Goal: Information Seeking & Learning: Learn about a topic

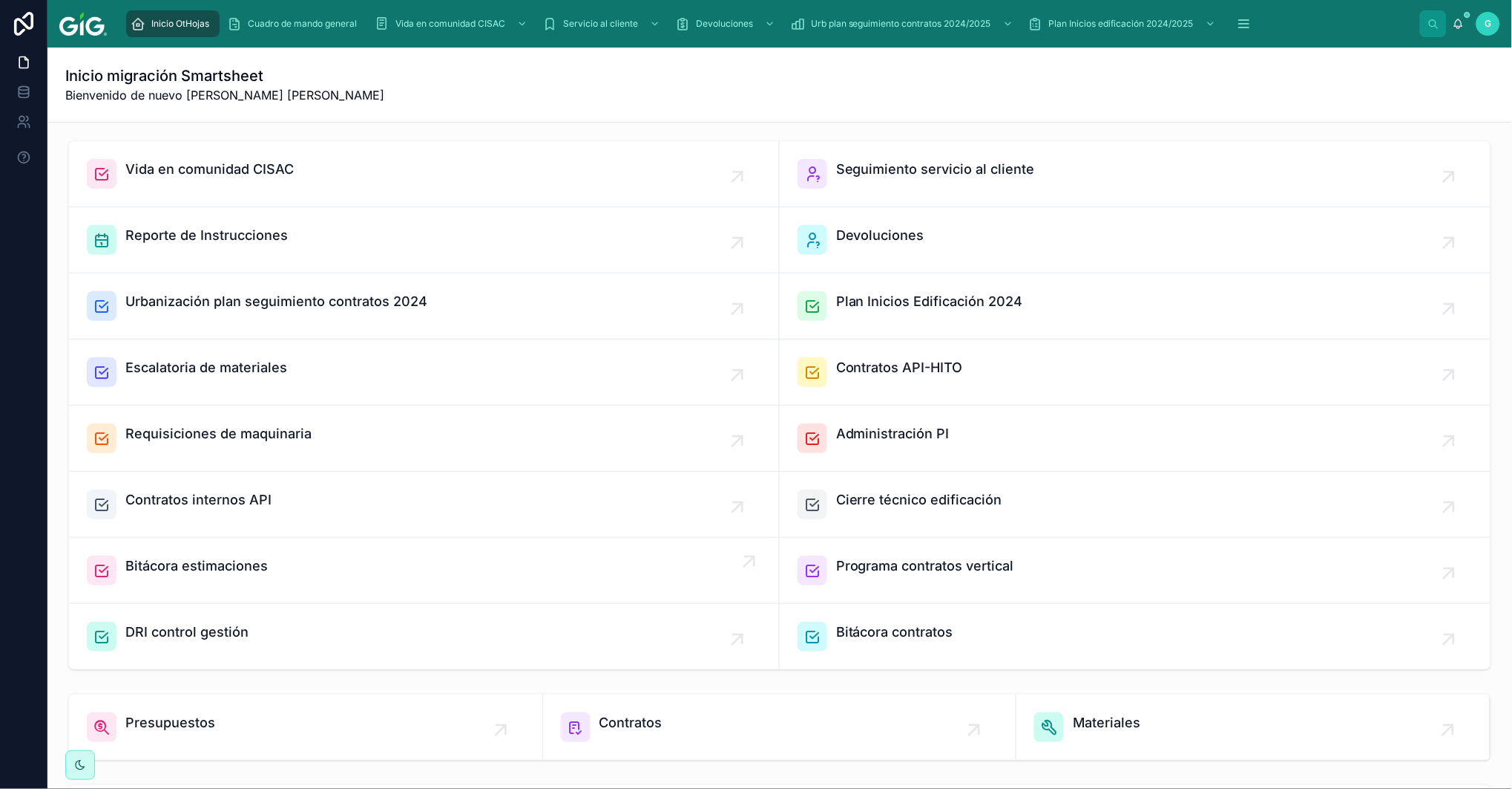
click at [163, 574] on span "Bitácora estimaciones" at bounding box center [196, 565] width 143 height 20
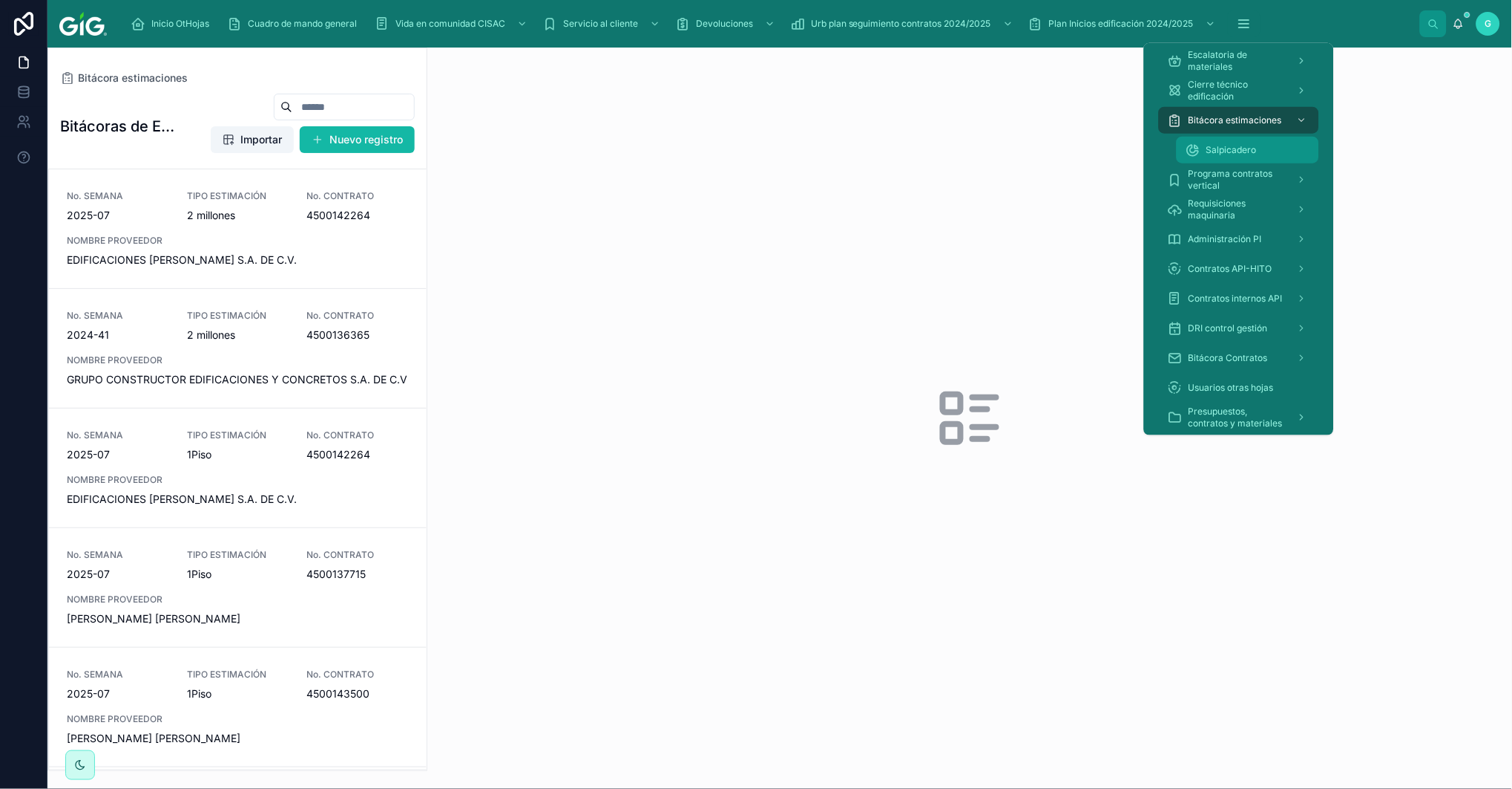
click at [1219, 152] on span "Salpicadero" at bounding box center [1232, 150] width 51 height 12
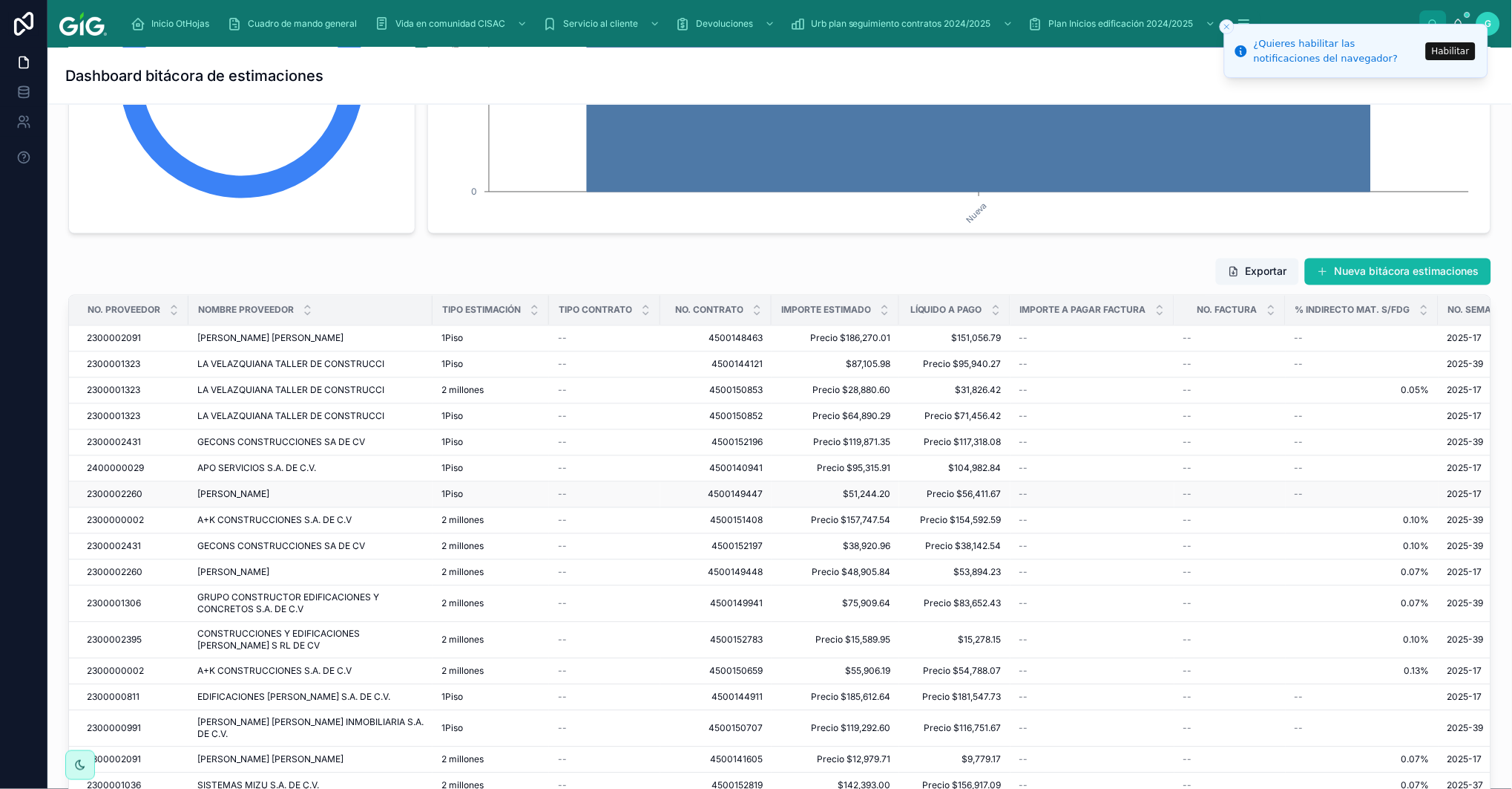
scroll to position [1236, 0]
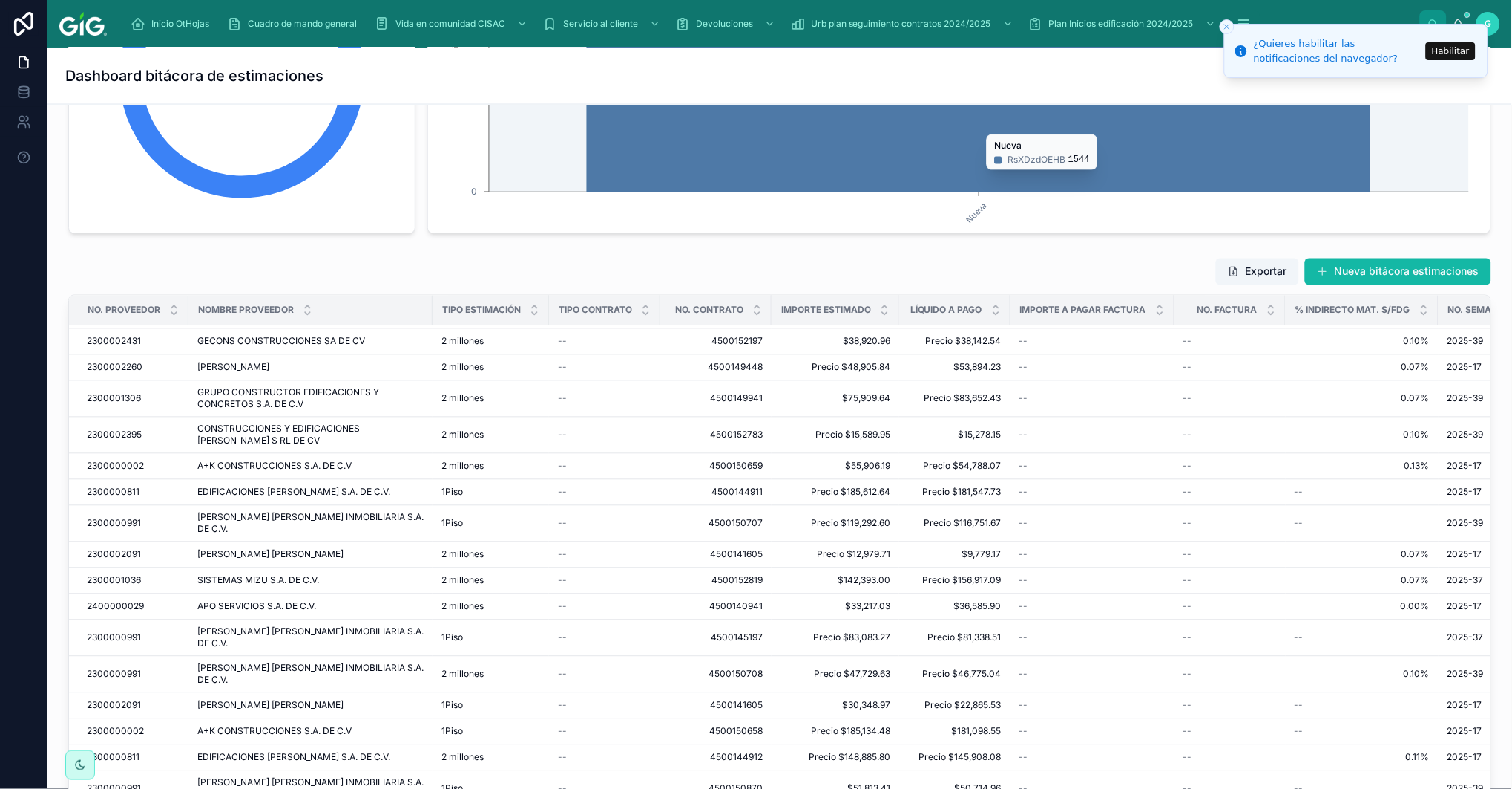
click at [1401, 127] on icon "Nueva 0 2000 Cantidad" at bounding box center [955, 81] width 1036 height 285
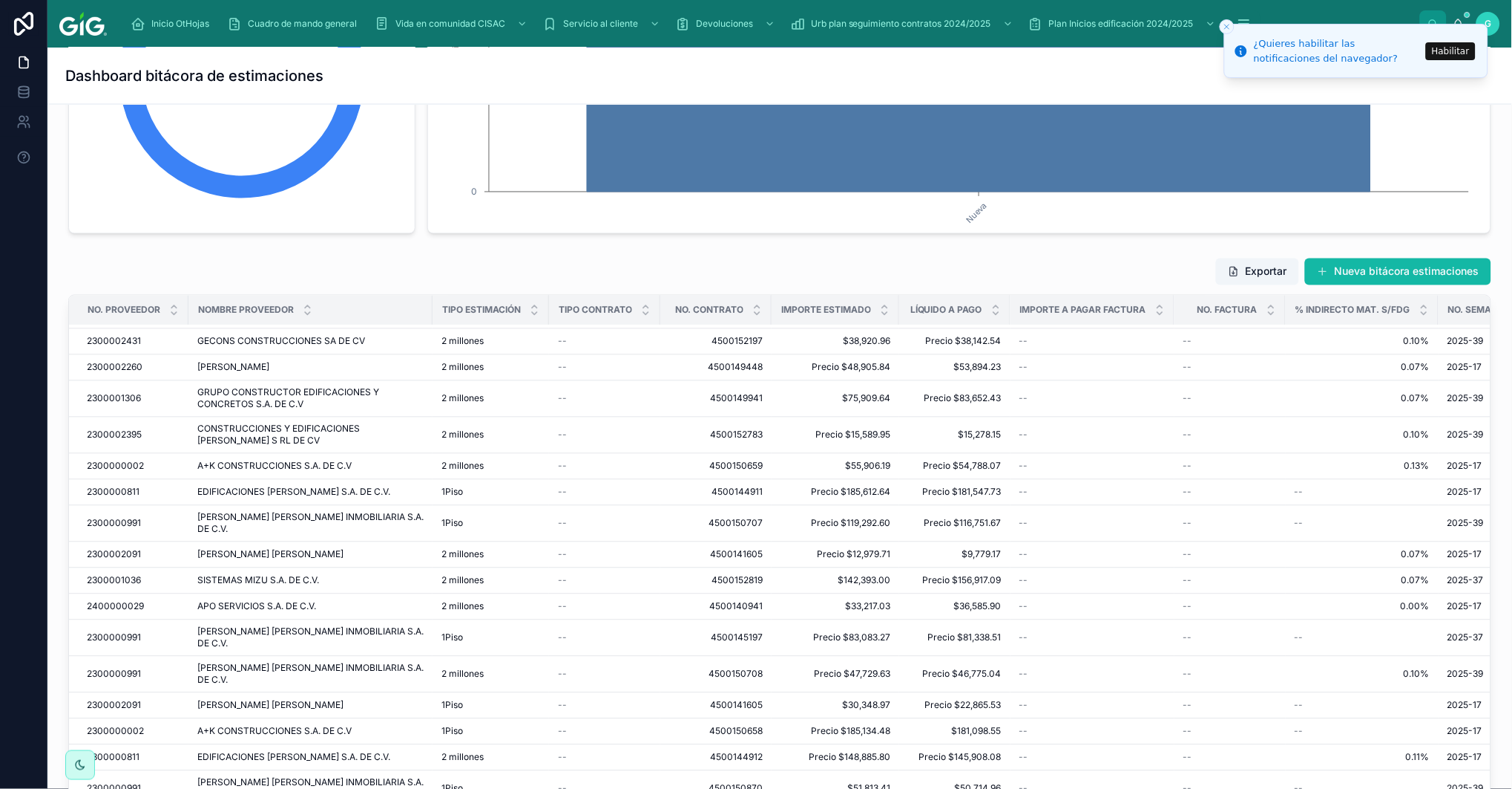
click at [1446, 54] on button "Habilitar" at bounding box center [1451, 52] width 50 height 18
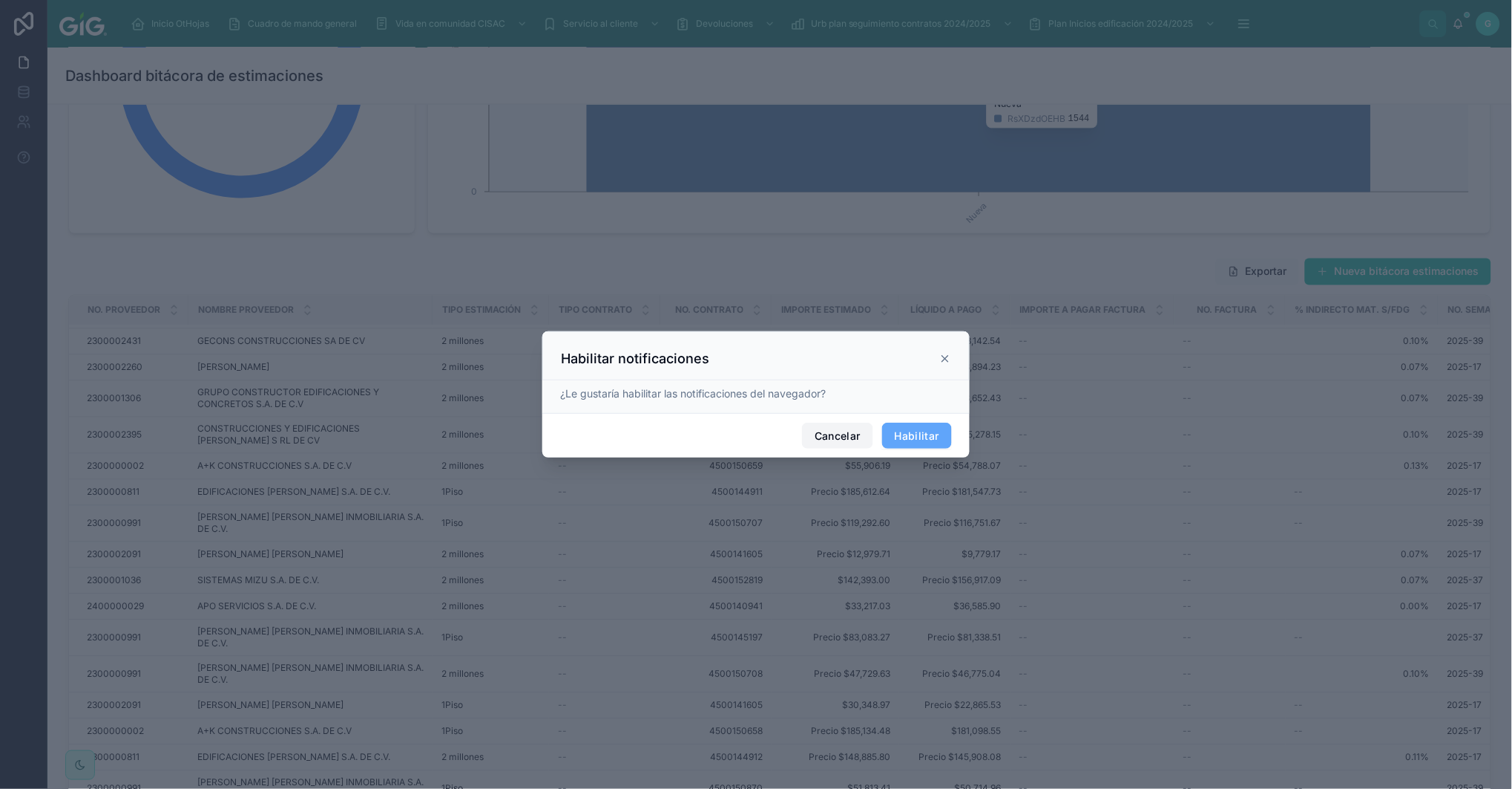
click at [828, 432] on button "Cancelar" at bounding box center [837, 435] width 71 height 26
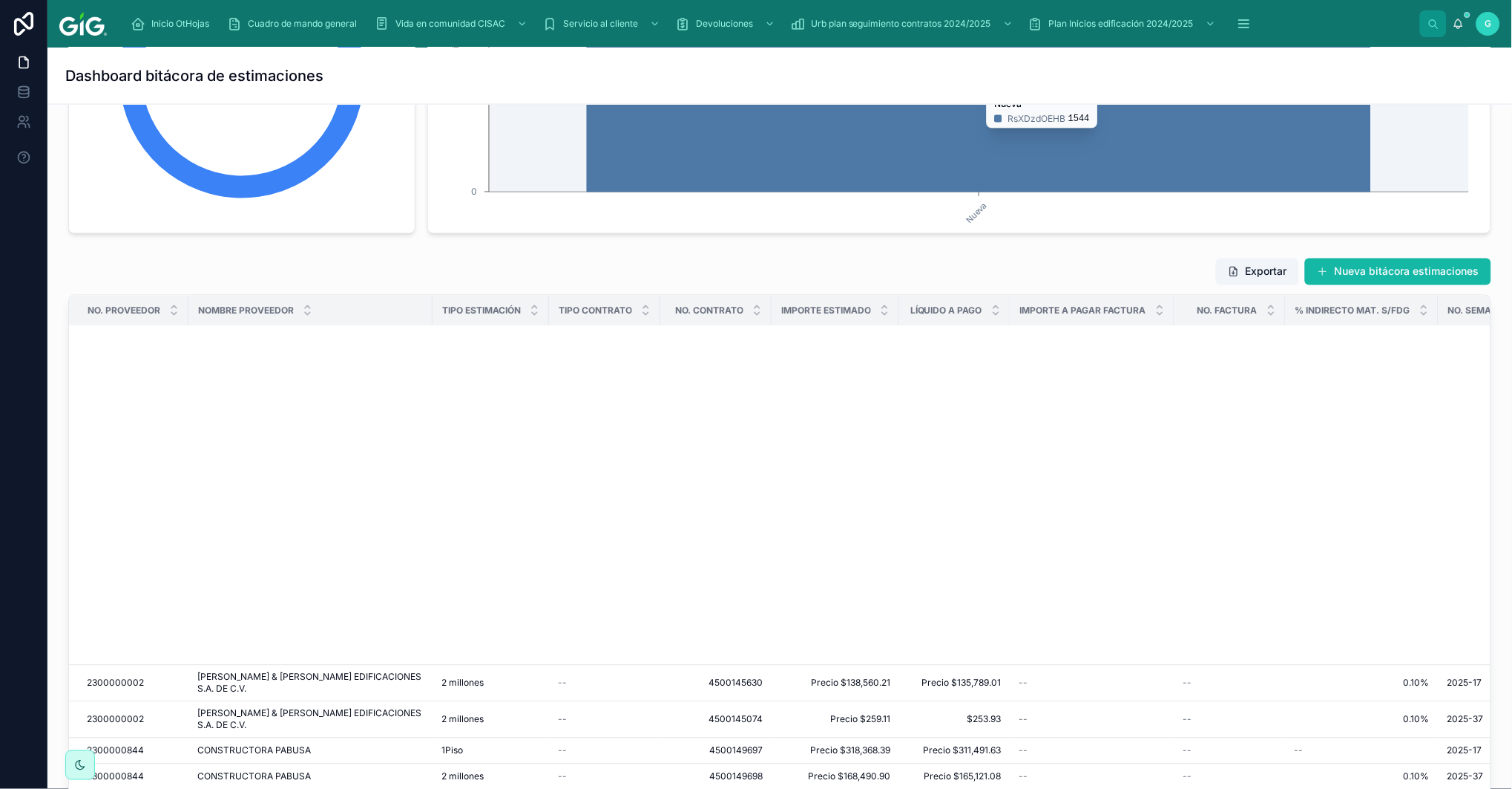
scroll to position [4860, 0]
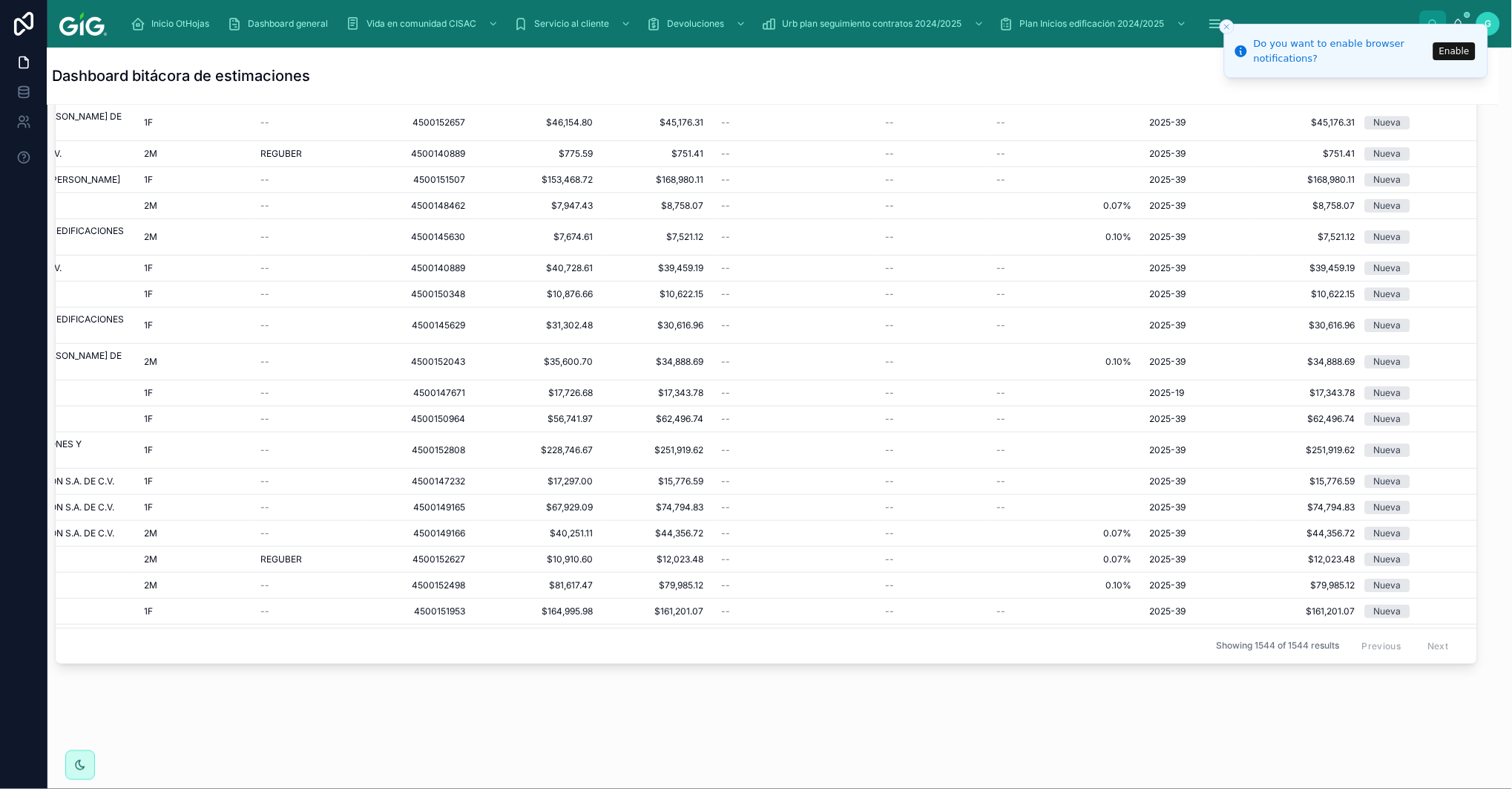
scroll to position [40308, 299]
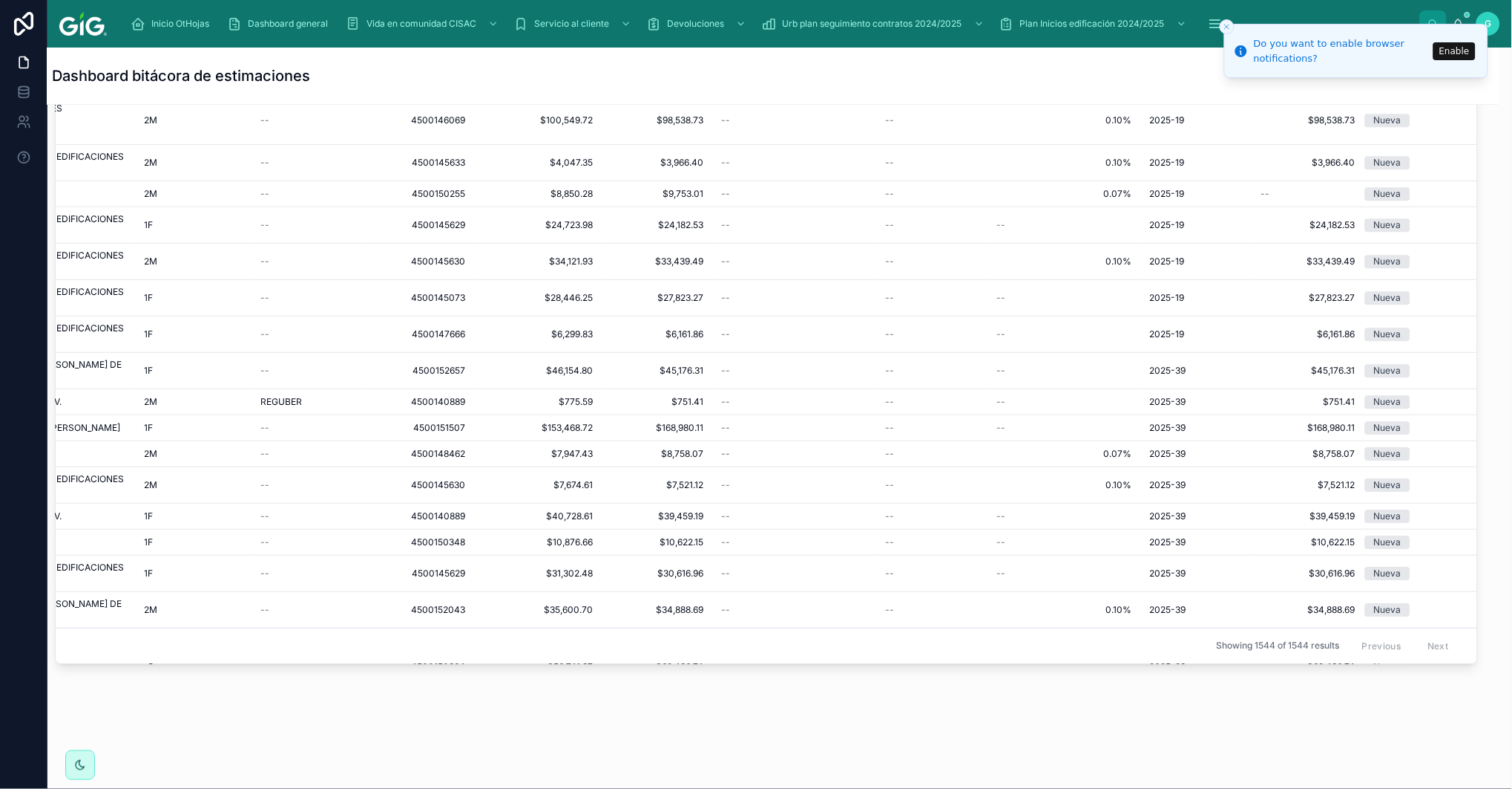
click at [1230, 25] on icon "Close toast" at bounding box center [1227, 26] width 9 height 9
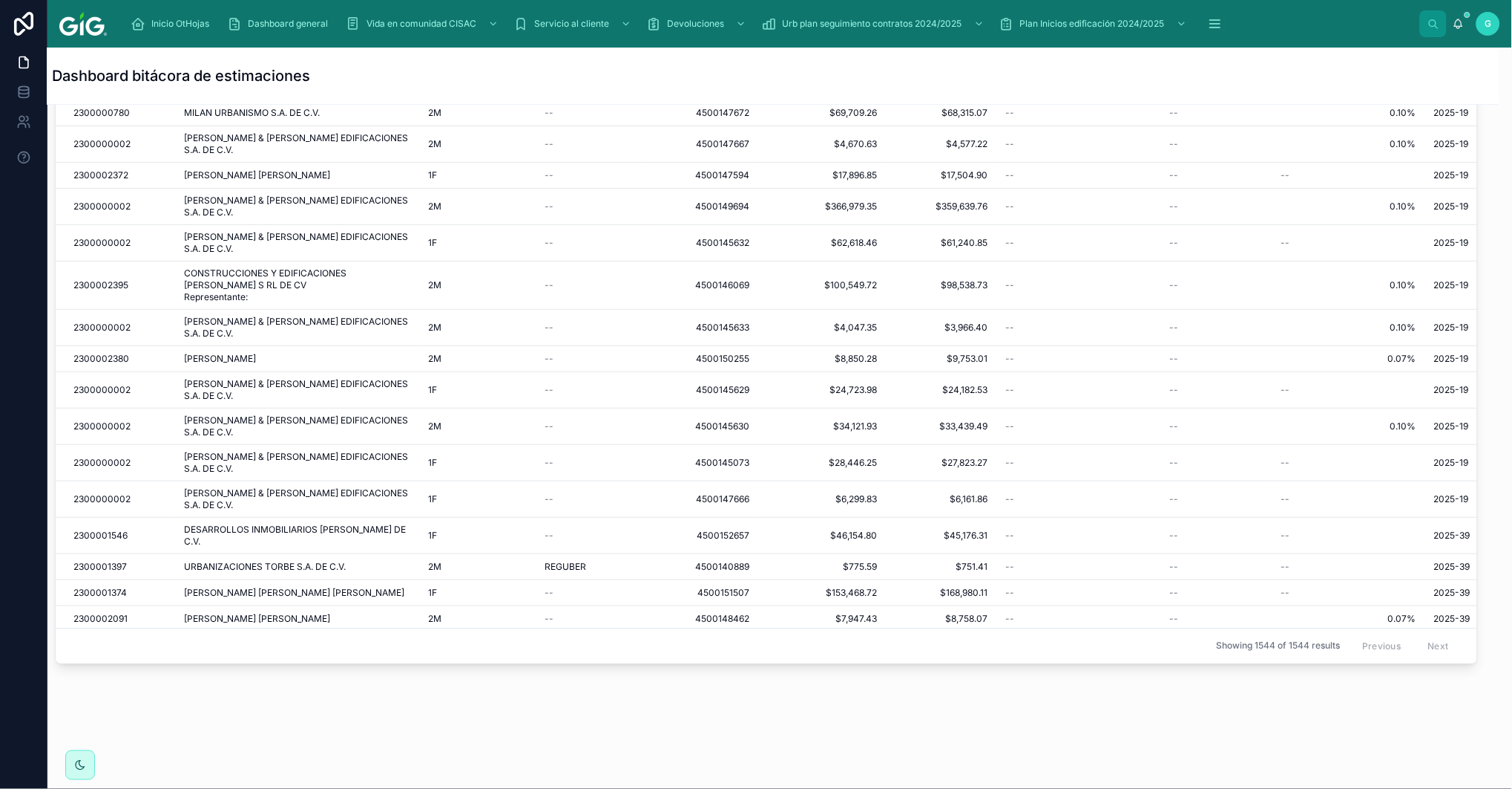
scroll to position [40556, 0]
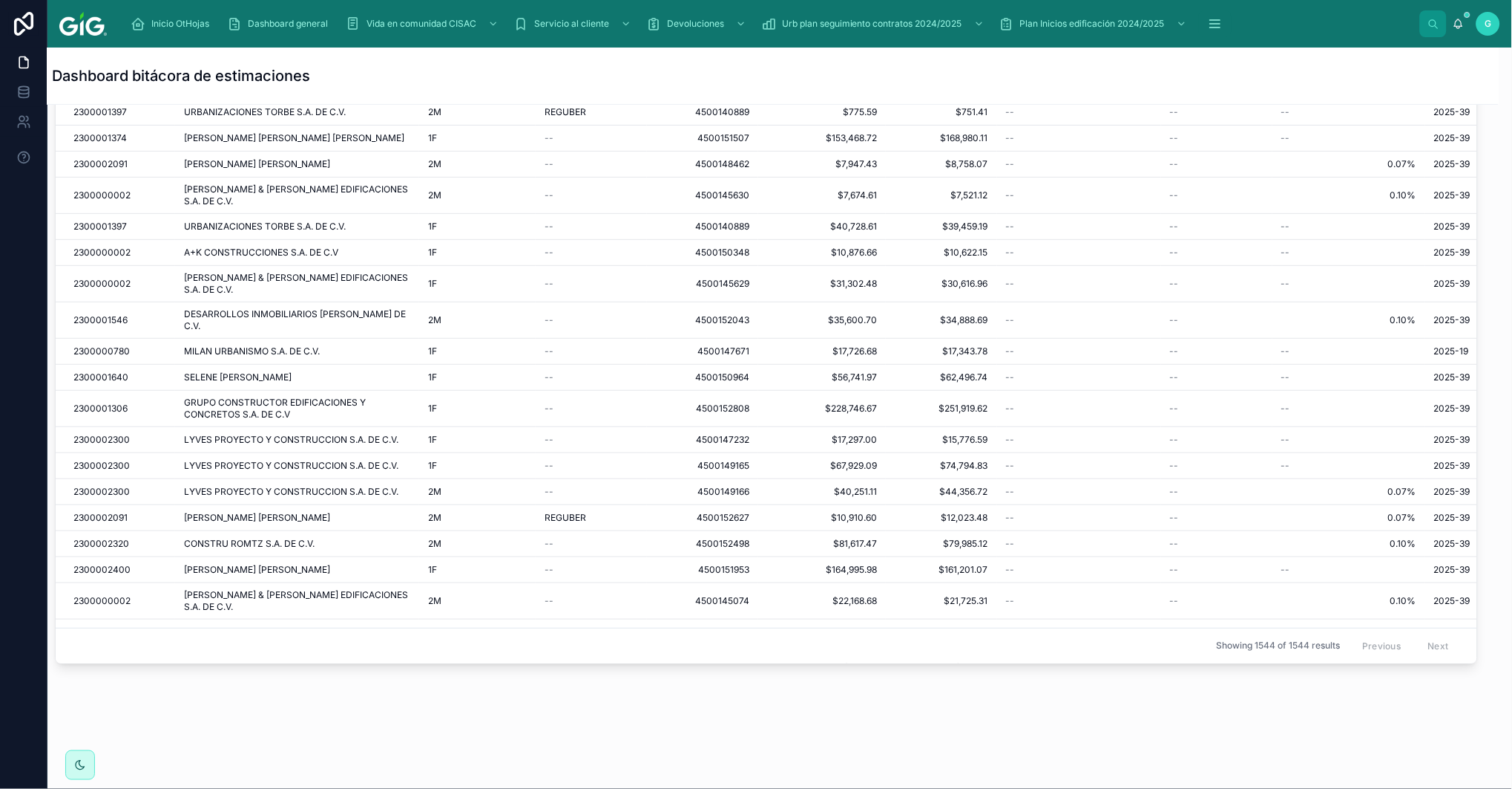
drag, startPoint x: 926, startPoint y: 636, endPoint x: 1229, endPoint y: 636, distance: 303.0
click at [1229, 636] on div "Showing 1544 of 1544 results Previous Next" at bounding box center [766, 645] width 1422 height 36
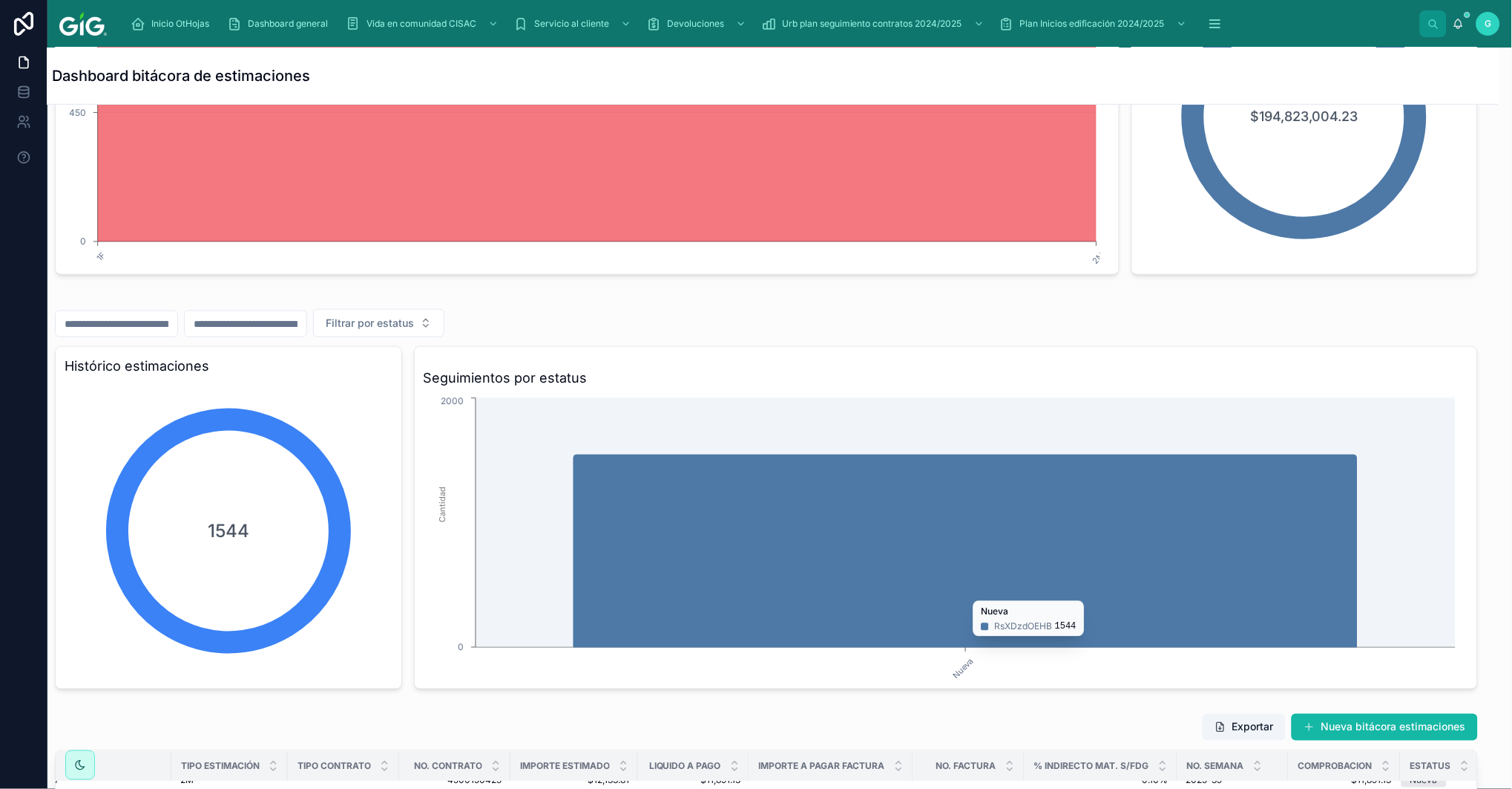
scroll to position [618, 15]
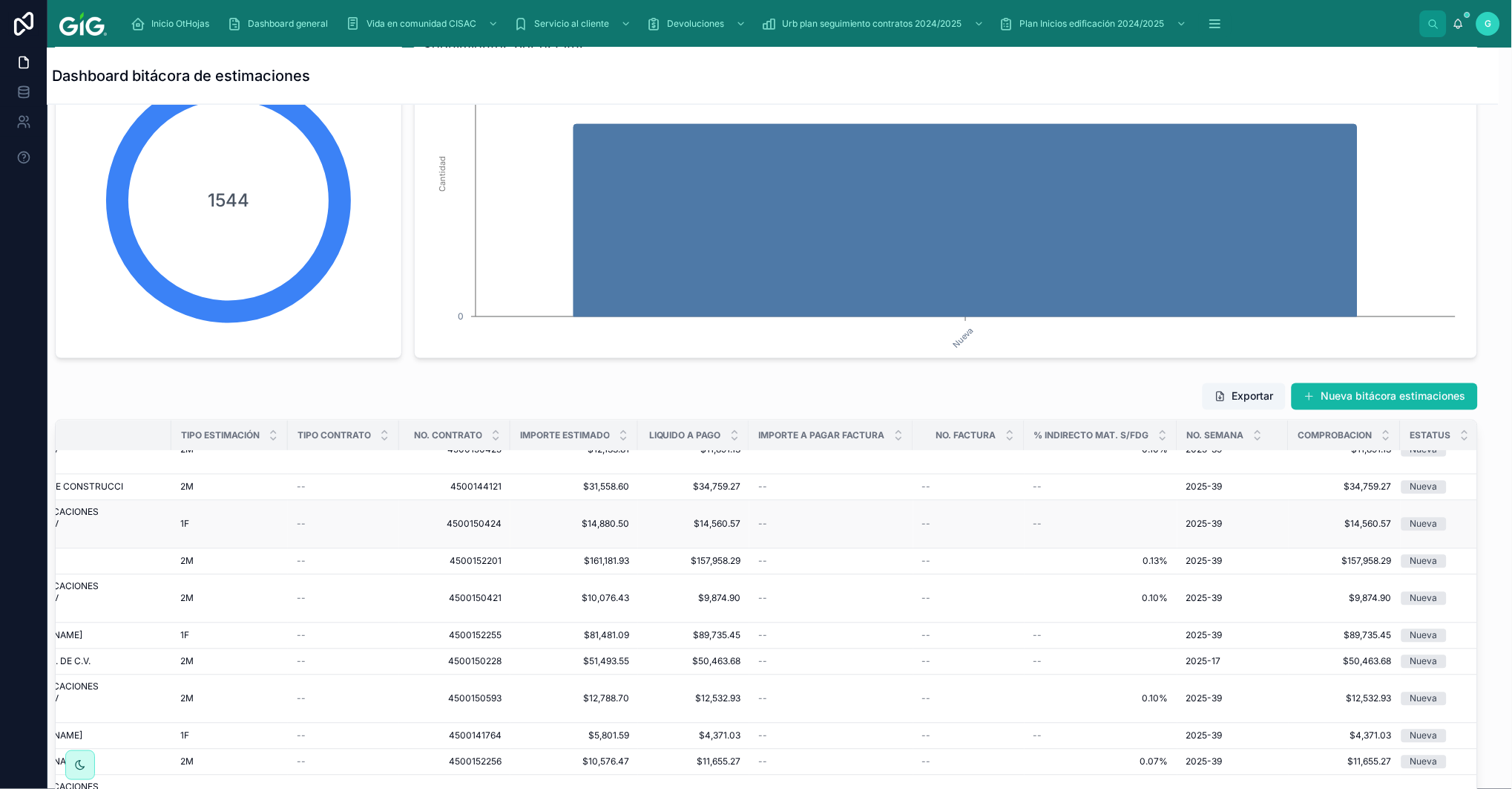
click at [1217, 529] on span "2025-39" at bounding box center [1204, 524] width 36 height 12
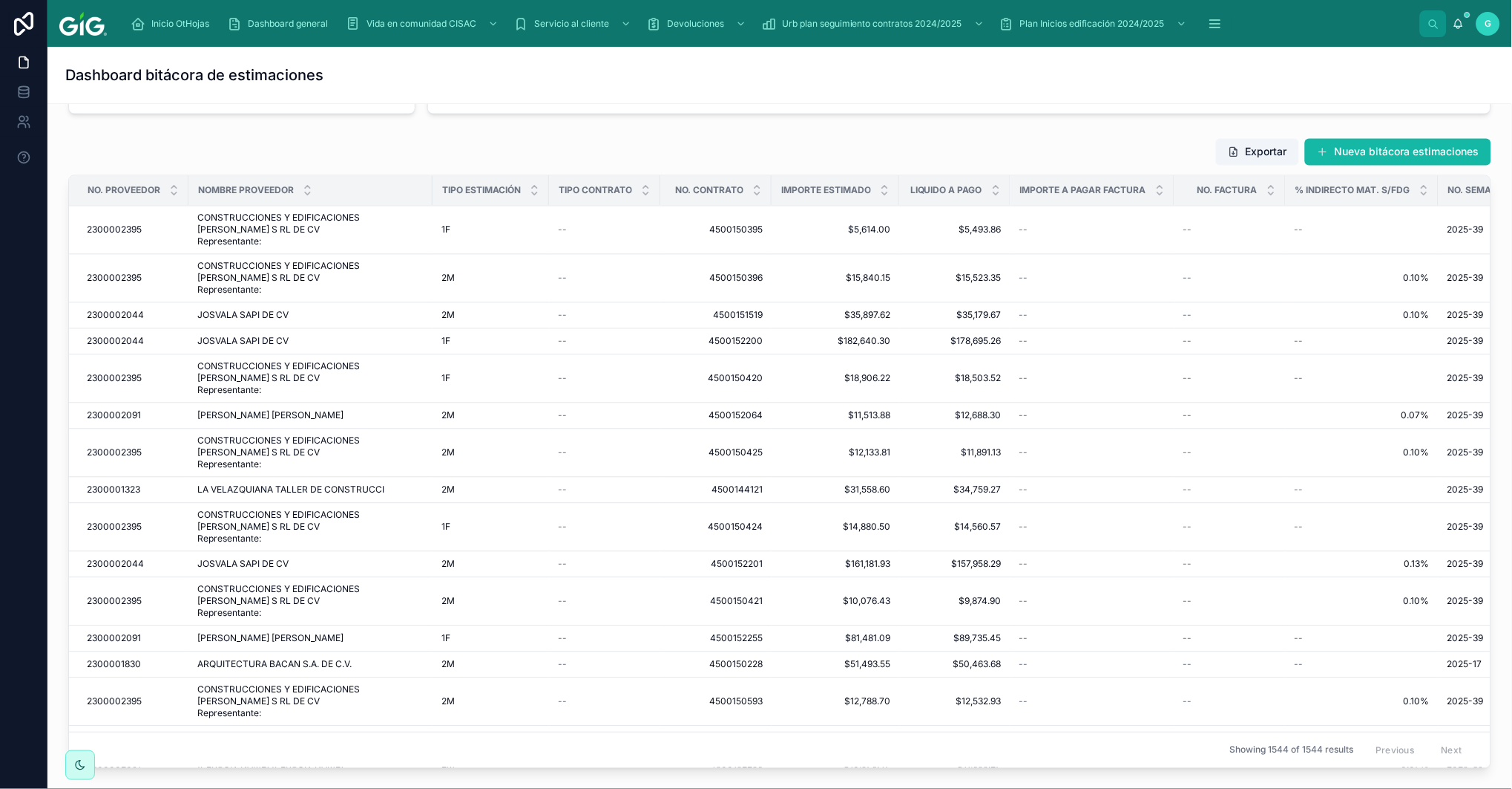
drag, startPoint x: 1389, startPoint y: 155, endPoint x: 1358, endPoint y: 249, distance: 99.0
click at [1389, 155] on button "Nueva bitácora estimaciones" at bounding box center [1398, 152] width 187 height 26
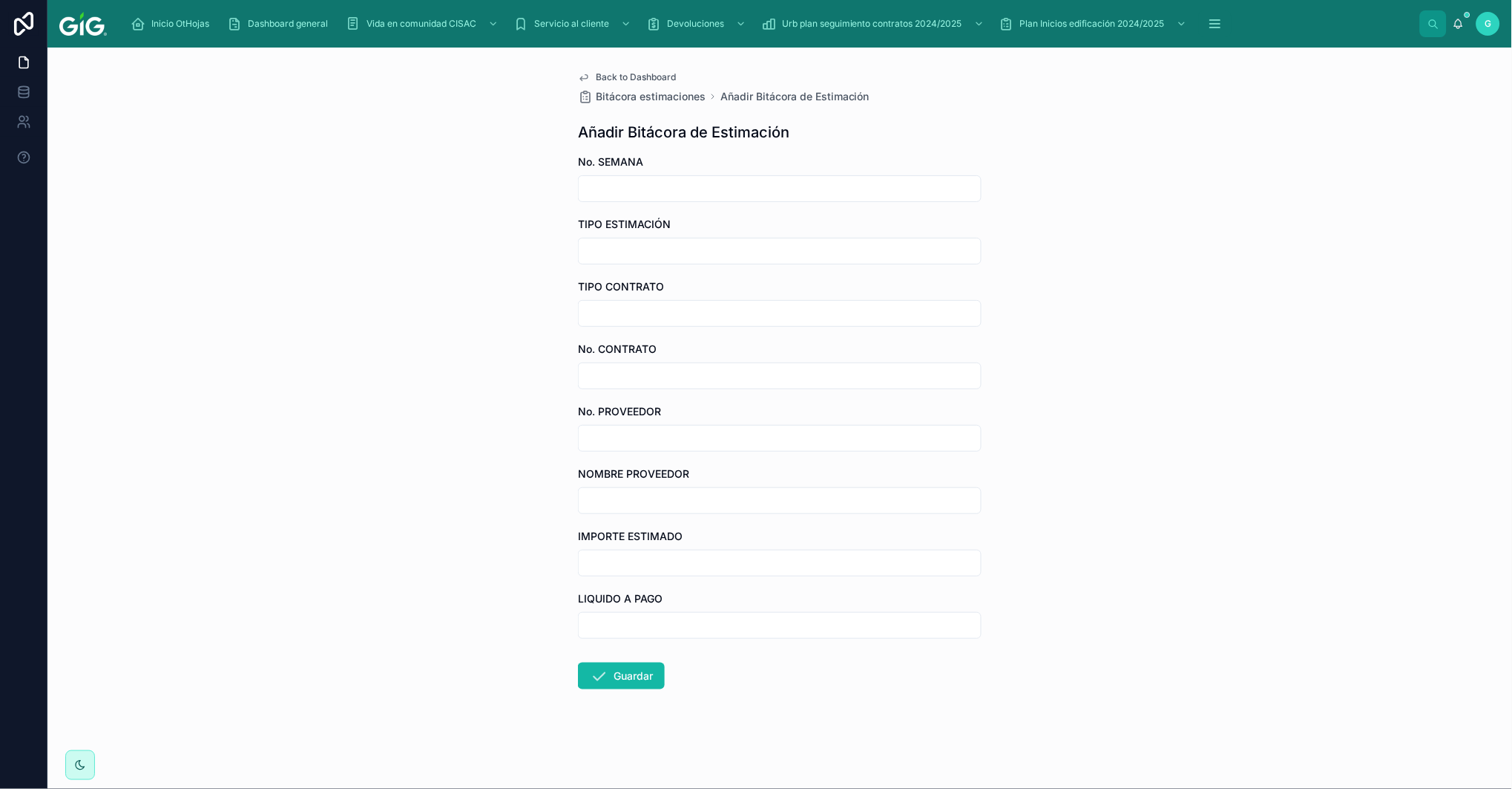
click at [673, 195] on input "text" at bounding box center [780, 188] width 403 height 20
type input "*******"
click at [791, 253] on input "text" at bounding box center [780, 250] width 403 height 20
type input "**"
click at [753, 301] on div at bounding box center [780, 312] width 404 height 26
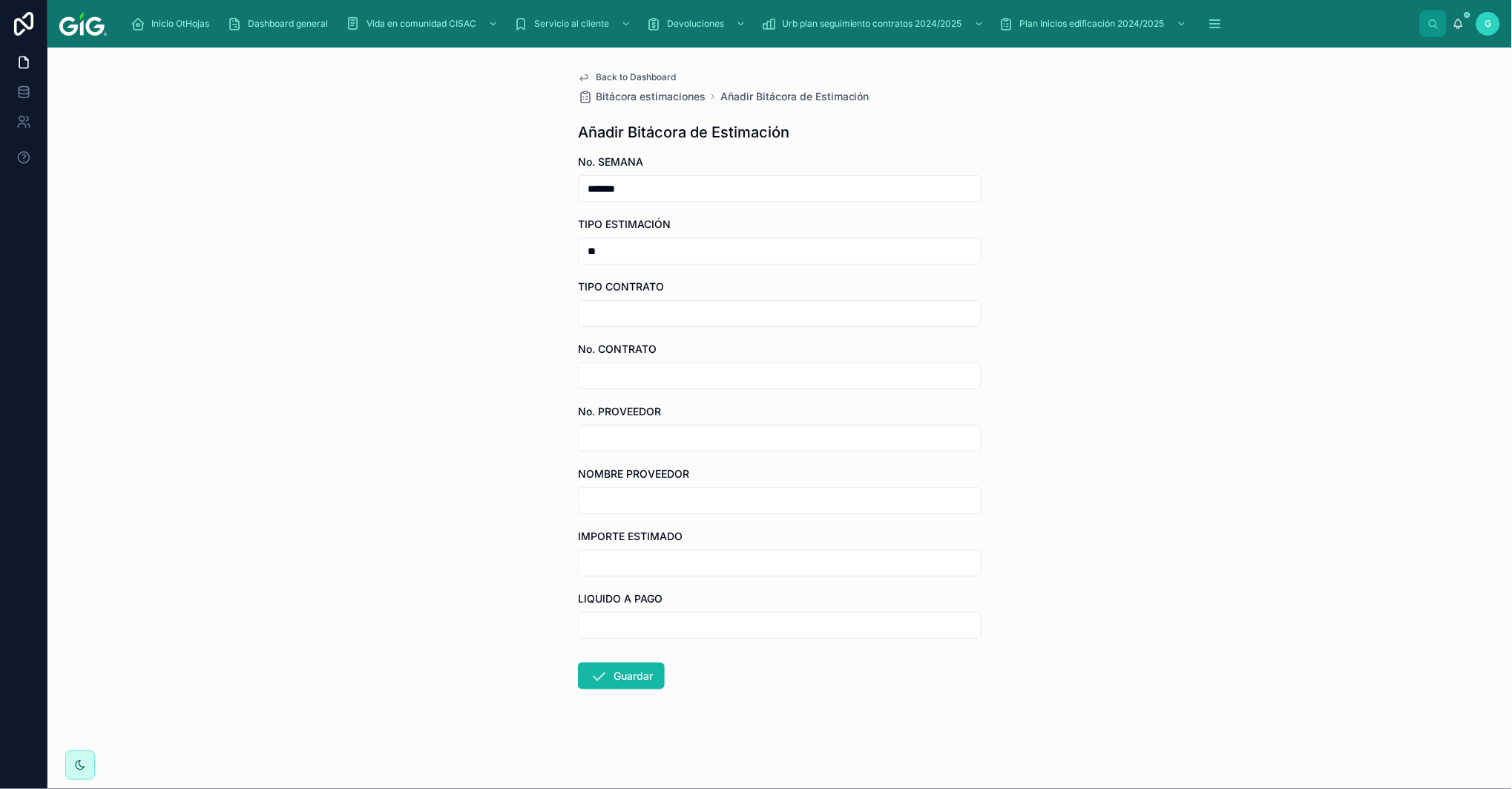
click at [753, 313] on input "text" at bounding box center [780, 312] width 403 height 20
type input "***"
click at [701, 372] on input "text" at bounding box center [780, 375] width 403 height 20
click at [685, 437] on input "text" at bounding box center [780, 438] width 403 height 20
drag, startPoint x: 650, startPoint y: 187, endPoint x: 578, endPoint y: 187, distance: 72.0
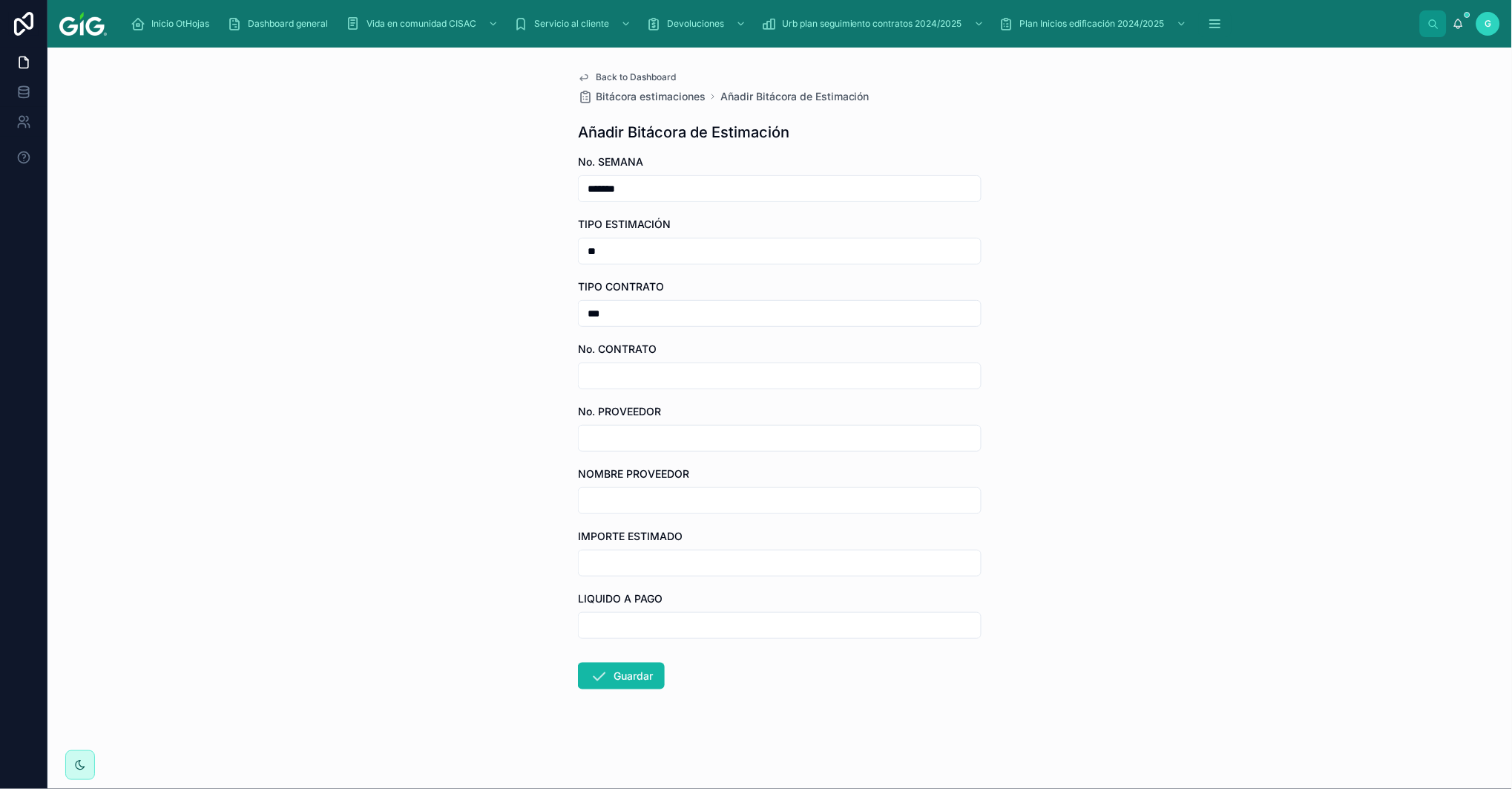
click at [579, 187] on div "*******" at bounding box center [780, 188] width 404 height 26
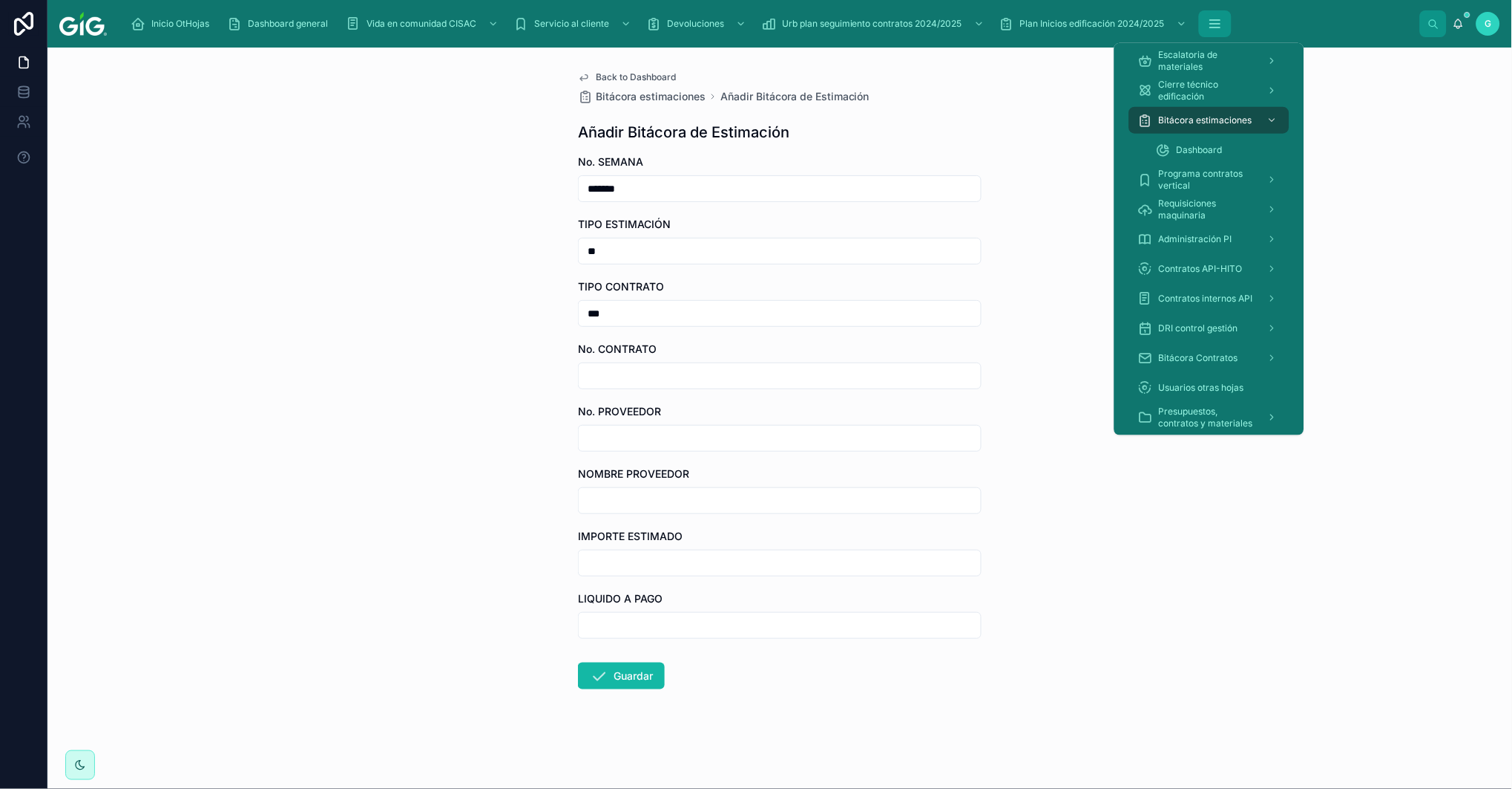
click at [1210, 18] on icon "scrollable content" at bounding box center [1214, 23] width 15 height 15
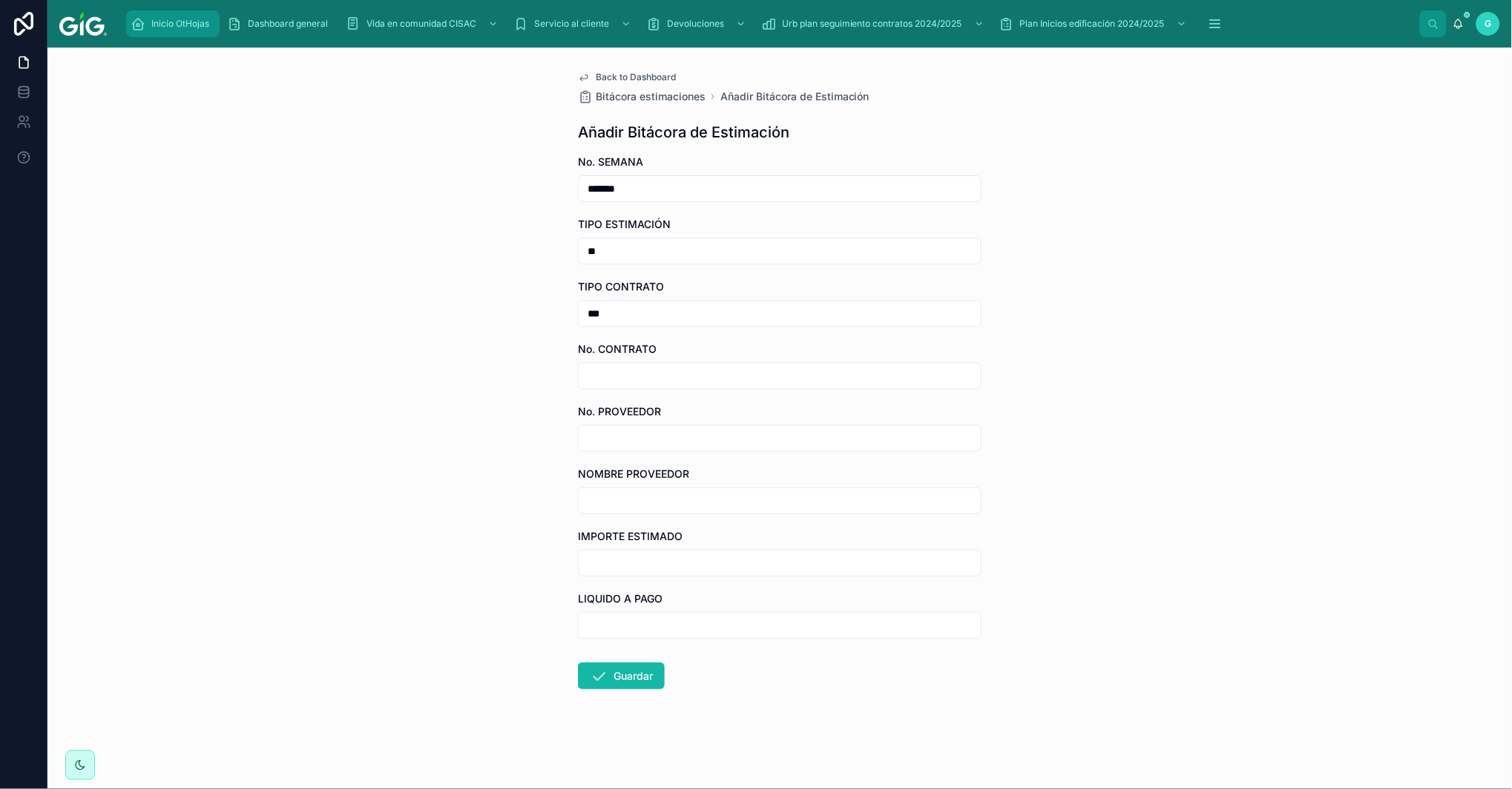
click at [195, 24] on span "Inicio OtHojas" at bounding box center [181, 23] width 58 height 12
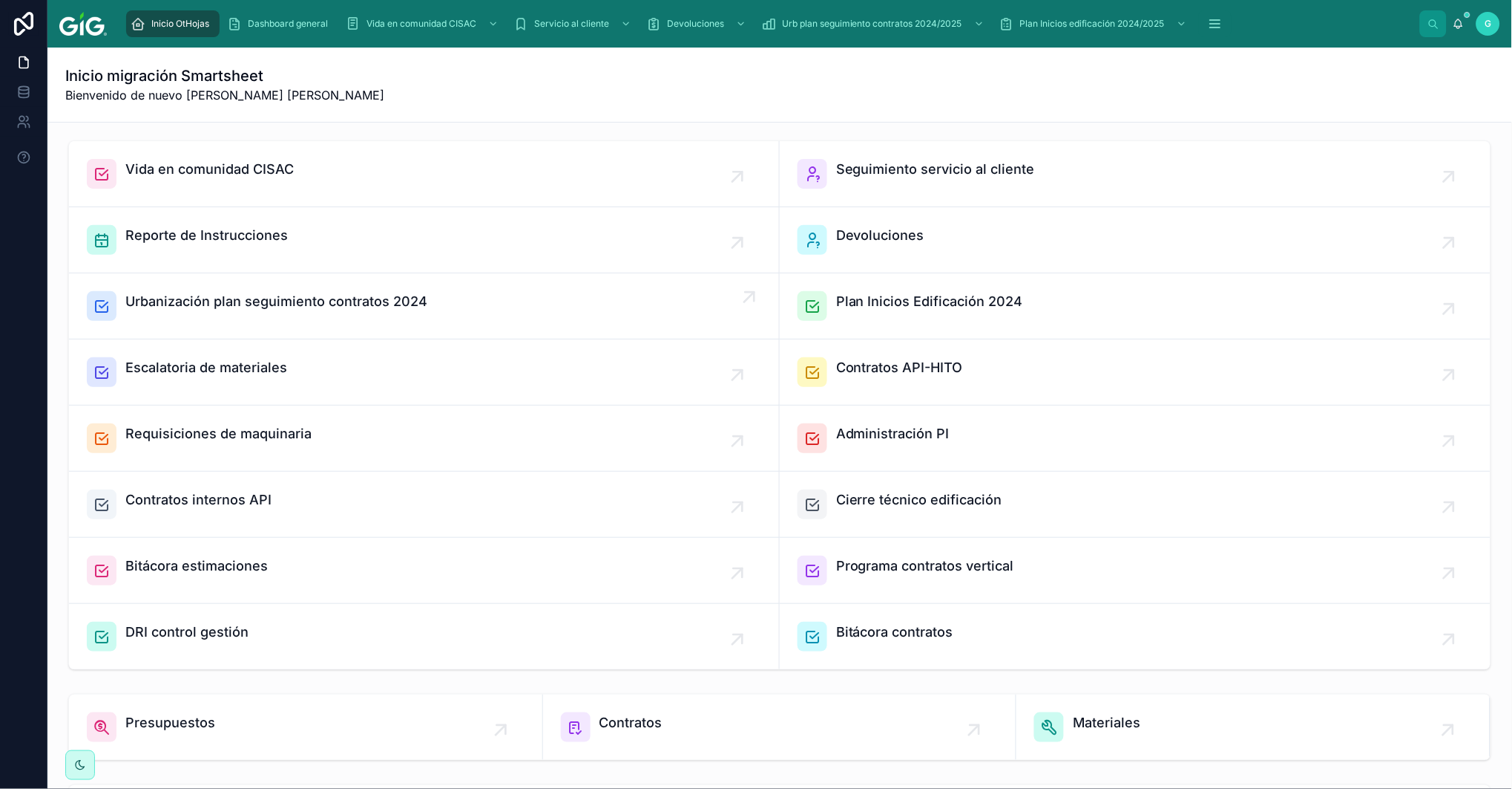
click at [231, 302] on span "Urbanización plan seguimiento contratos 2024" at bounding box center [276, 301] width 302 height 20
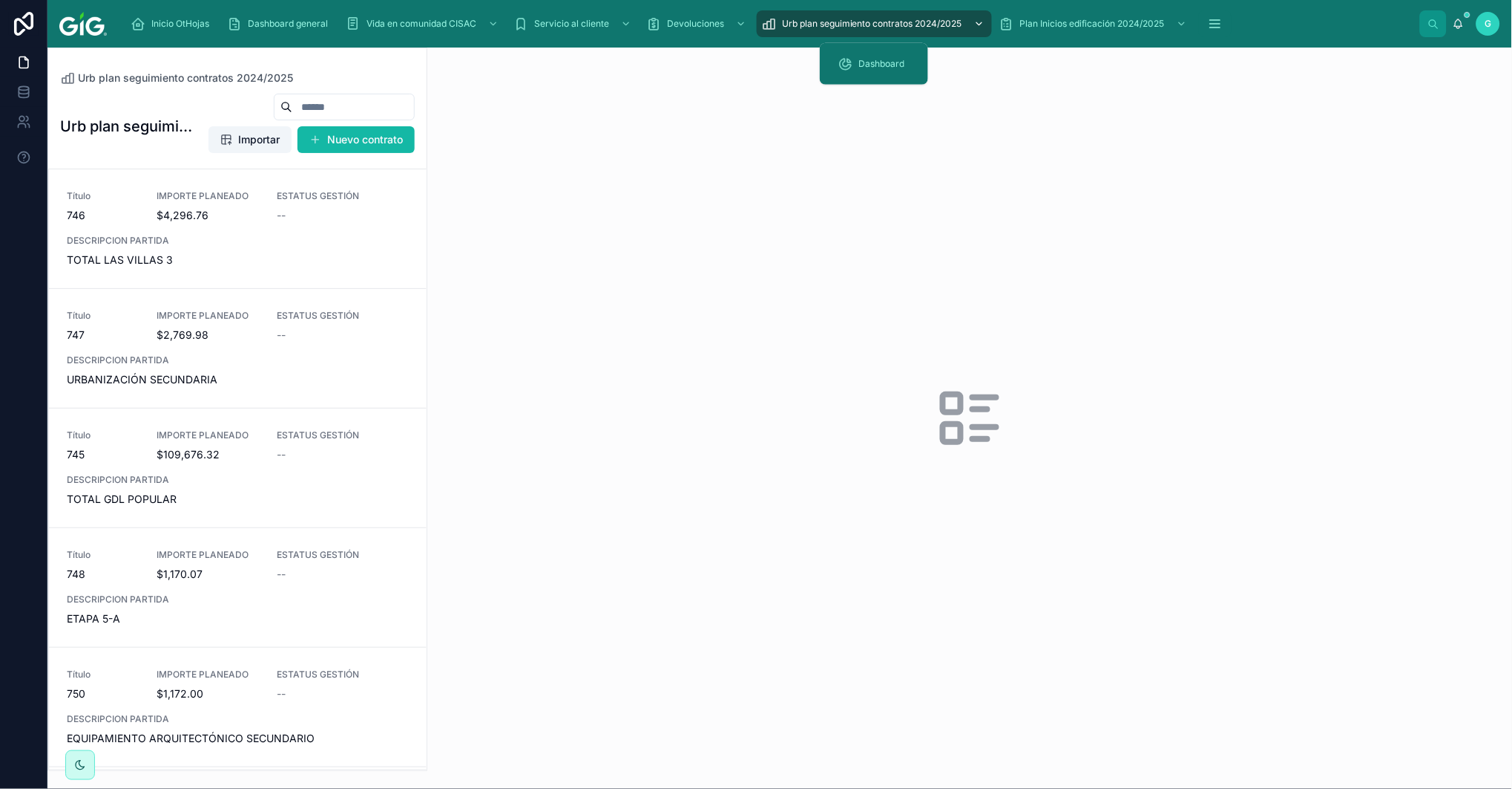
click at [978, 17] on div "scrollable content" at bounding box center [978, 23] width 19 height 23
click at [894, 64] on span "Dashboard" at bounding box center [881, 64] width 46 height 12
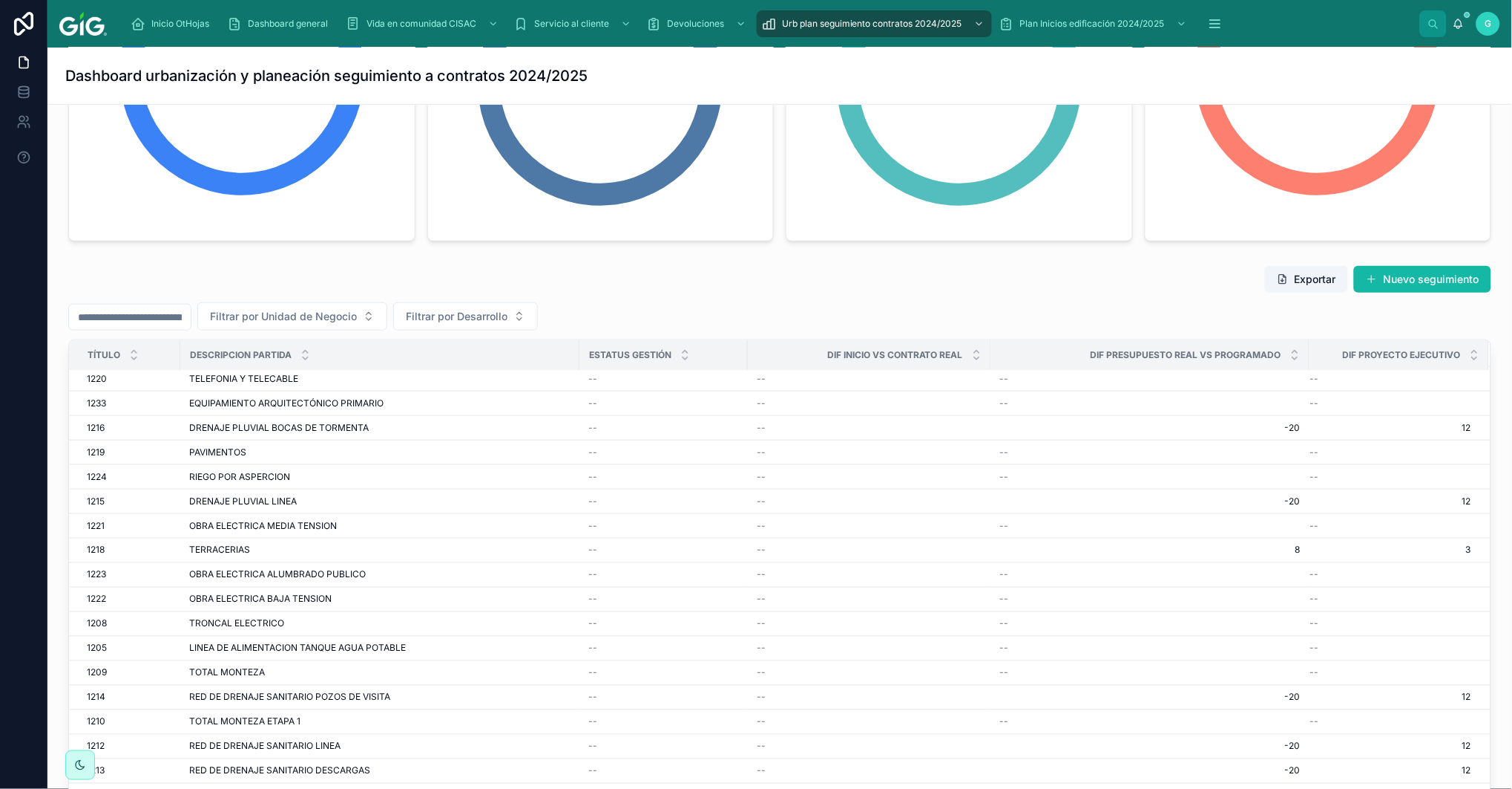
scroll to position [105, 0]
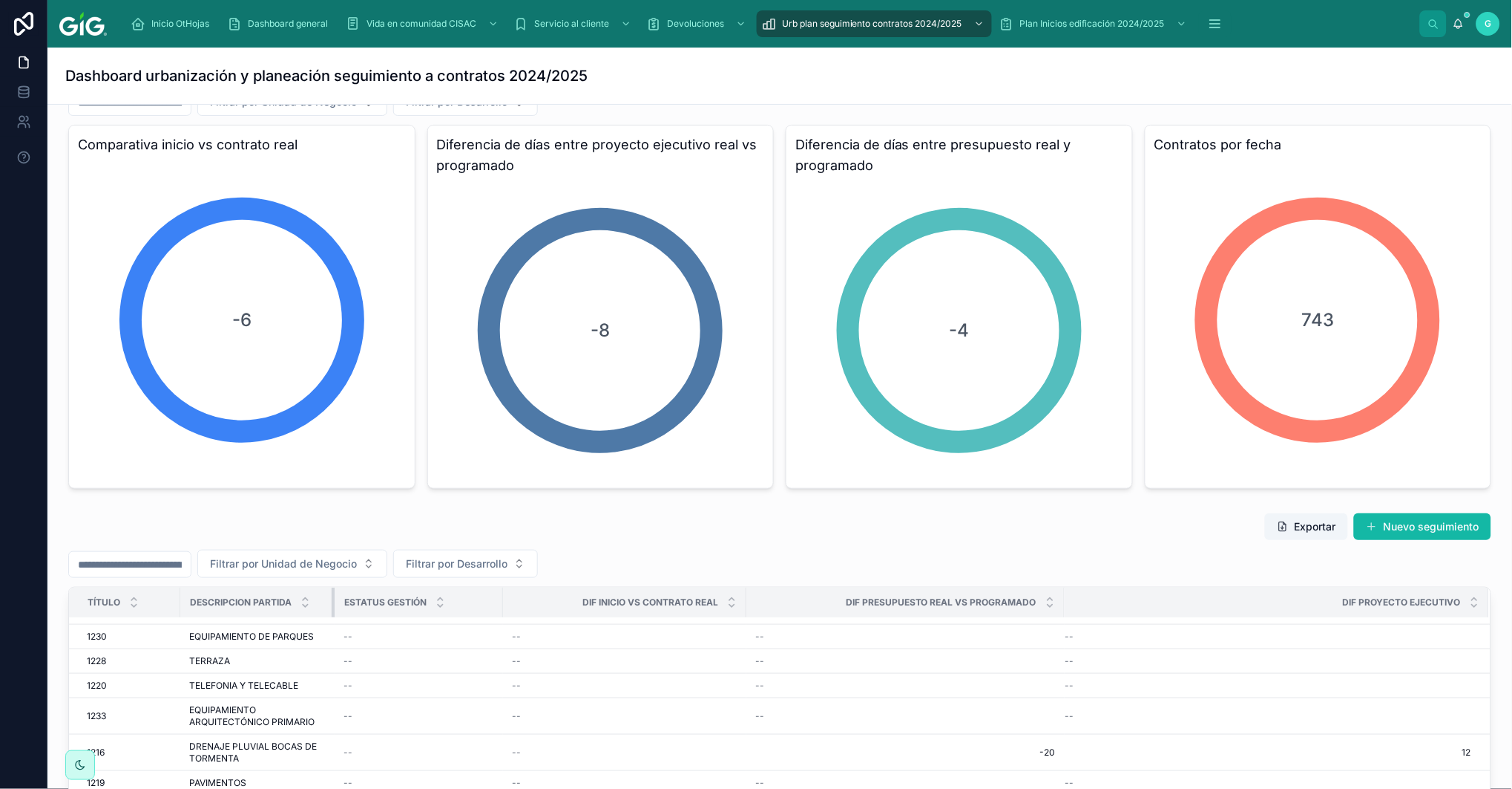
drag, startPoint x: 577, startPoint y: 602, endPoint x: 323, endPoint y: 615, distance: 254.3
click at [316, 613] on th "DESCRIPCION PARTIDA" at bounding box center [257, 602] width 155 height 30
click at [500, 606] on th "Dif inicio vs contrato real" at bounding box center [621, 602] width 243 height 30
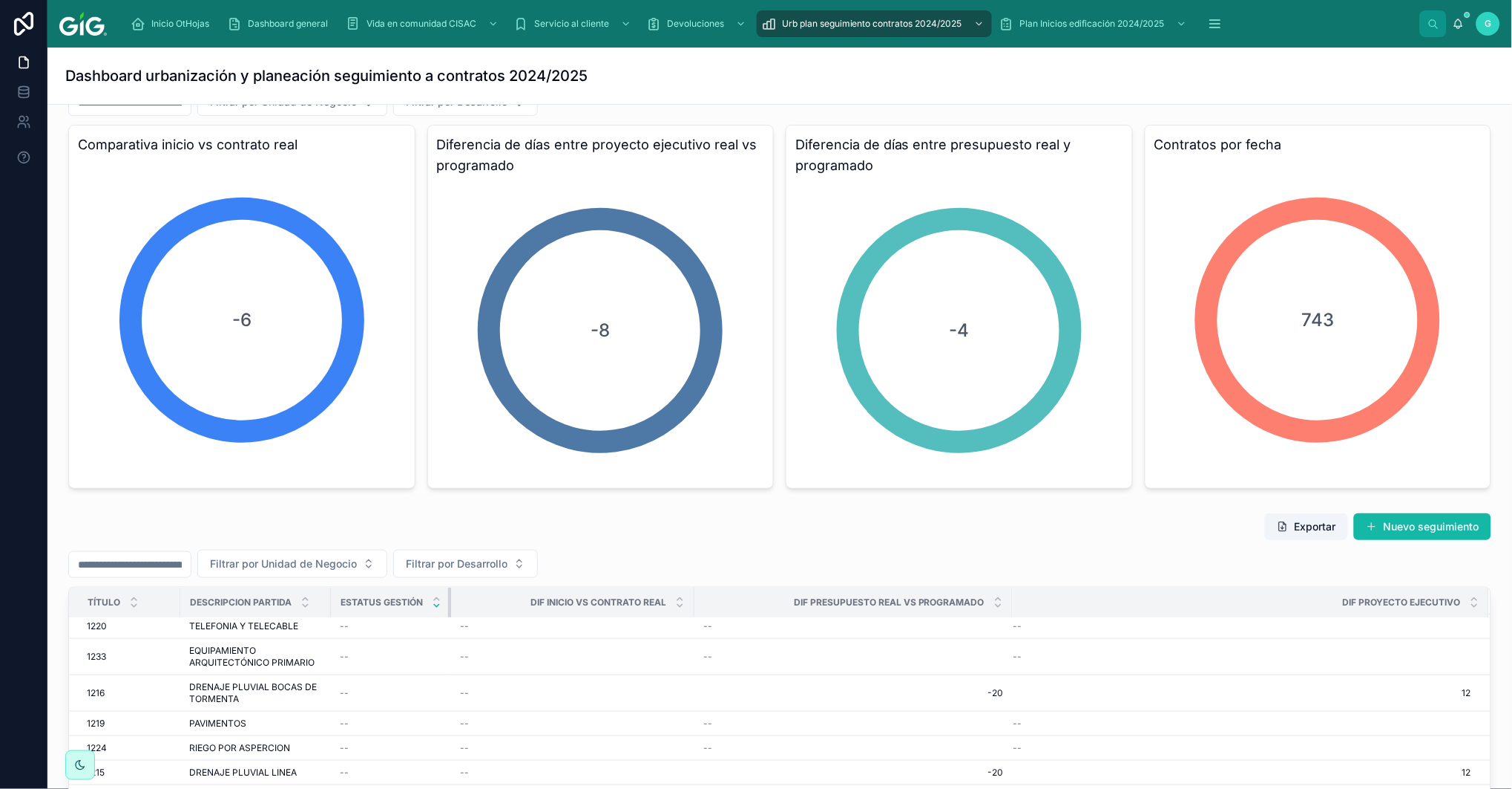
drag, startPoint x: 497, startPoint y: 605, endPoint x: 439, endPoint y: 607, distance: 58.0
click at [439, 607] on th "ESTATUS GESTIÓN" at bounding box center [391, 602] width 121 height 30
drag, startPoint x: 692, startPoint y: 604, endPoint x: 572, endPoint y: 604, distance: 120.0
click at [572, 604] on th "Dif inicio vs contrato real" at bounding box center [538, 602] width 174 height 30
drag, startPoint x: 942, startPoint y: 605, endPoint x: 799, endPoint y: 603, distance: 143.0
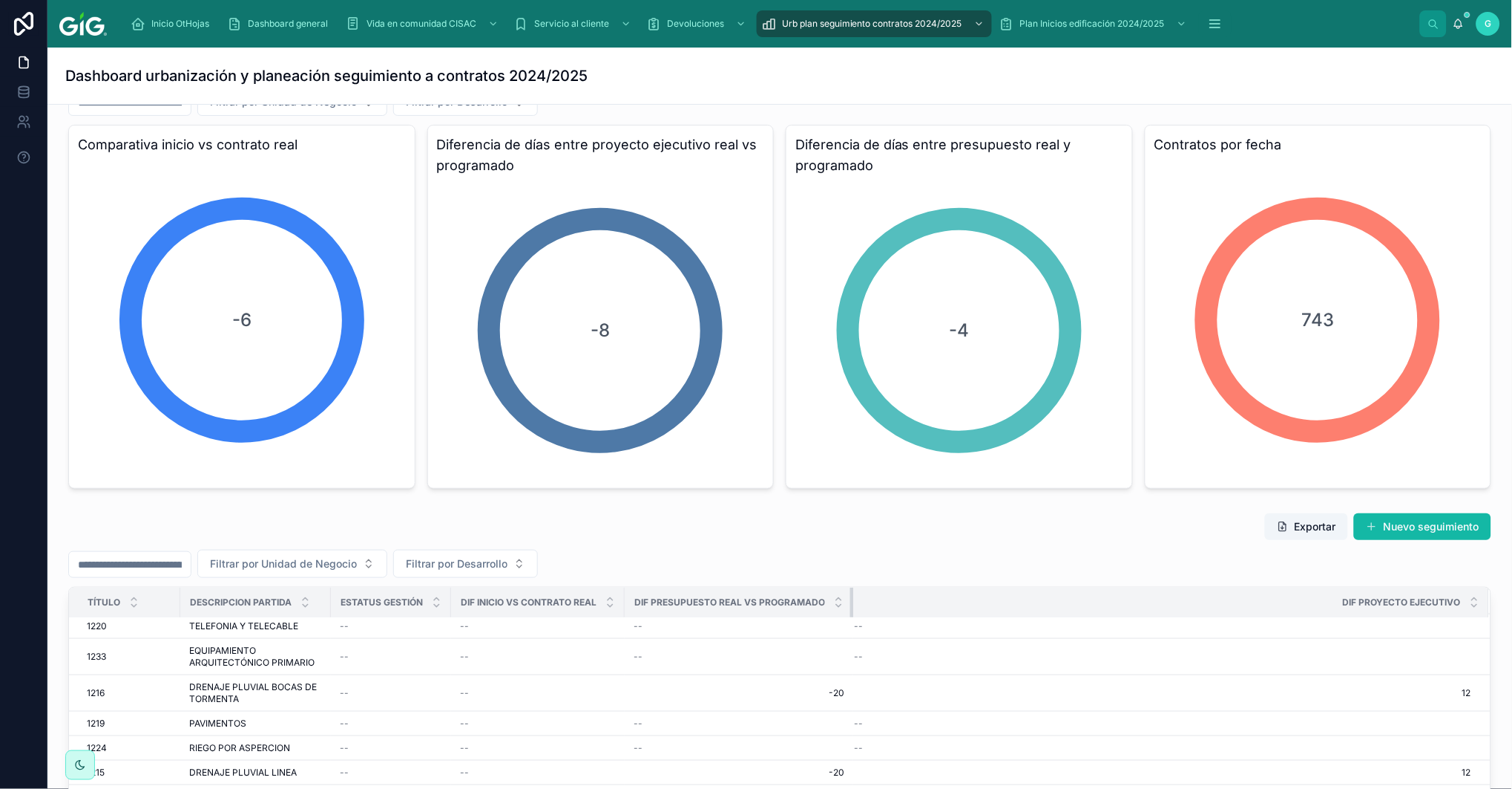
click at [799, 603] on th "Dif presupuesto real vs programado" at bounding box center [739, 602] width 229 height 30
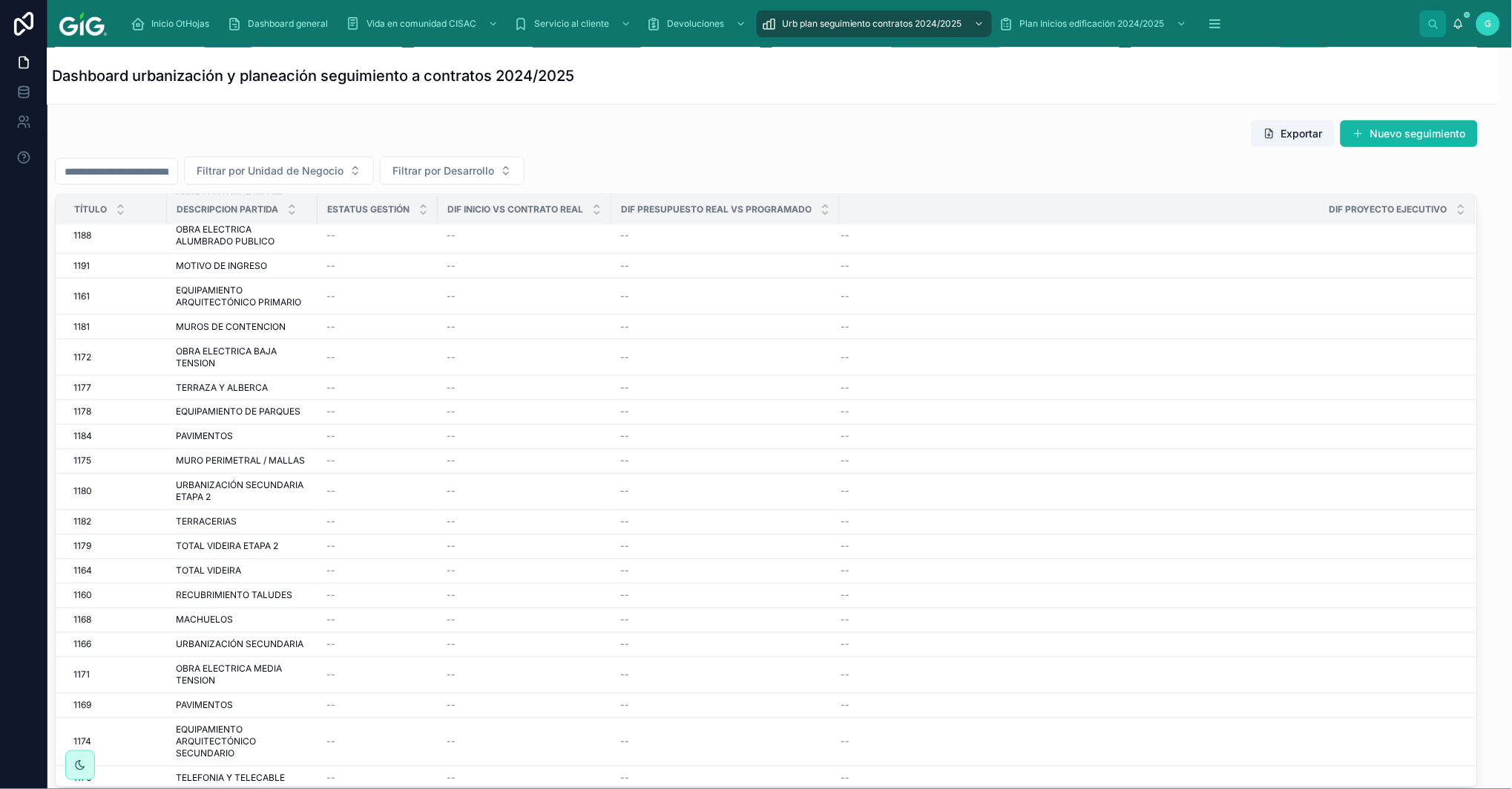
scroll to position [1704, 0]
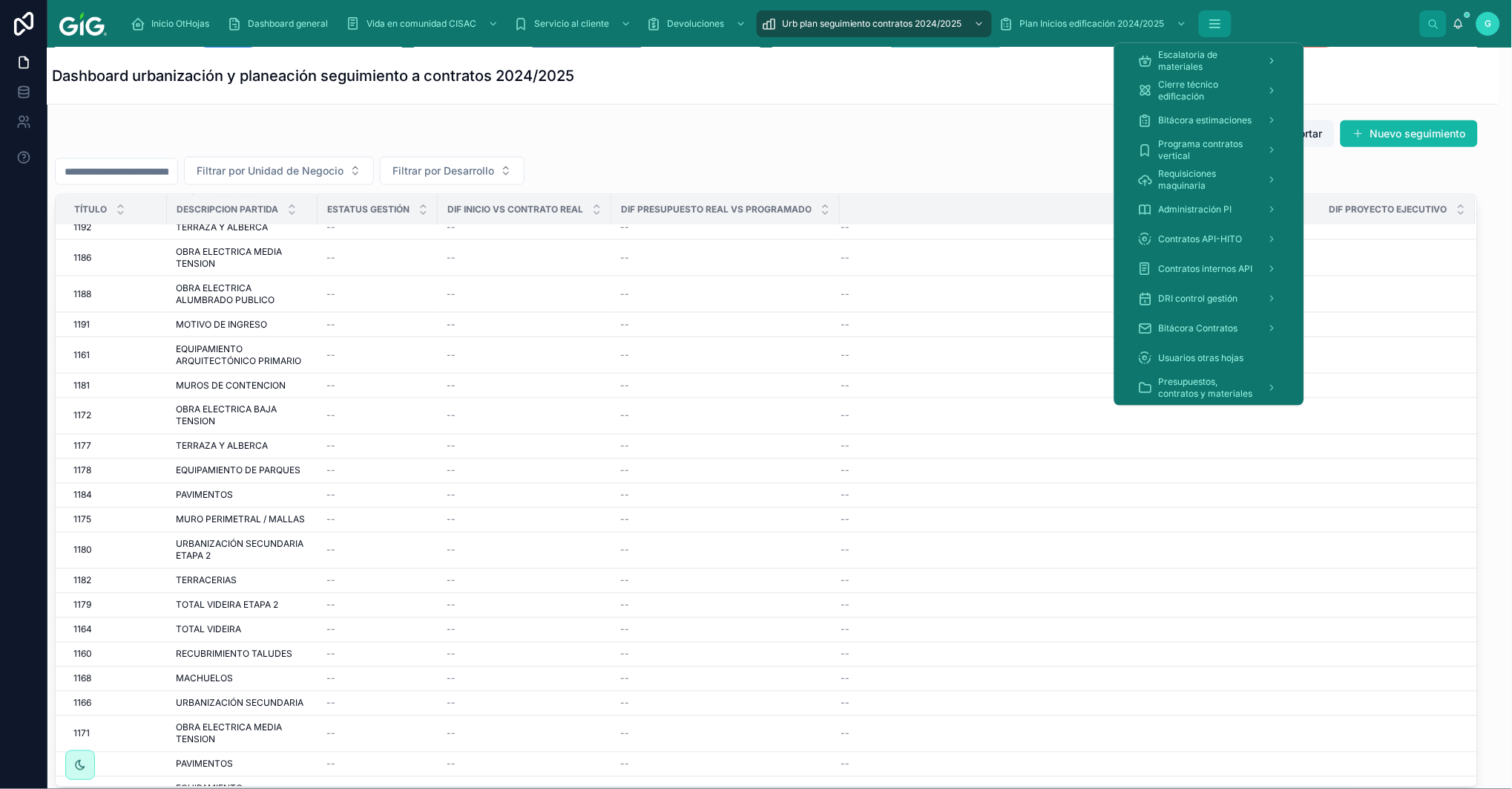
click at [1218, 30] on icon "scrollable content" at bounding box center [1214, 23] width 15 height 15
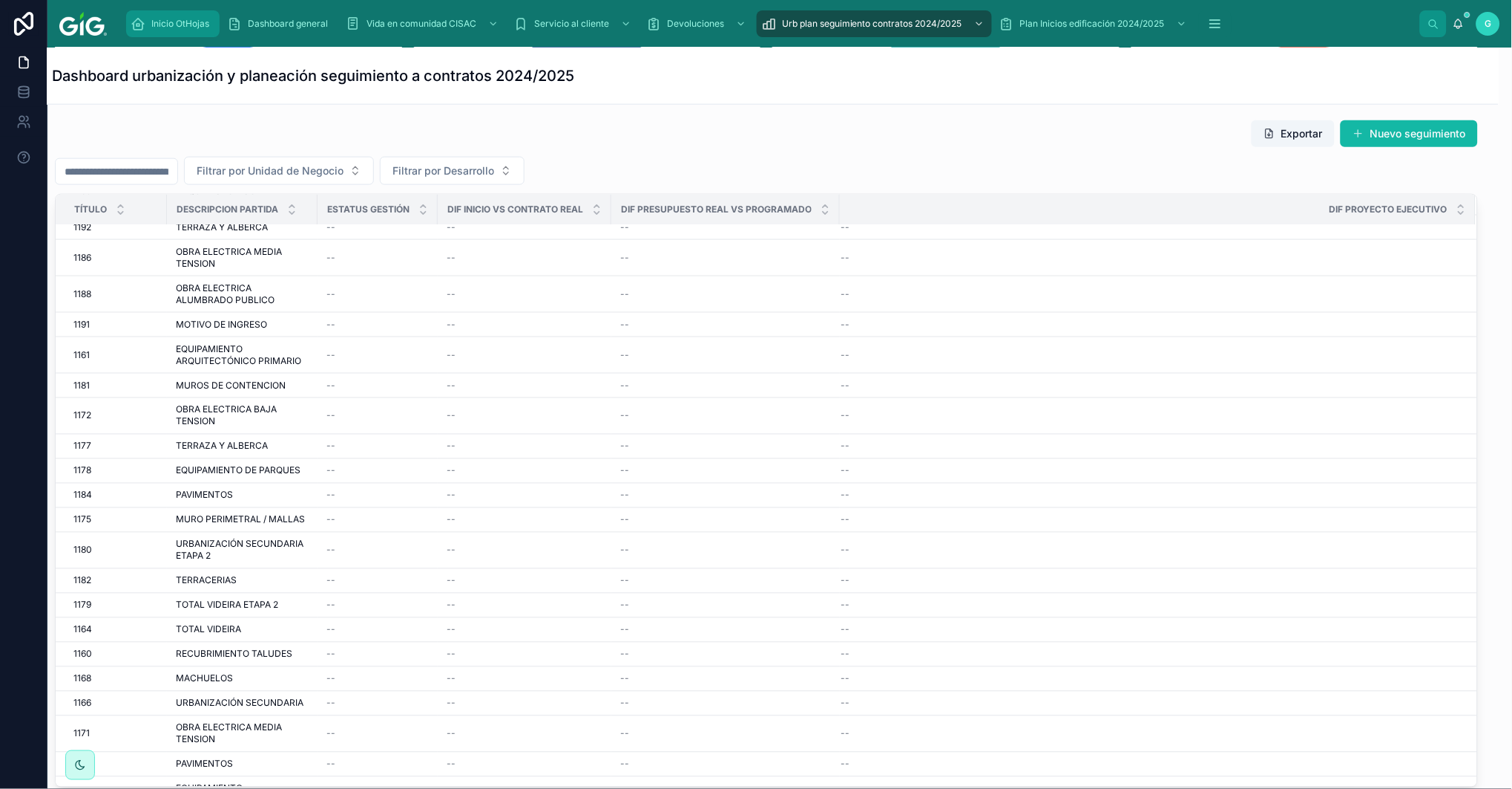
click at [151, 12] on div "Inicio OtHojas" at bounding box center [172, 23] width 85 height 23
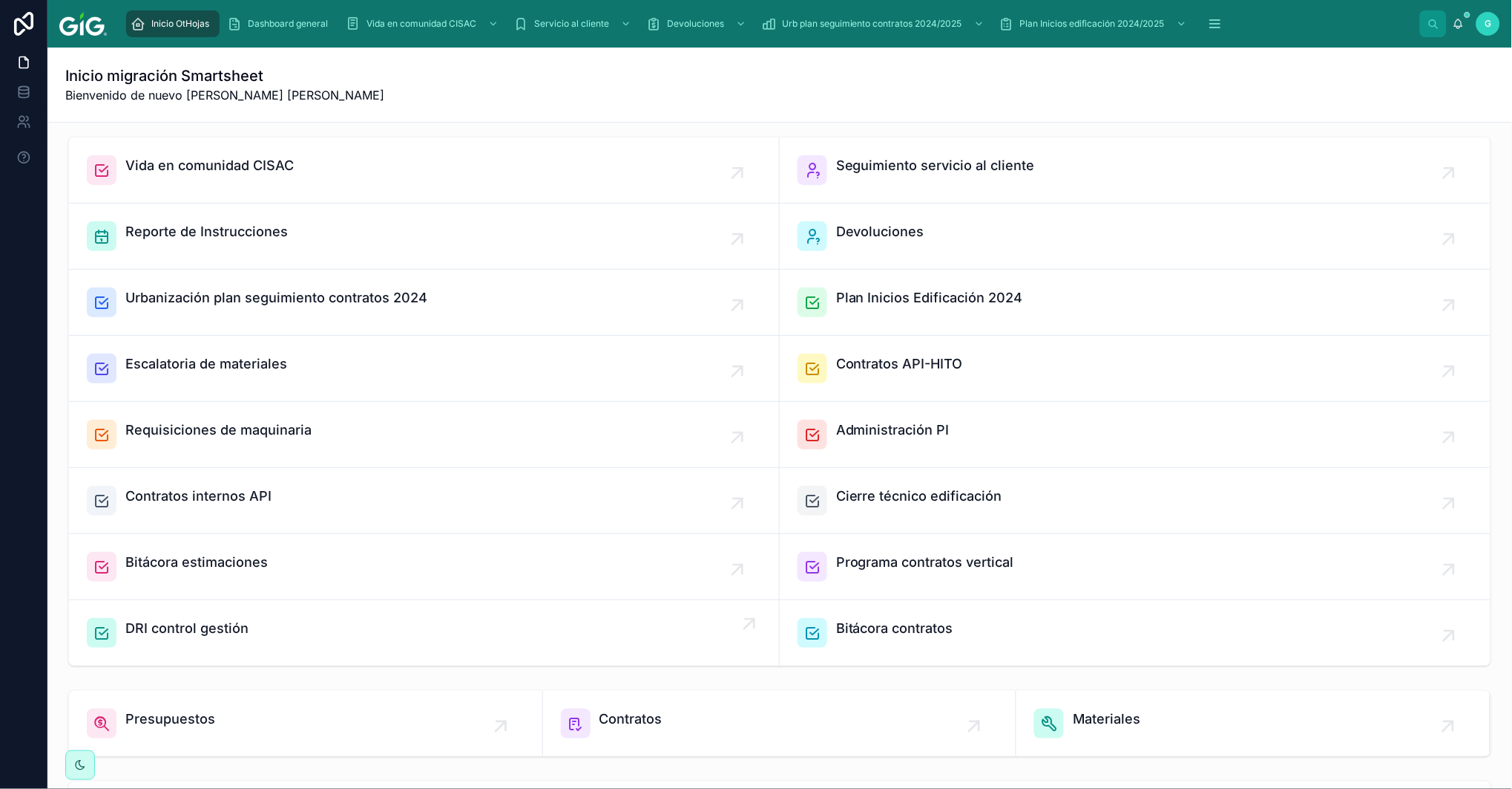
scroll to position [3, 0]
click at [251, 365] on span "Escalatoria de materiales" at bounding box center [206, 364] width 161 height 20
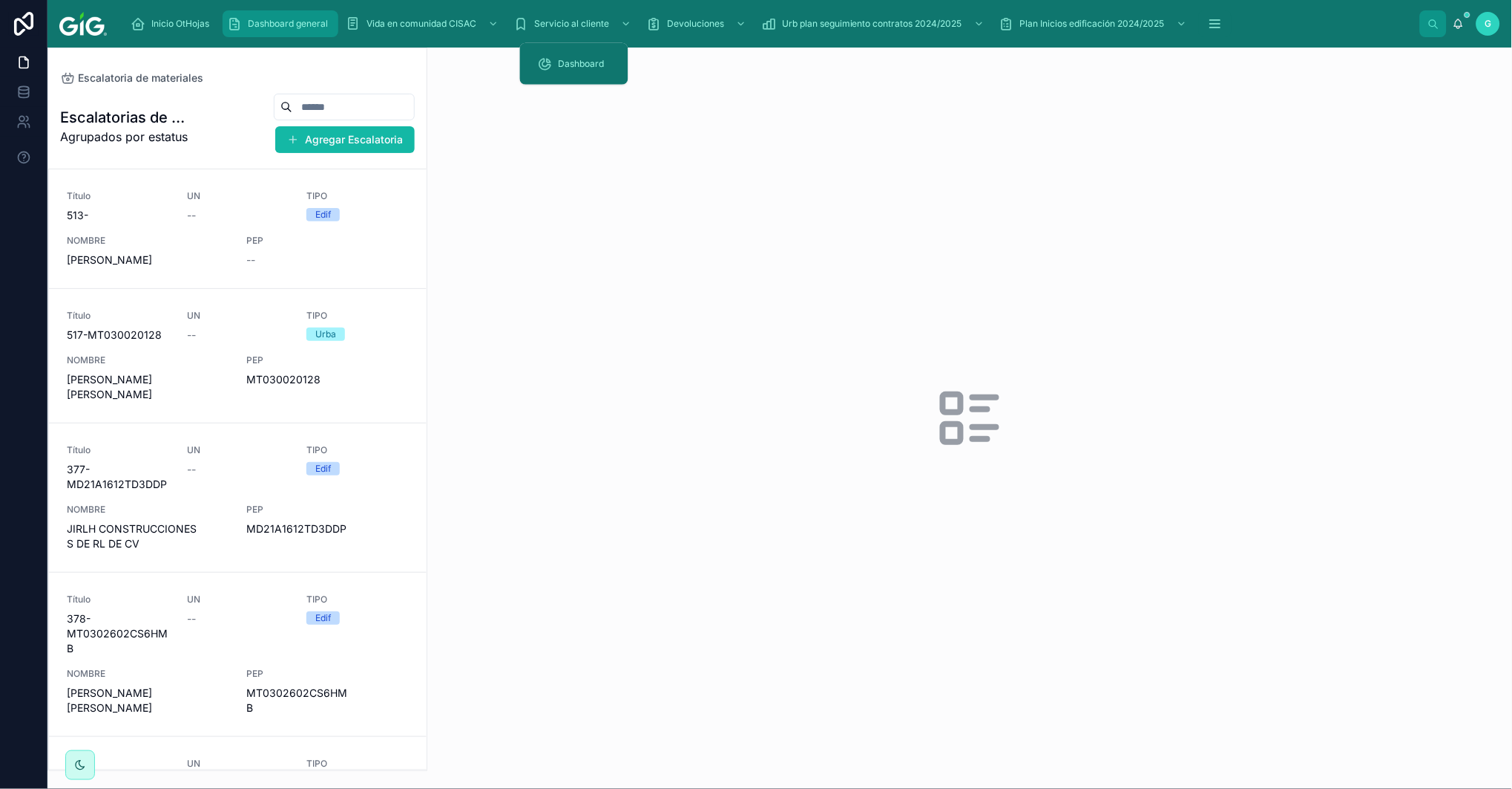
drag, startPoint x: 609, startPoint y: 23, endPoint x: 299, endPoint y: 120, distance: 324.8
click at [300, 34] on div "Dashboard general" at bounding box center [281, 23] width 107 height 23
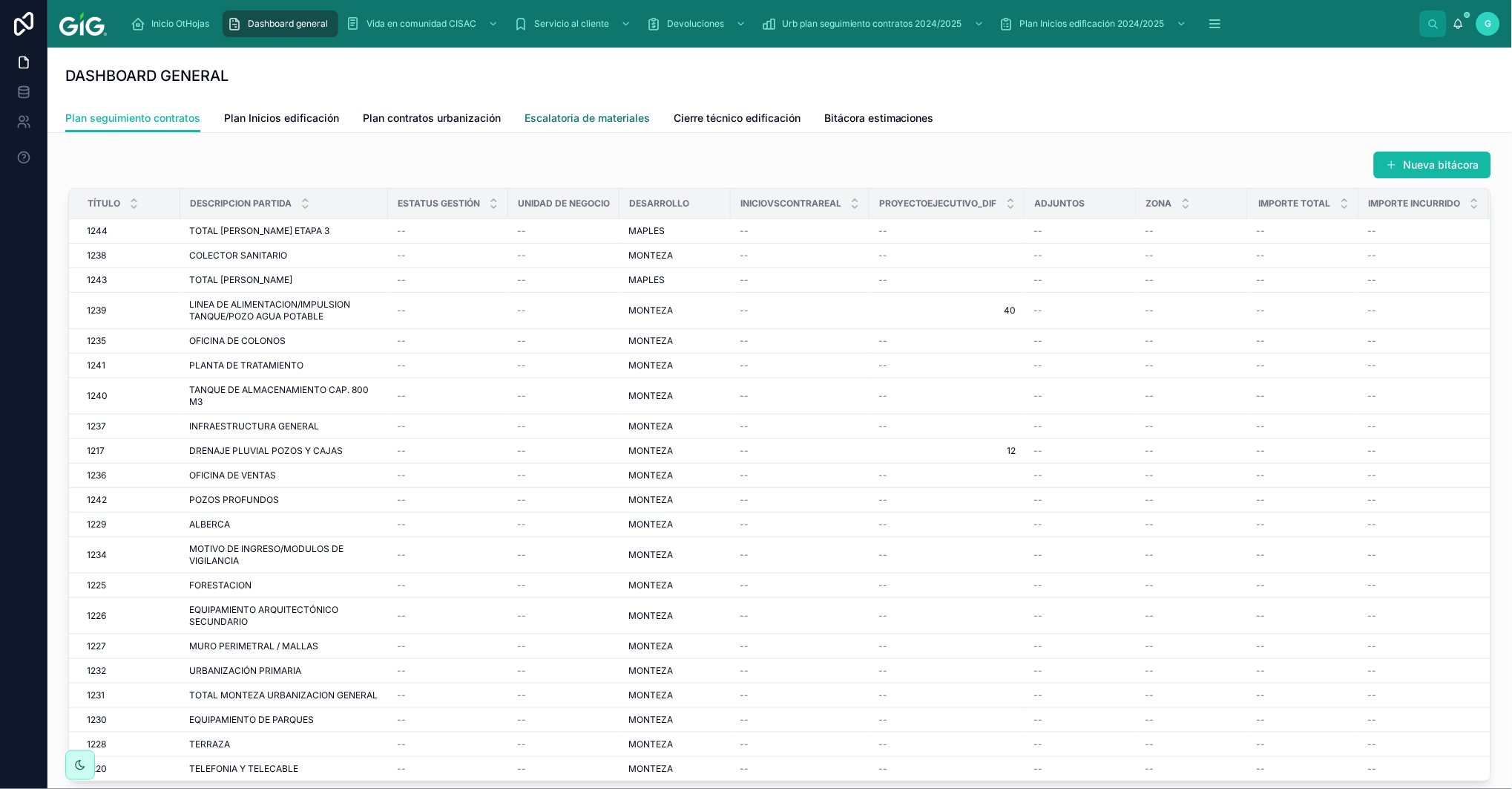
drag, startPoint x: 563, startPoint y: 116, endPoint x: 559, endPoint y: 134, distance: 18.4
click at [563, 116] on span "Escalatoria de materiales" at bounding box center [587, 118] width 125 height 15
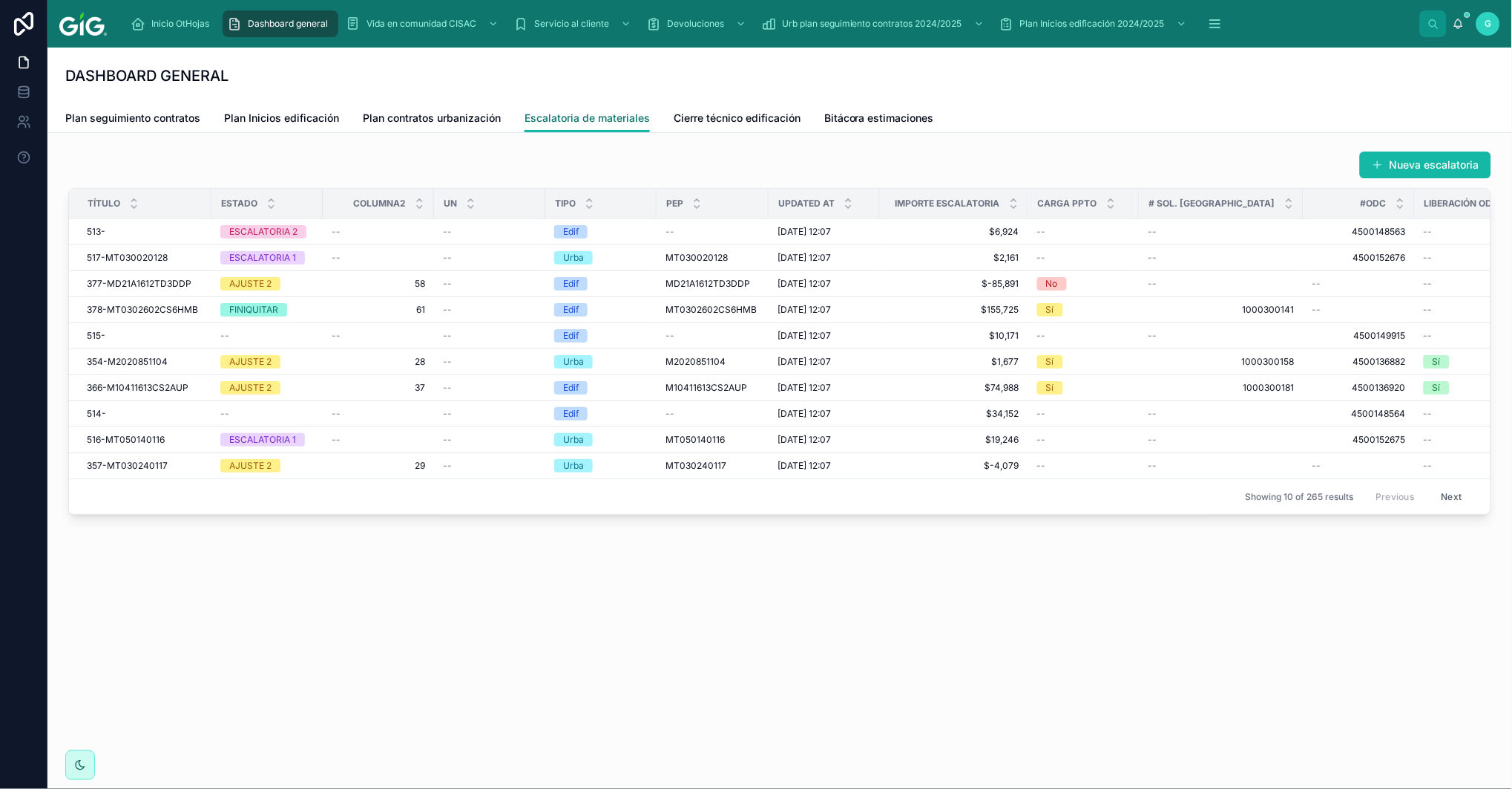
click at [584, 117] on span "Escalatoria de materiales" at bounding box center [587, 118] width 125 height 15
click at [109, 233] on div "513- 513-" at bounding box center [144, 232] width 116 height 12
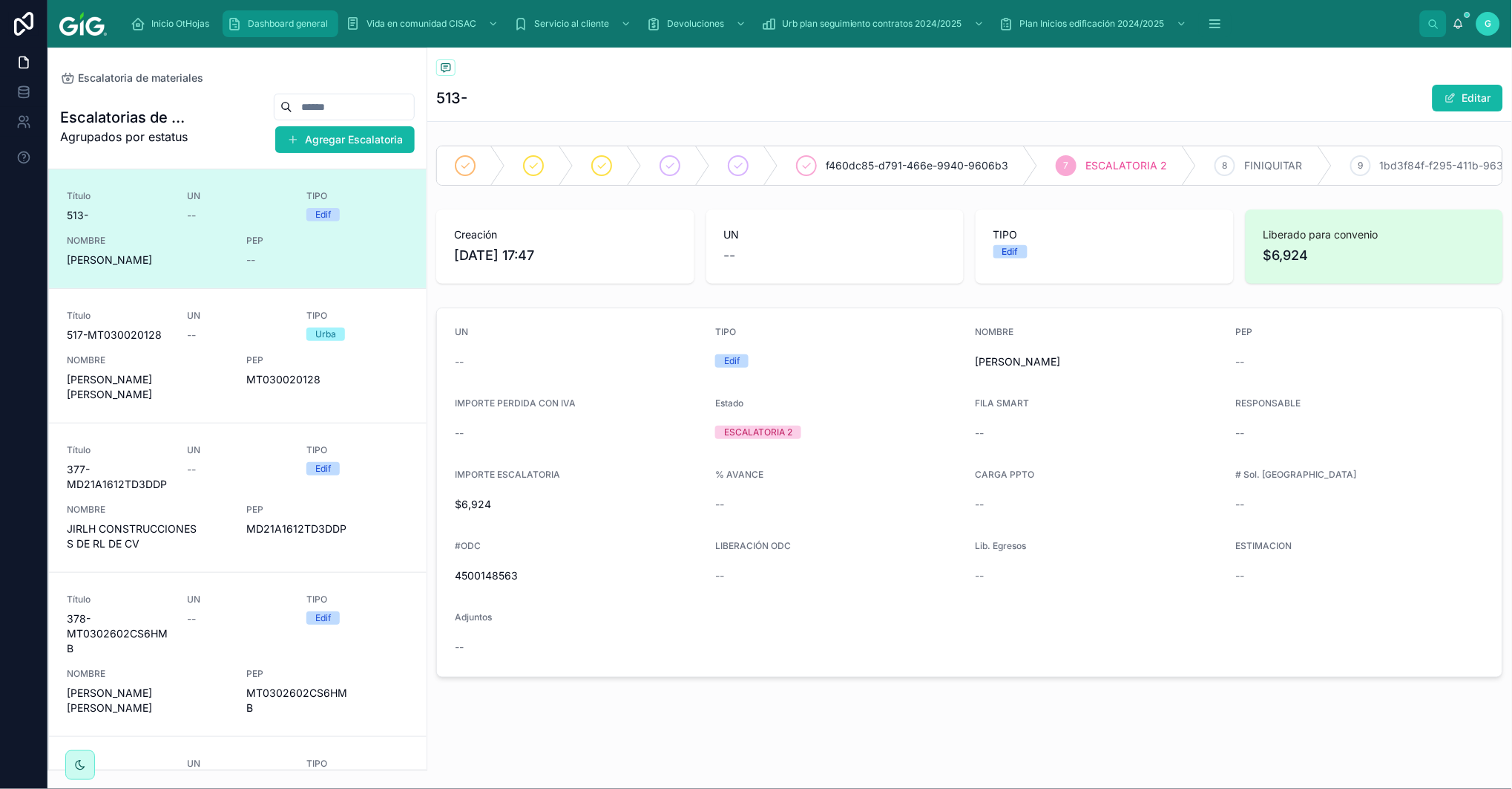
click at [260, 18] on span "Dashboard general" at bounding box center [288, 23] width 80 height 12
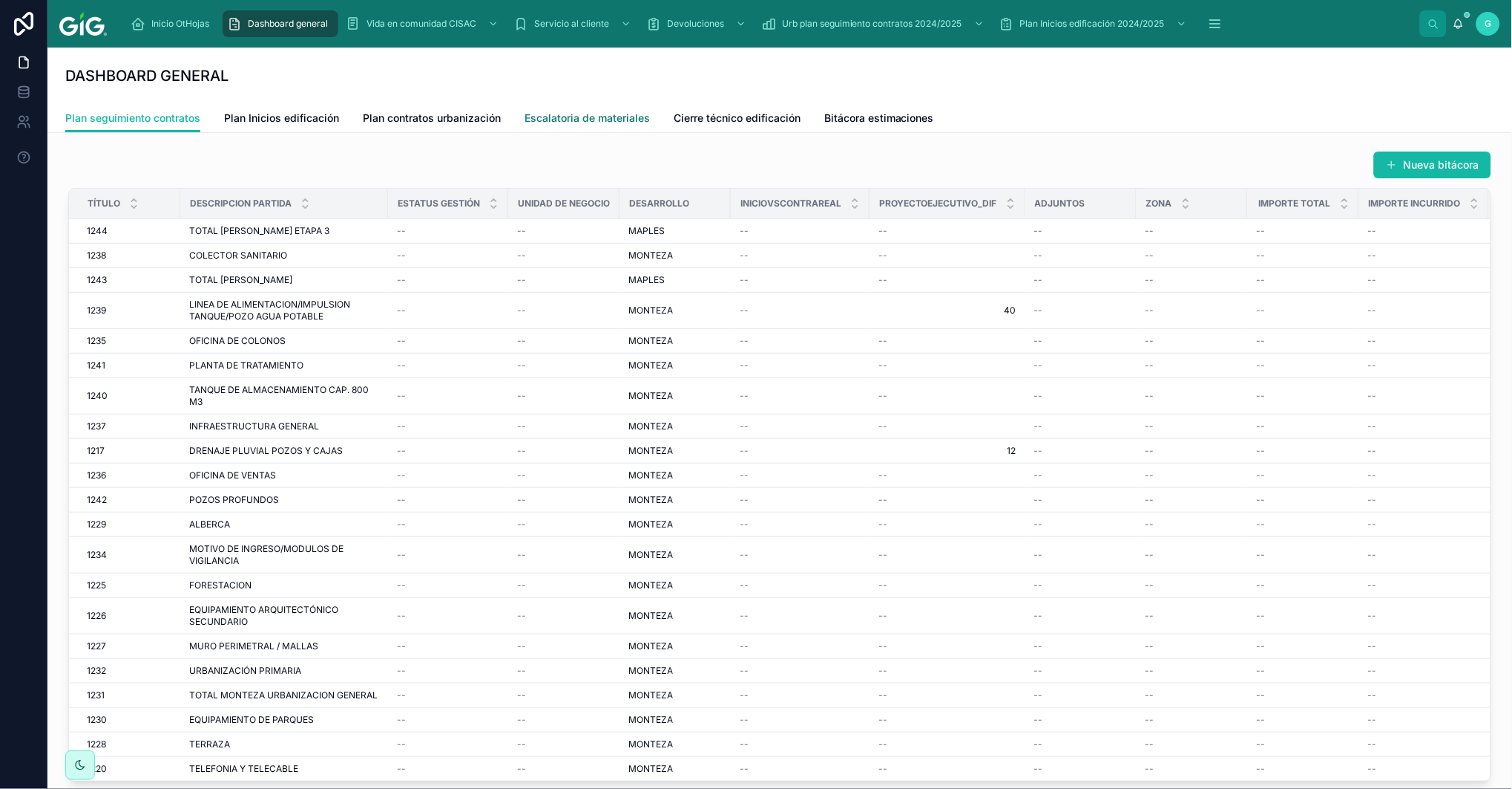
click at [574, 118] on span "Escalatoria de materiales" at bounding box center [587, 118] width 125 height 15
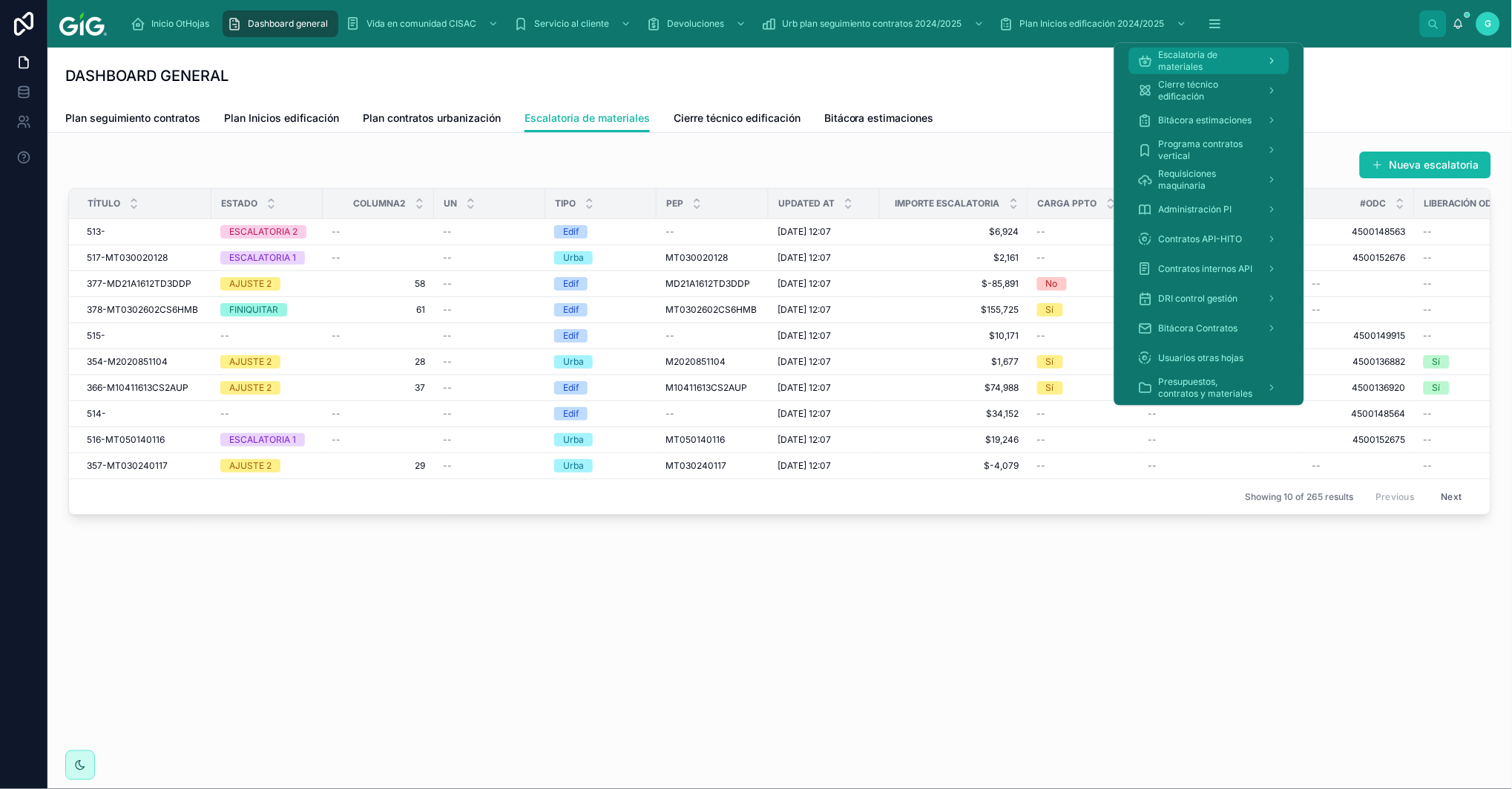
click at [1189, 56] on span "Escalatoria de materiales" at bounding box center [1207, 60] width 96 height 23
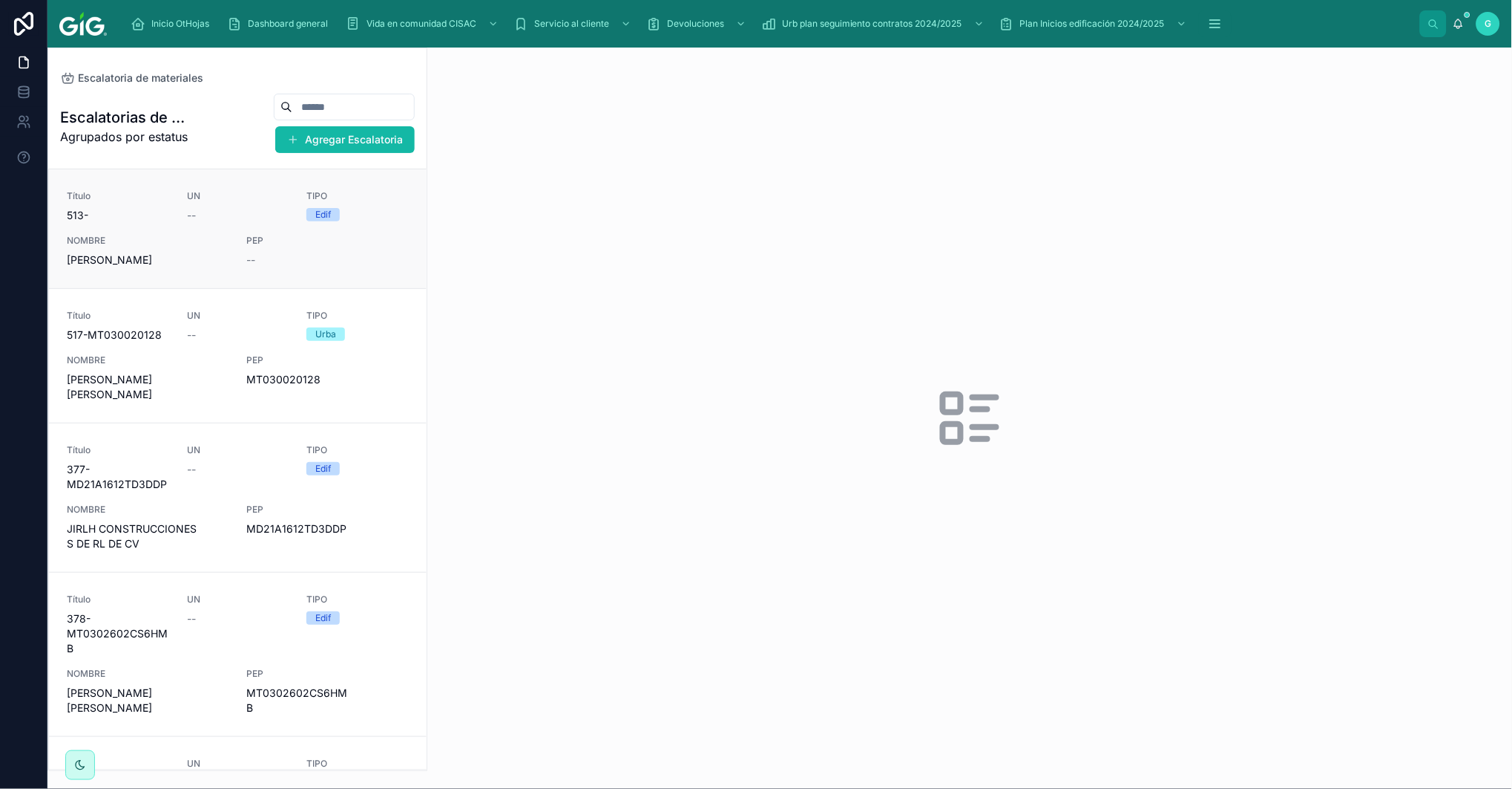
click at [190, 238] on span "NOMBRE" at bounding box center [148, 240] width 161 height 12
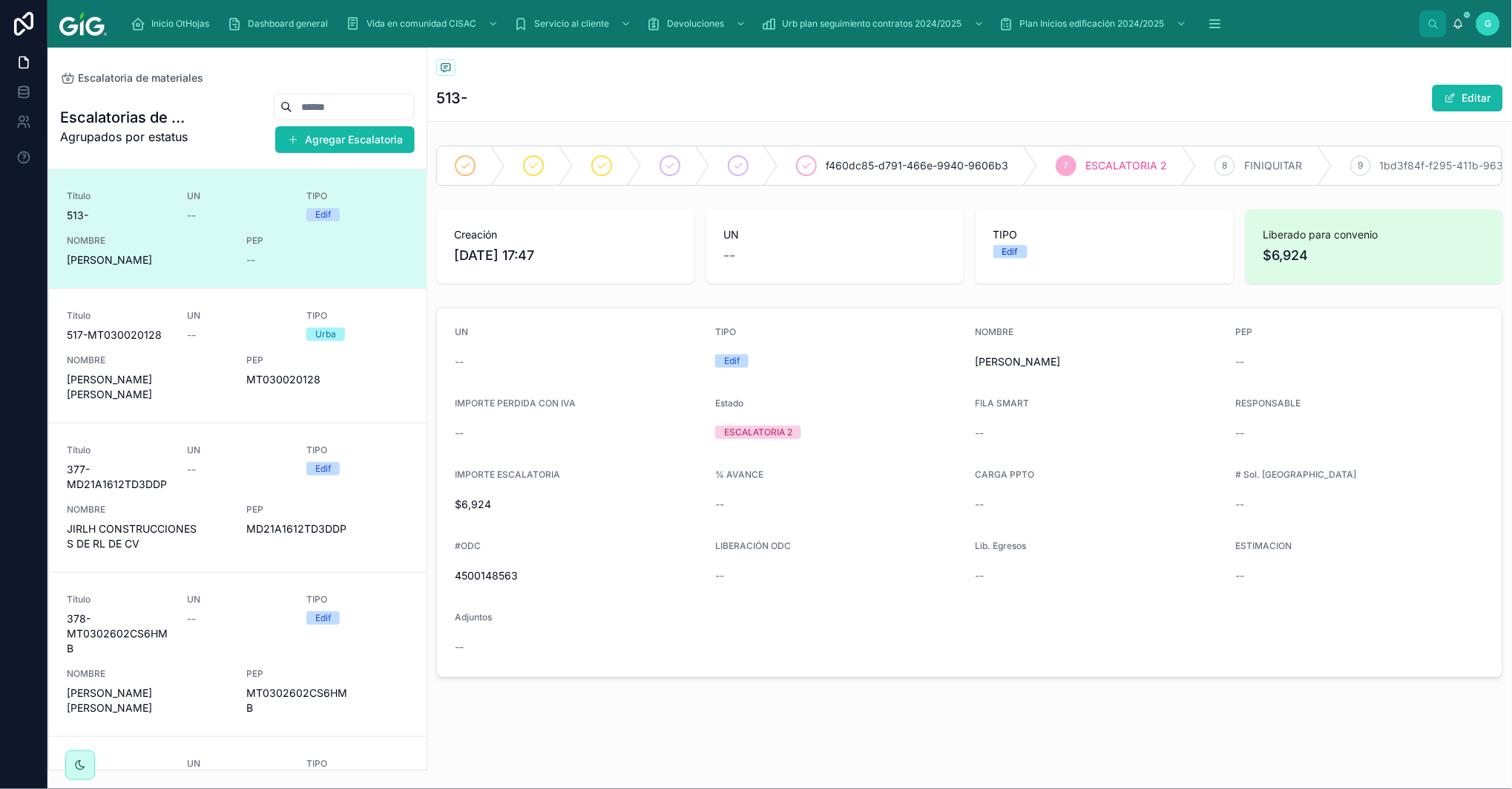
click at [155, 284] on link "Título 513- UN -- TIPO Edif NOMBRE [PERSON_NAME] PEP --" at bounding box center [237, 229] width 377 height 119
click at [177, 329] on div "Título 517-MT030020128 UN -- TIPO Urba NOMBRE [PERSON_NAME] [PERSON_NAME] PEP M…" at bounding box center [238, 355] width 342 height 92
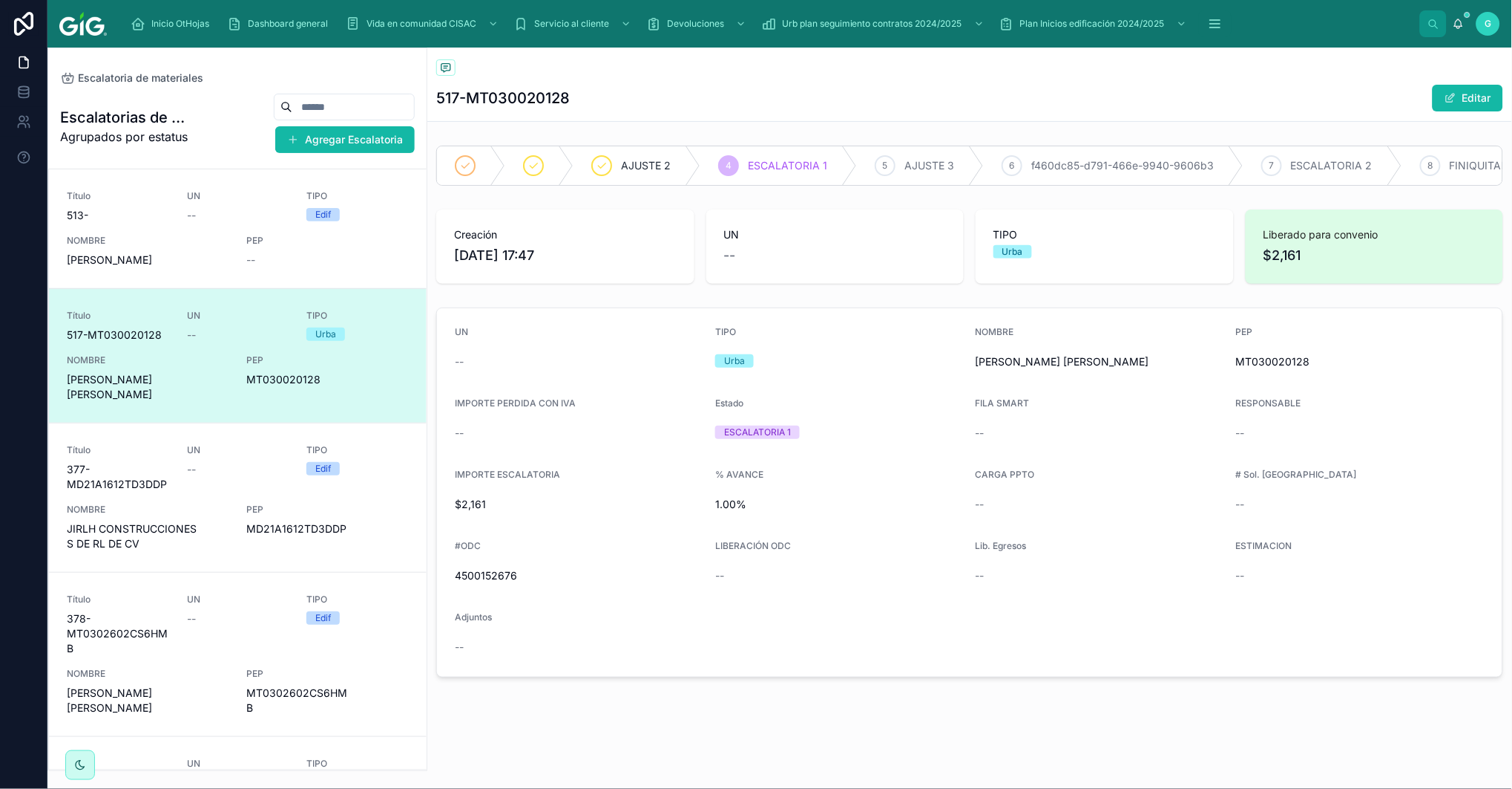
scroll to position [2, 0]
click at [191, 20] on span "Inicio OtHojas" at bounding box center [181, 23] width 58 height 12
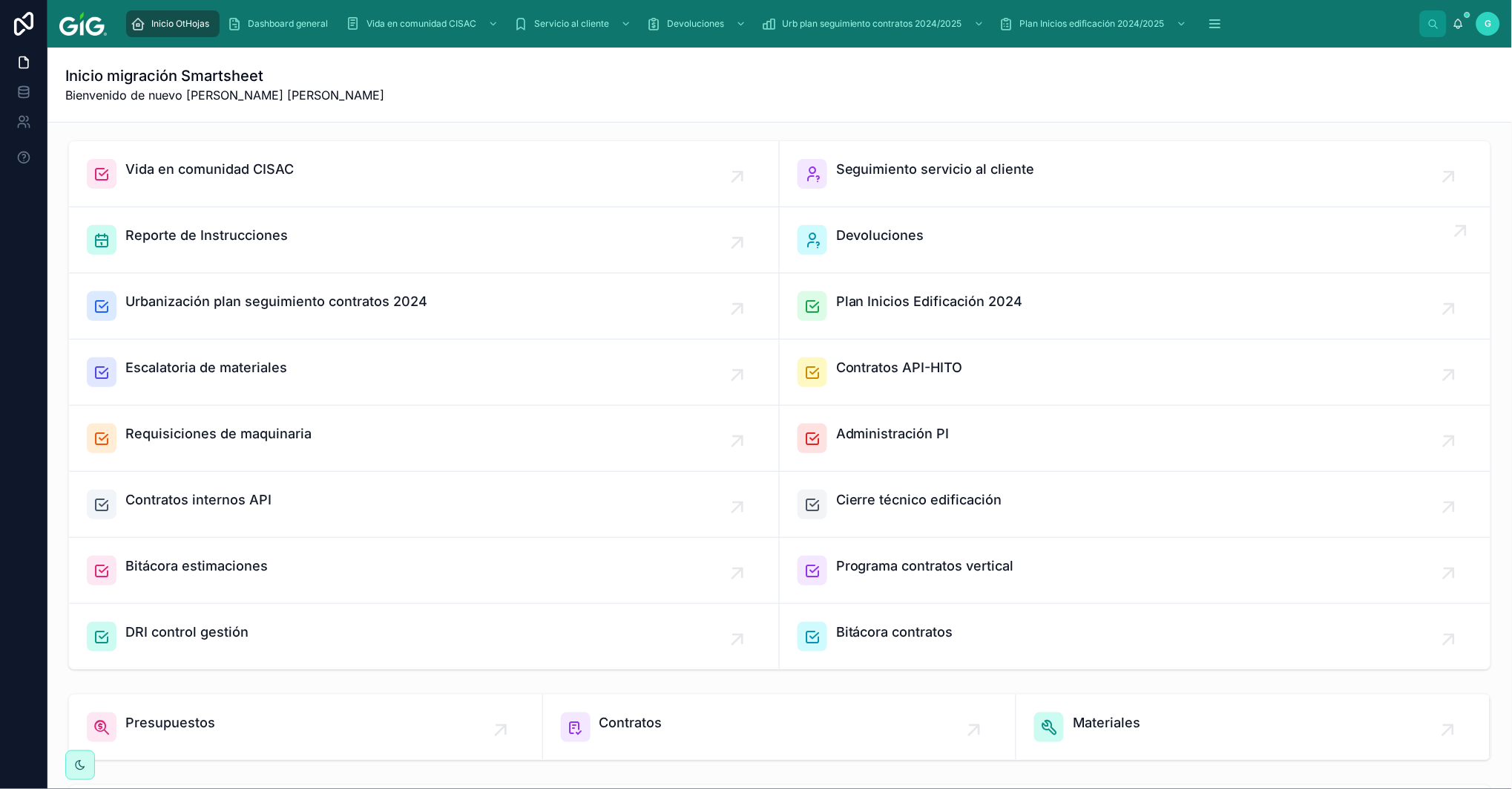
click at [901, 241] on span "Devoluciones" at bounding box center [880, 234] width 88 height 20
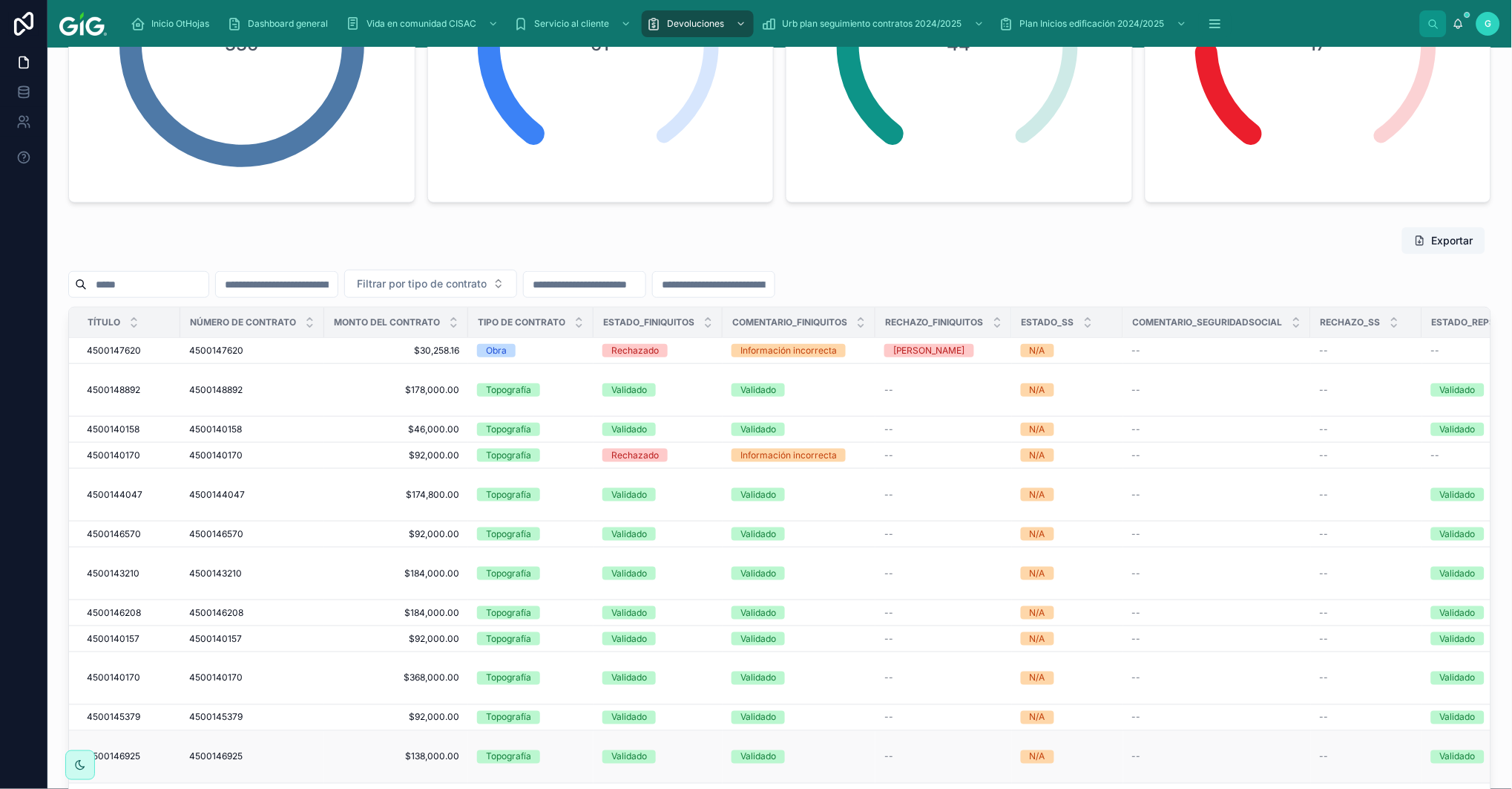
scroll to position [83, 0]
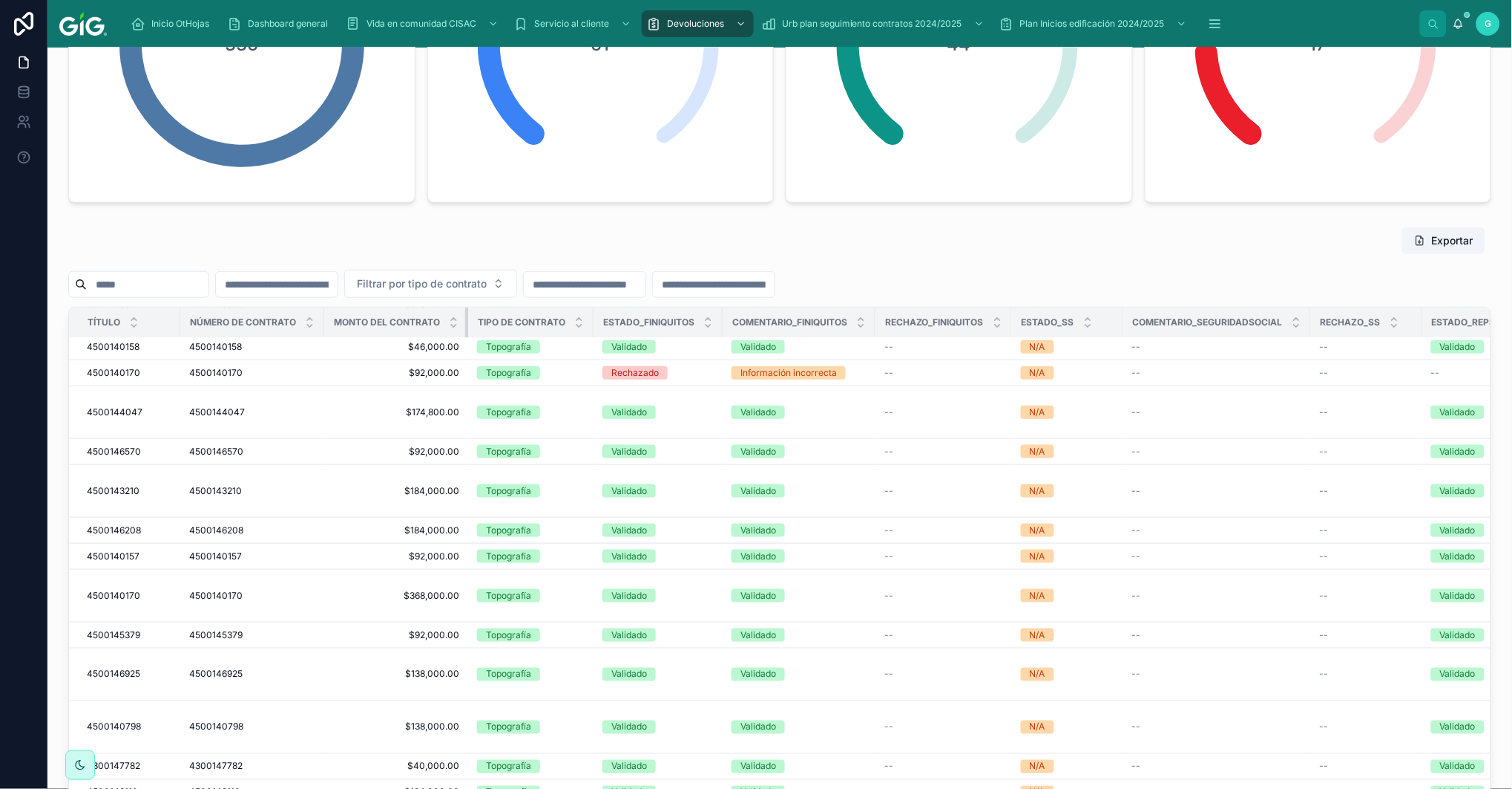
drag, startPoint x: 464, startPoint y: 322, endPoint x: 437, endPoint y: 321, distance: 27.0
click at [437, 321] on th "Monto del contrato" at bounding box center [397, 322] width 144 height 30
click at [194, 23] on span "Inicio OtHojas" at bounding box center [181, 23] width 58 height 12
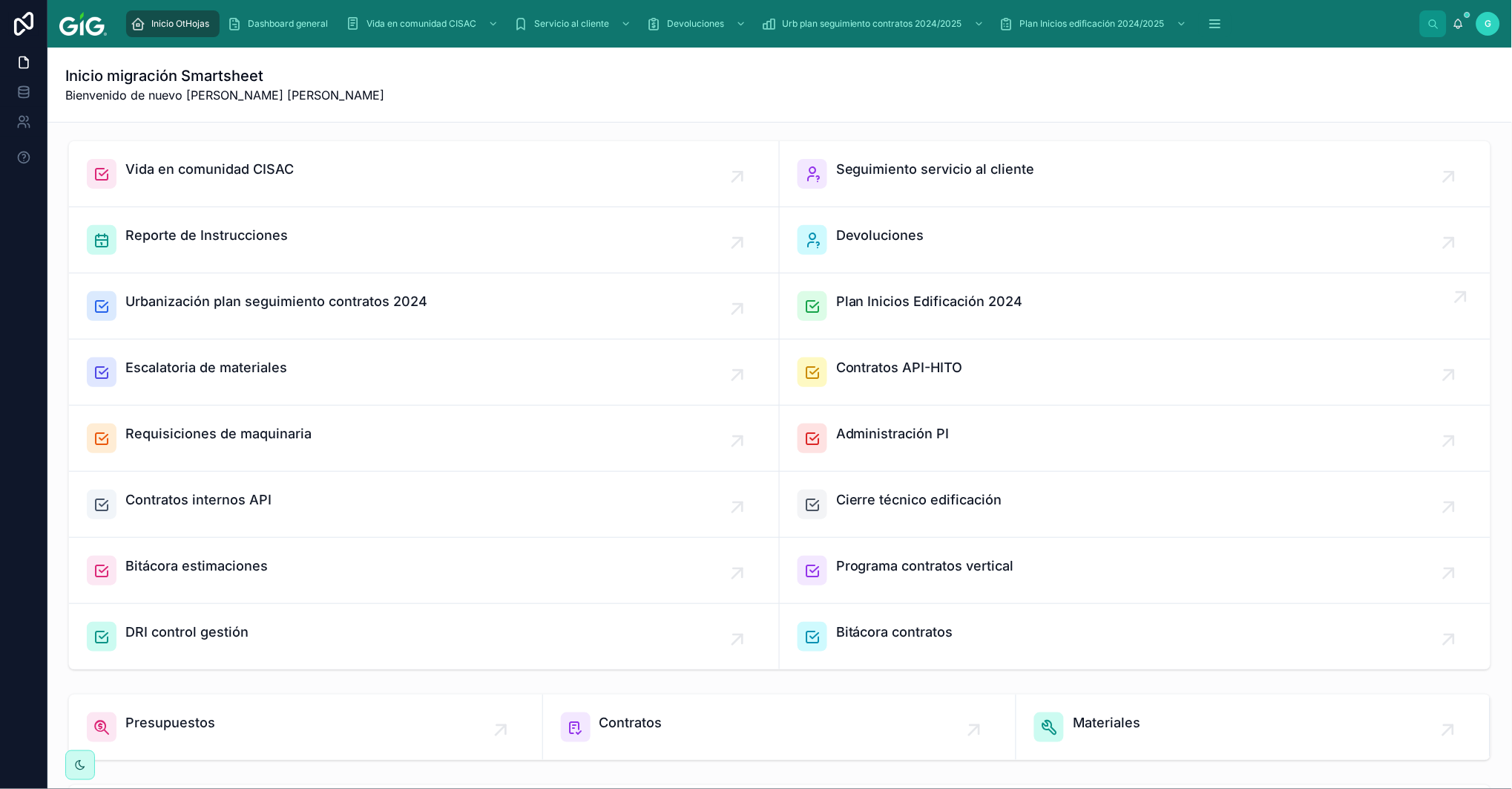
click at [909, 297] on span "Plan Inicios Edificación 2024" at bounding box center [930, 301] width 187 height 20
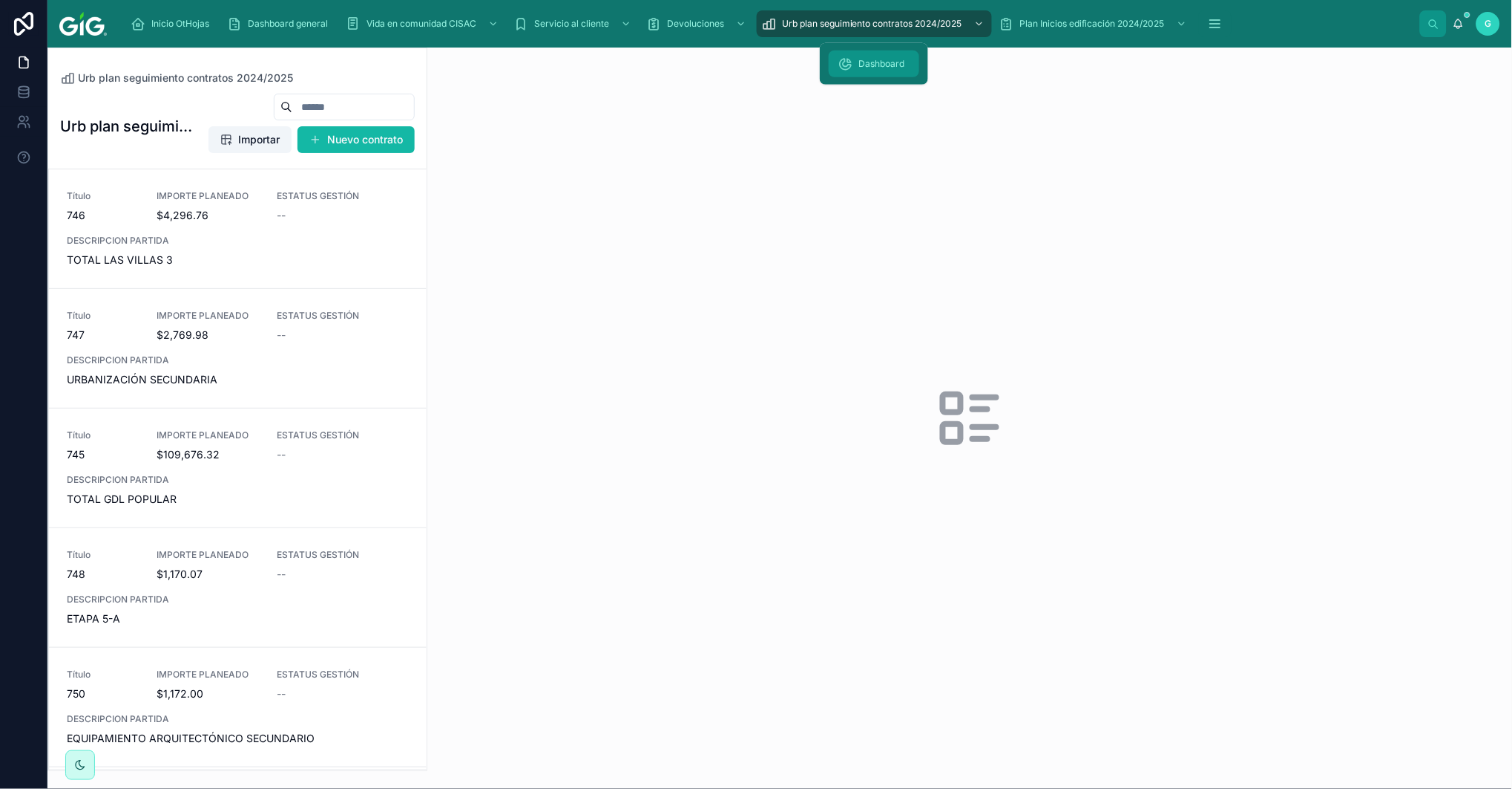
click at [881, 58] on span "Dashboard" at bounding box center [881, 64] width 46 height 12
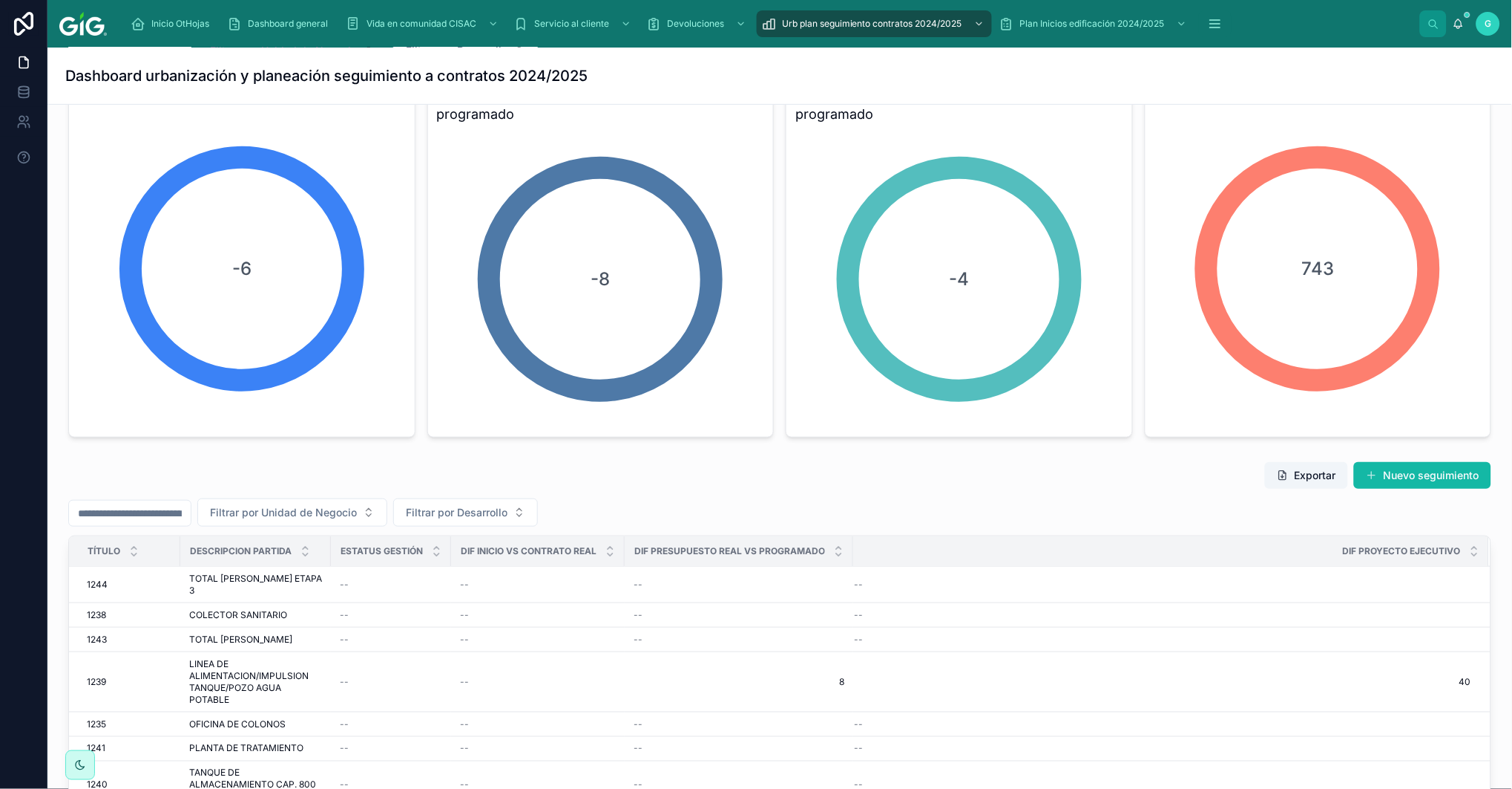
scroll to position [164, 0]
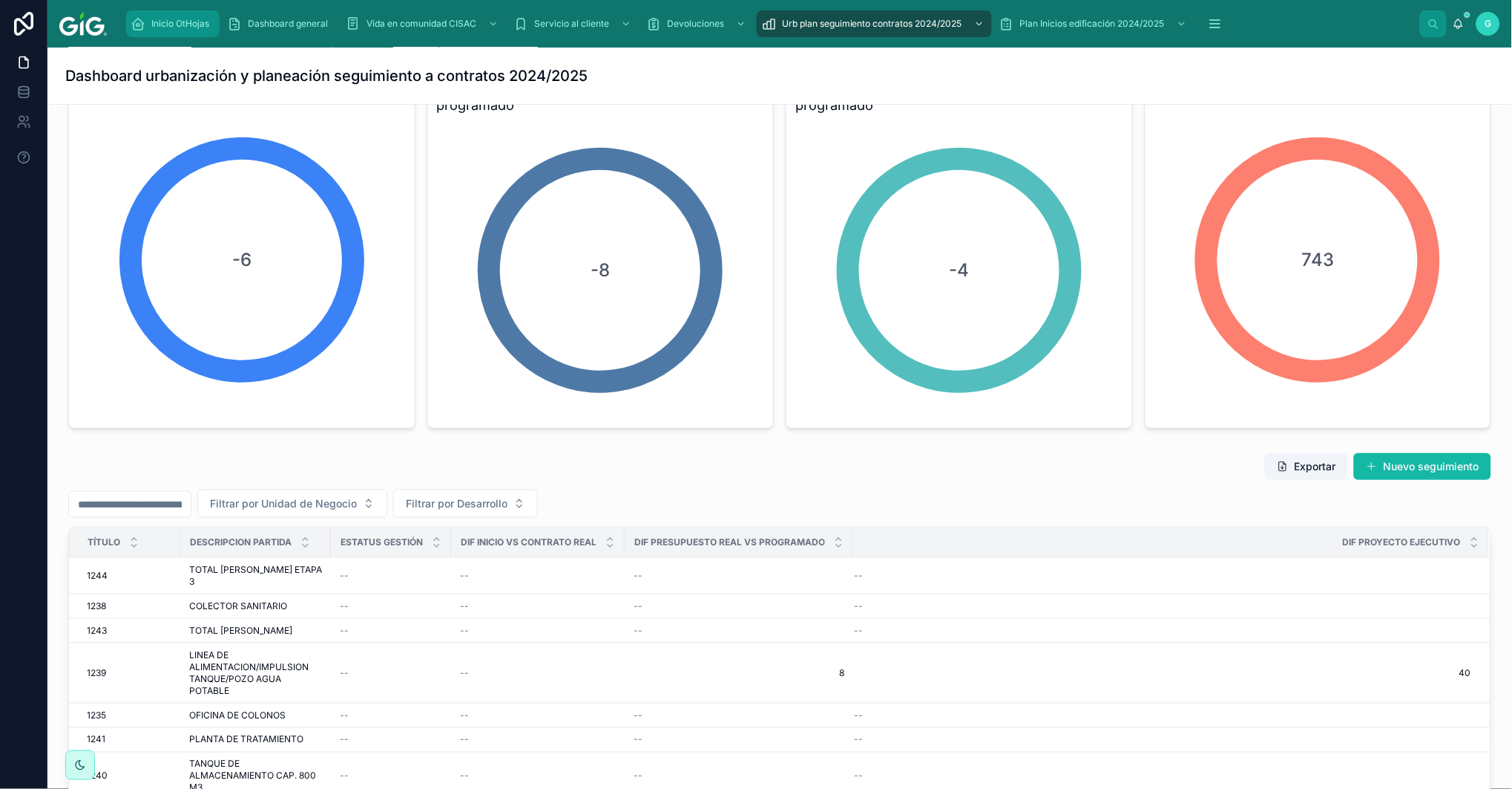
click at [171, 24] on span "Inicio OtHojas" at bounding box center [181, 23] width 58 height 12
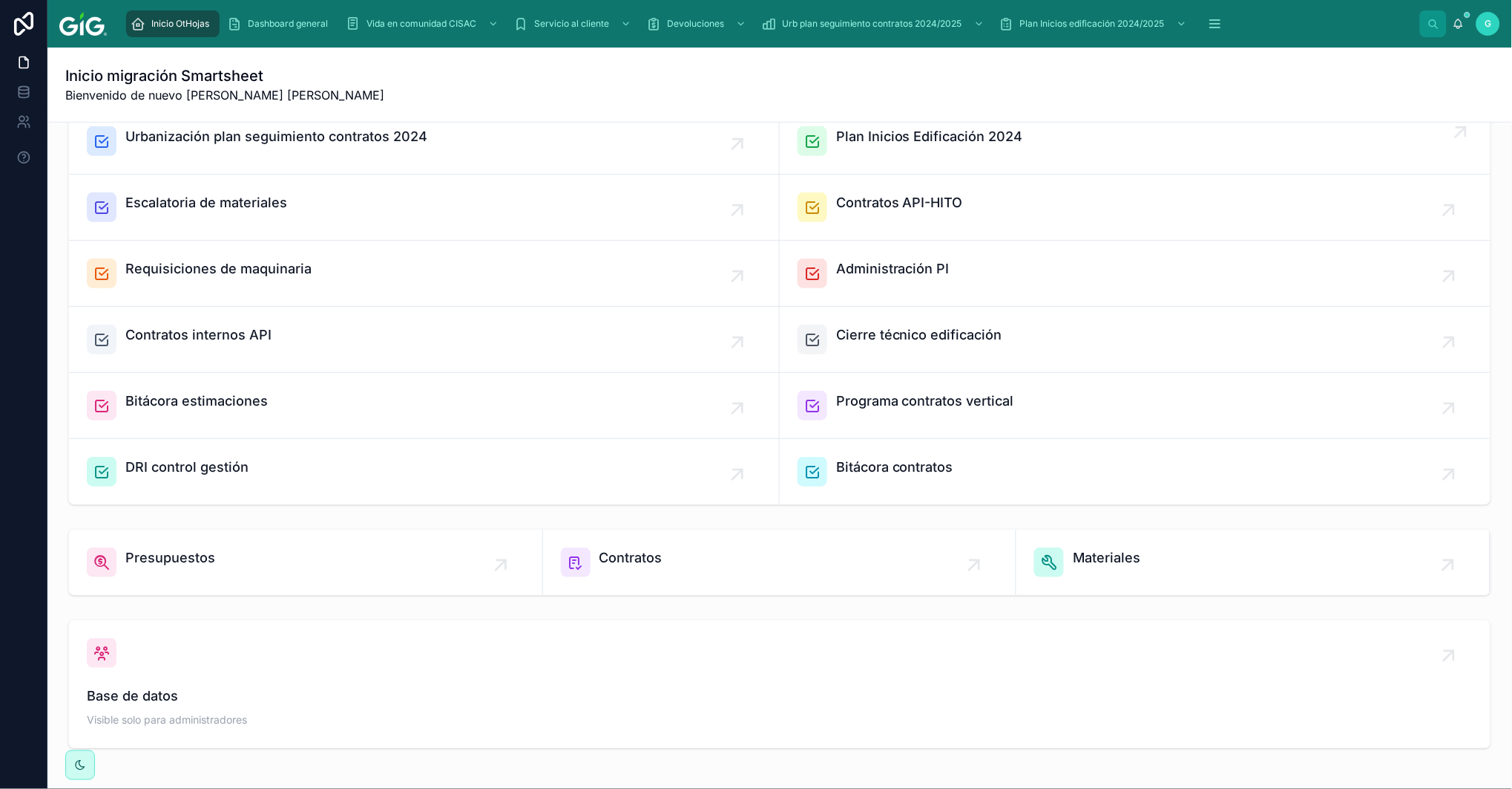
click at [863, 135] on span "Plan Inicios Edificación 2024" at bounding box center [930, 136] width 187 height 20
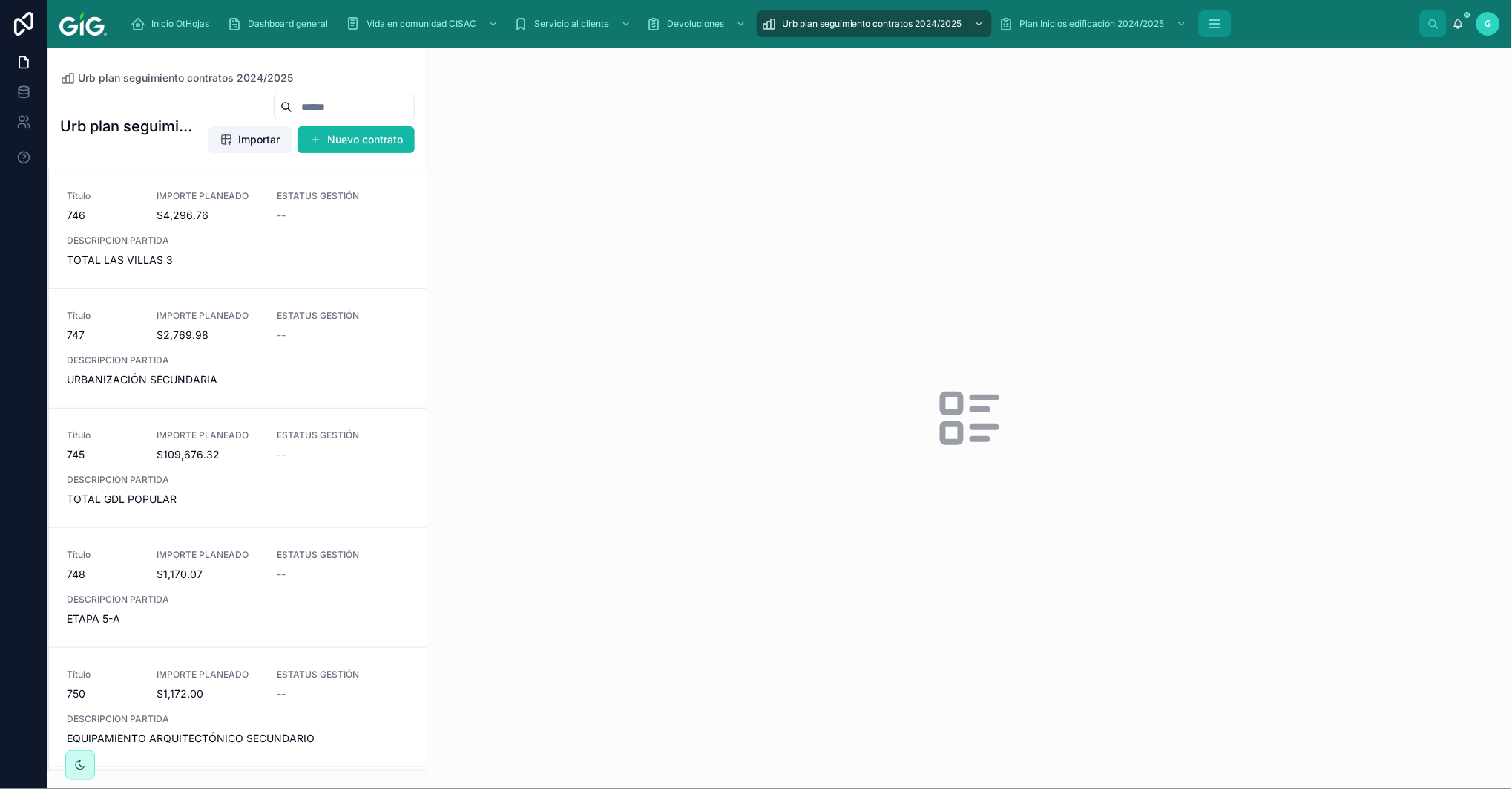
click at [1215, 23] on icon "scrollable content" at bounding box center [1214, 23] width 15 height 15
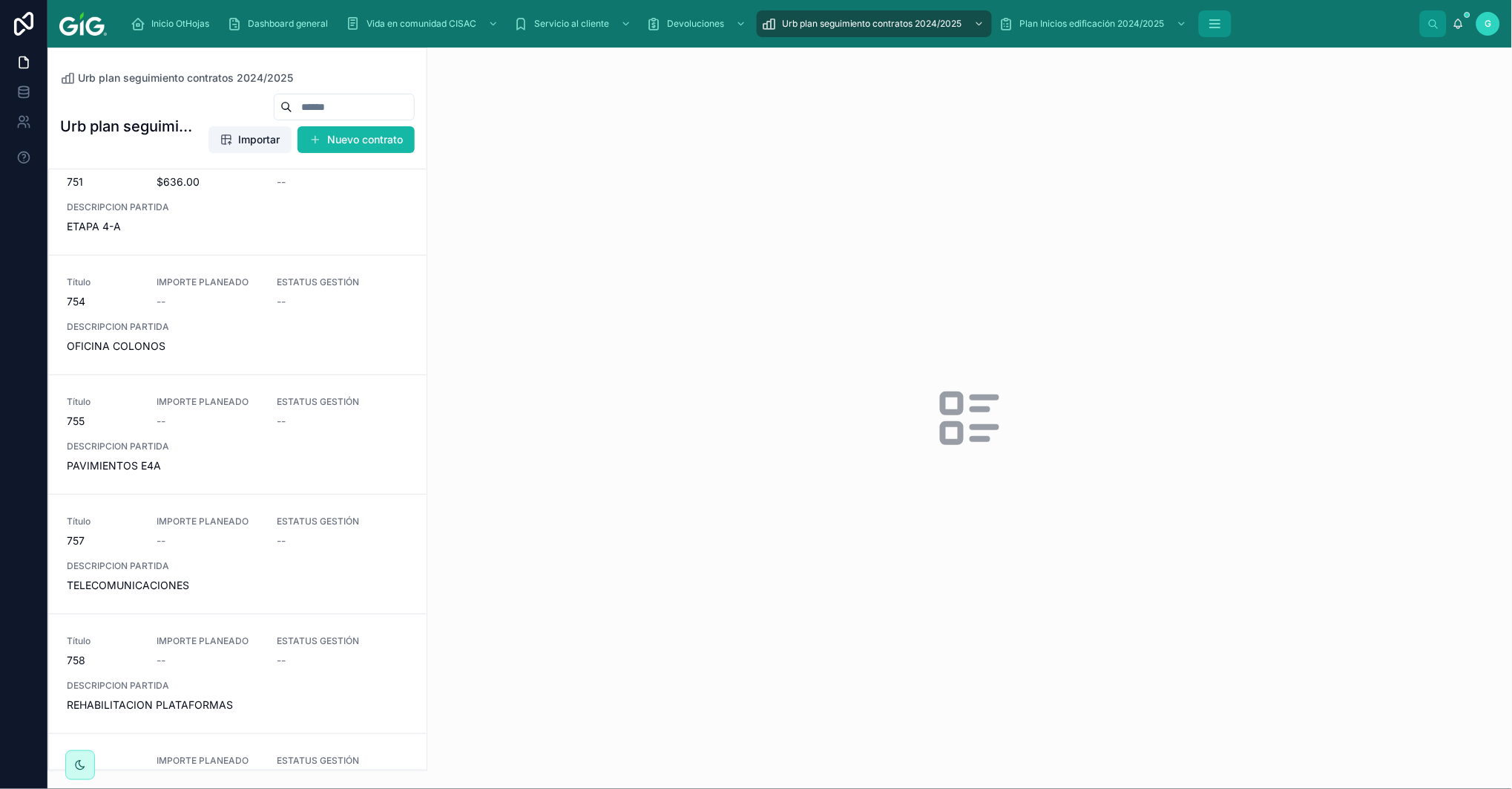
scroll to position [1814, 0]
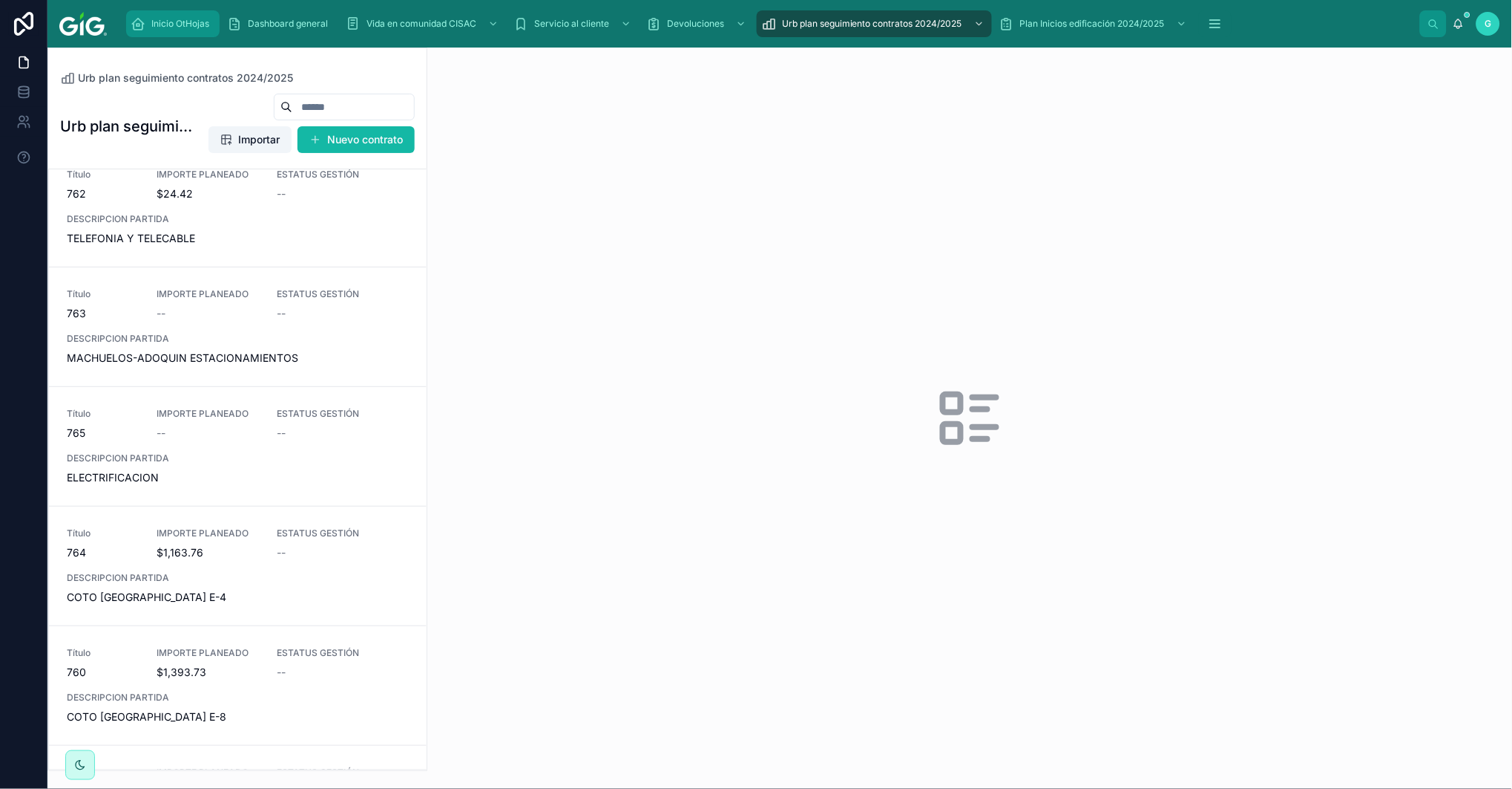
click at [191, 20] on span "Inicio OtHojas" at bounding box center [181, 23] width 58 height 12
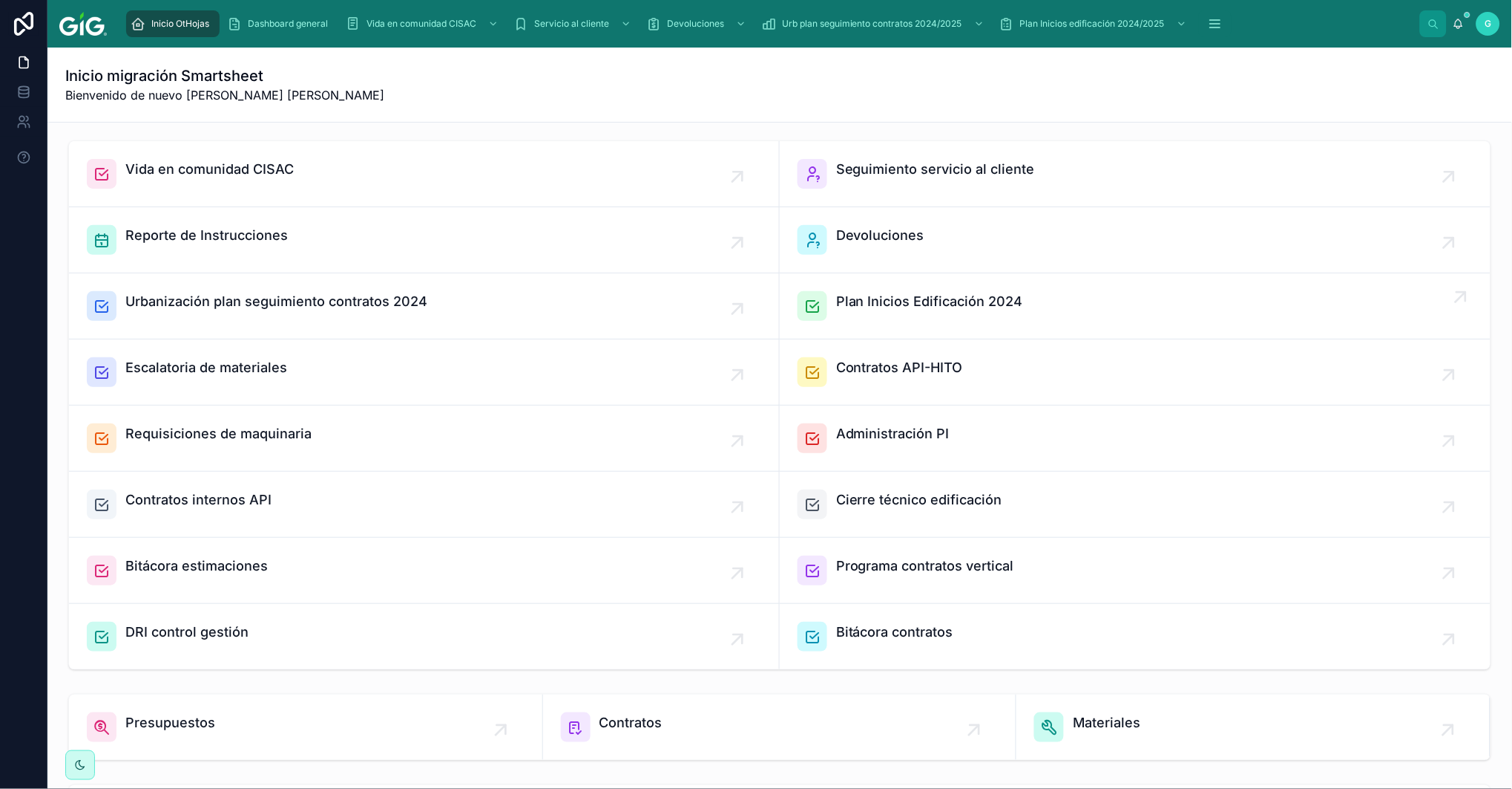
drag, startPoint x: 1448, startPoint y: 300, endPoint x: 1418, endPoint y: 296, distance: 30.3
click at [1418, 296] on div "Plan Inicios Edificación 2024" at bounding box center [1135, 305] width 676 height 30
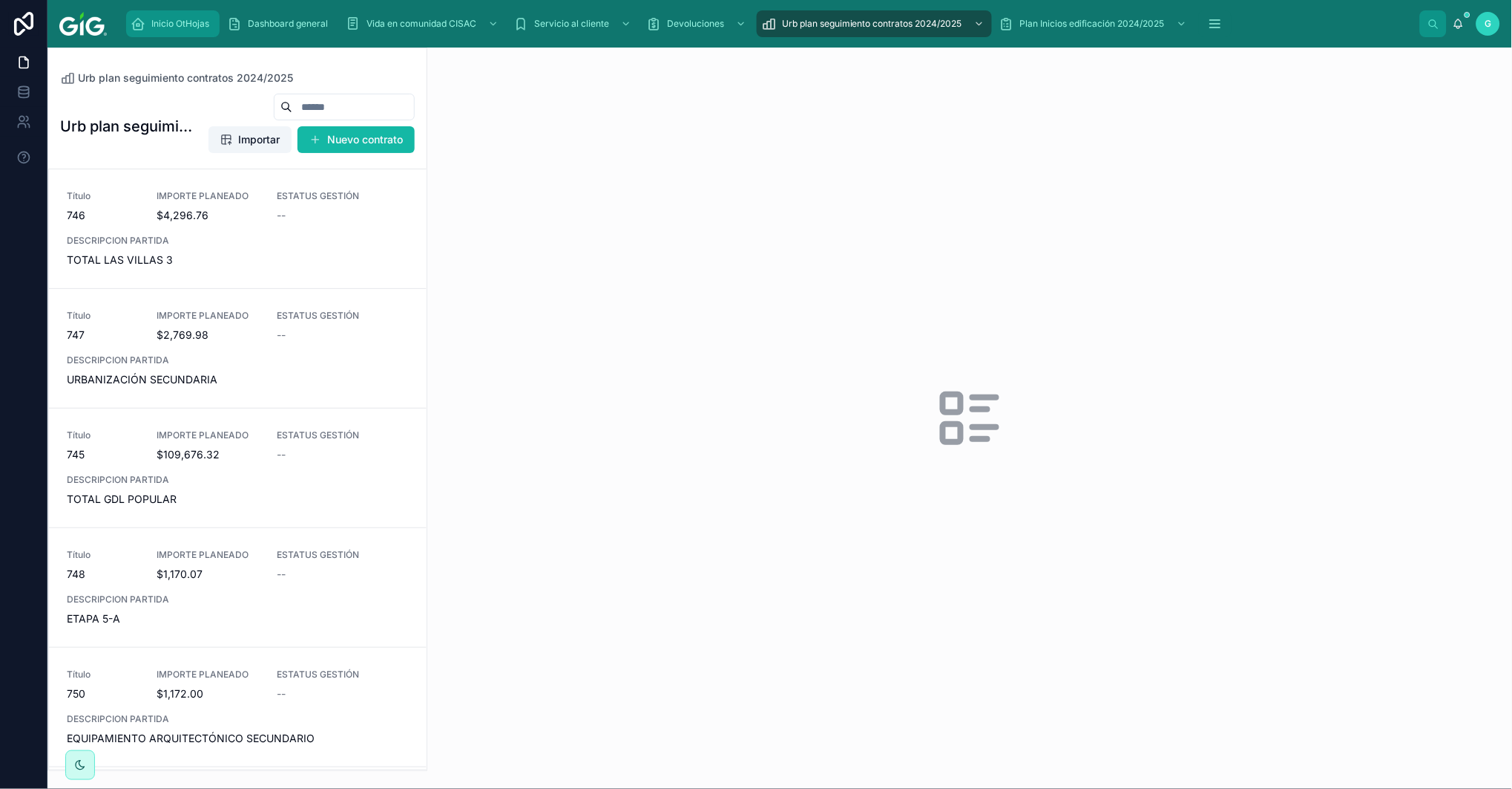
click at [176, 20] on span "Inicio OtHojas" at bounding box center [181, 23] width 58 height 12
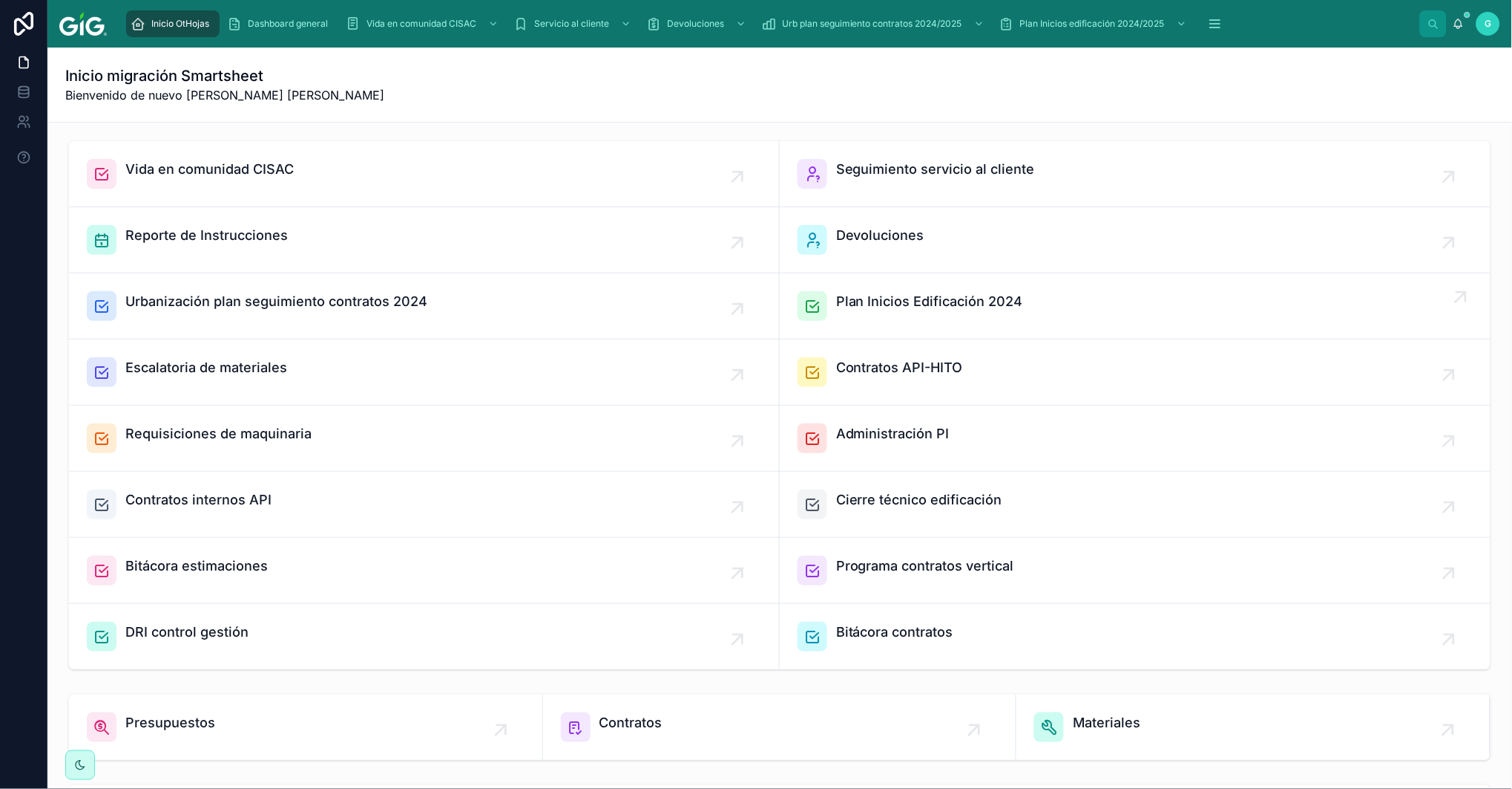
click at [910, 294] on span "Plan Inicios Edificación 2024" at bounding box center [930, 301] width 187 height 20
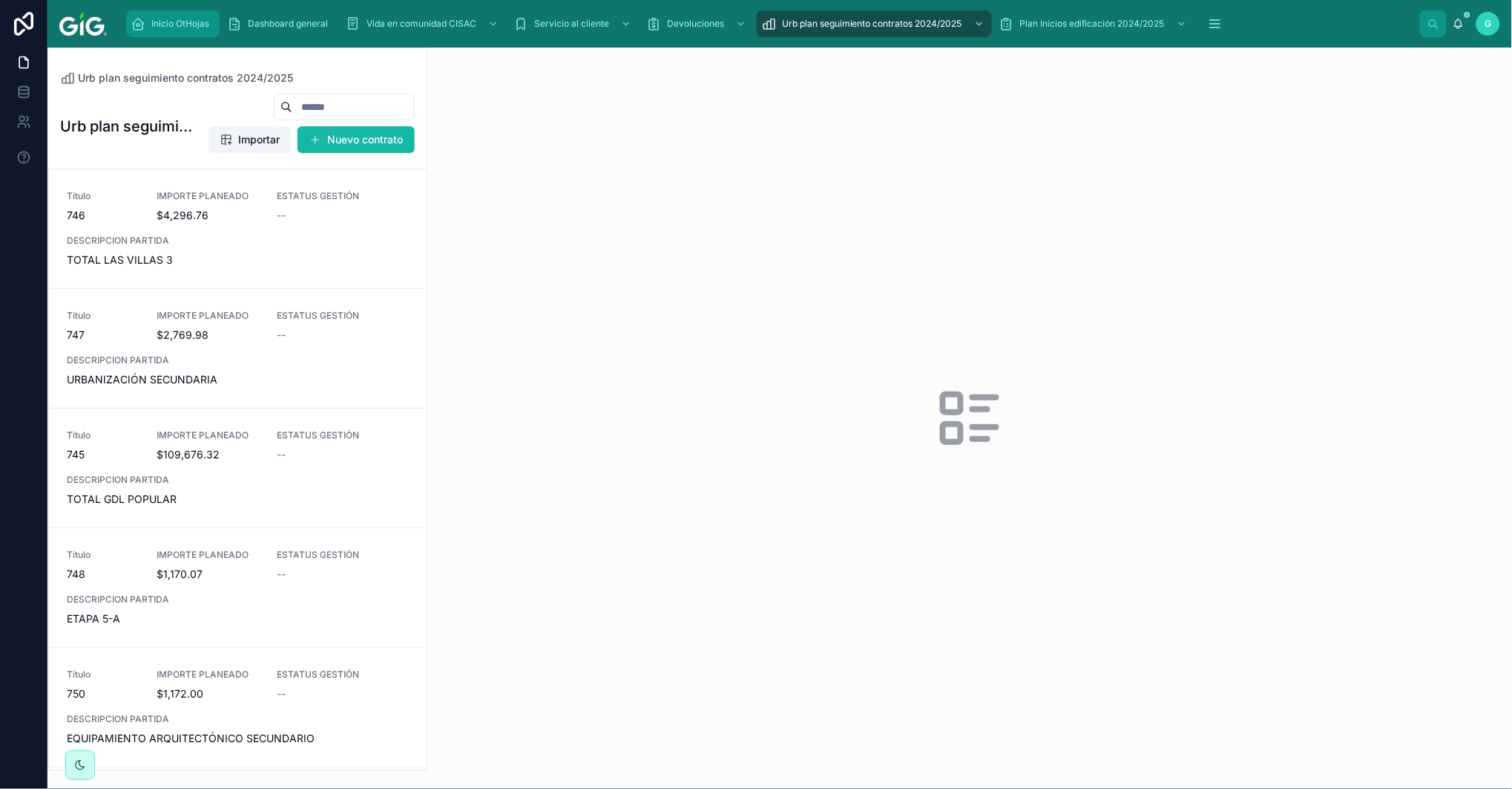
click at [161, 18] on span "Inicio OtHojas" at bounding box center [181, 23] width 58 height 12
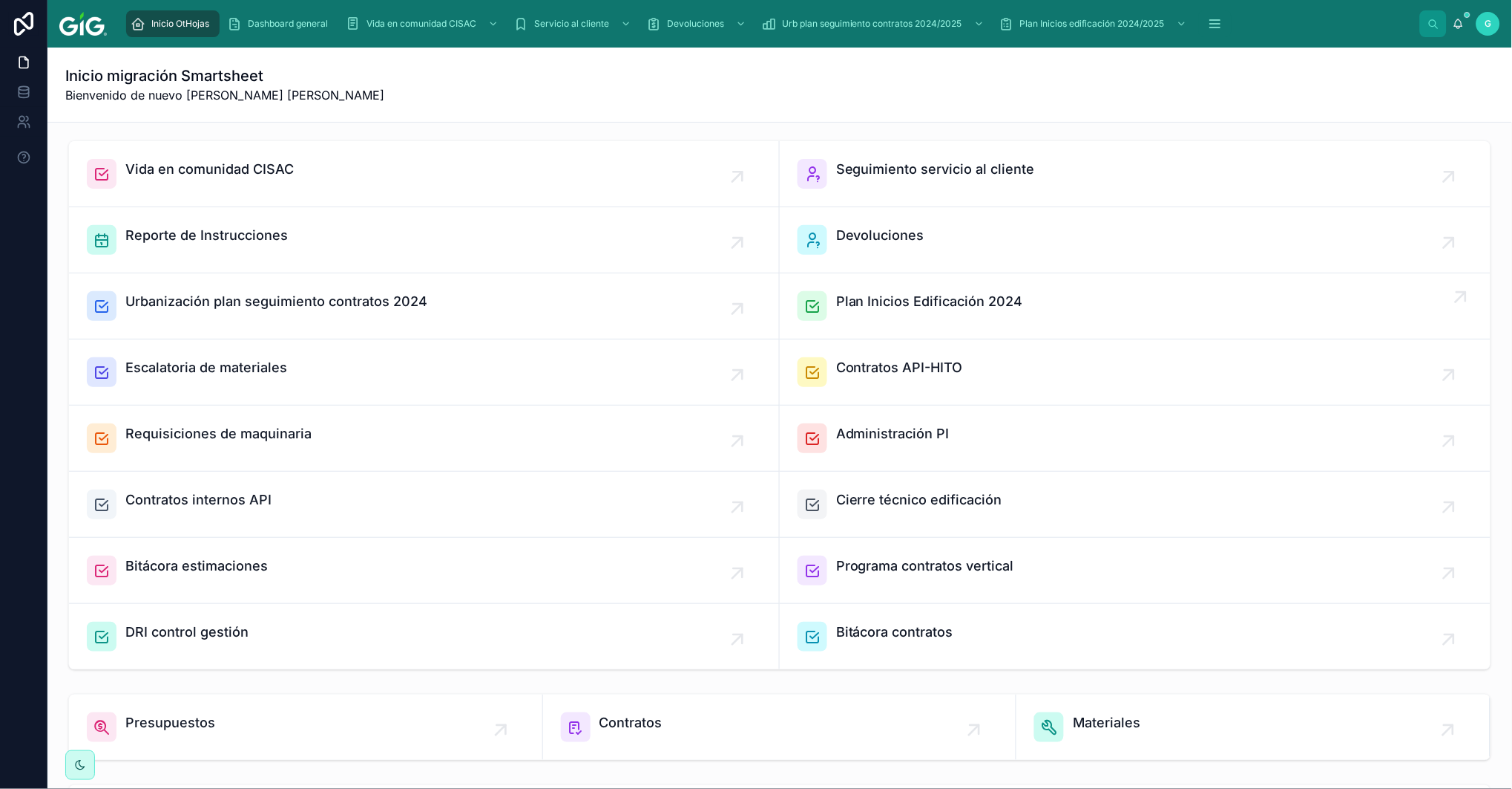
click at [850, 296] on span "Plan Inicios Edificación 2024" at bounding box center [930, 301] width 187 height 20
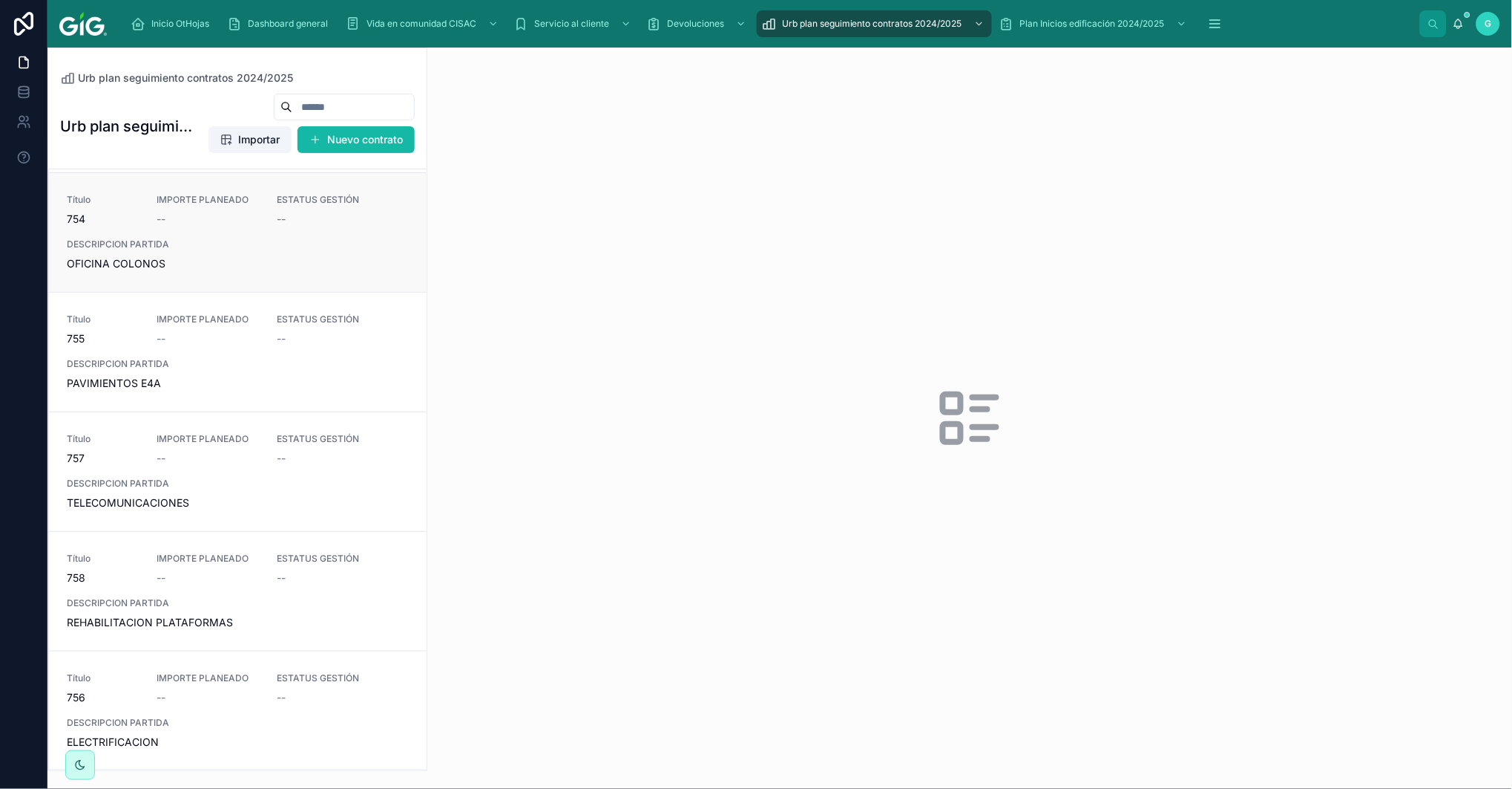
scroll to position [742, 0]
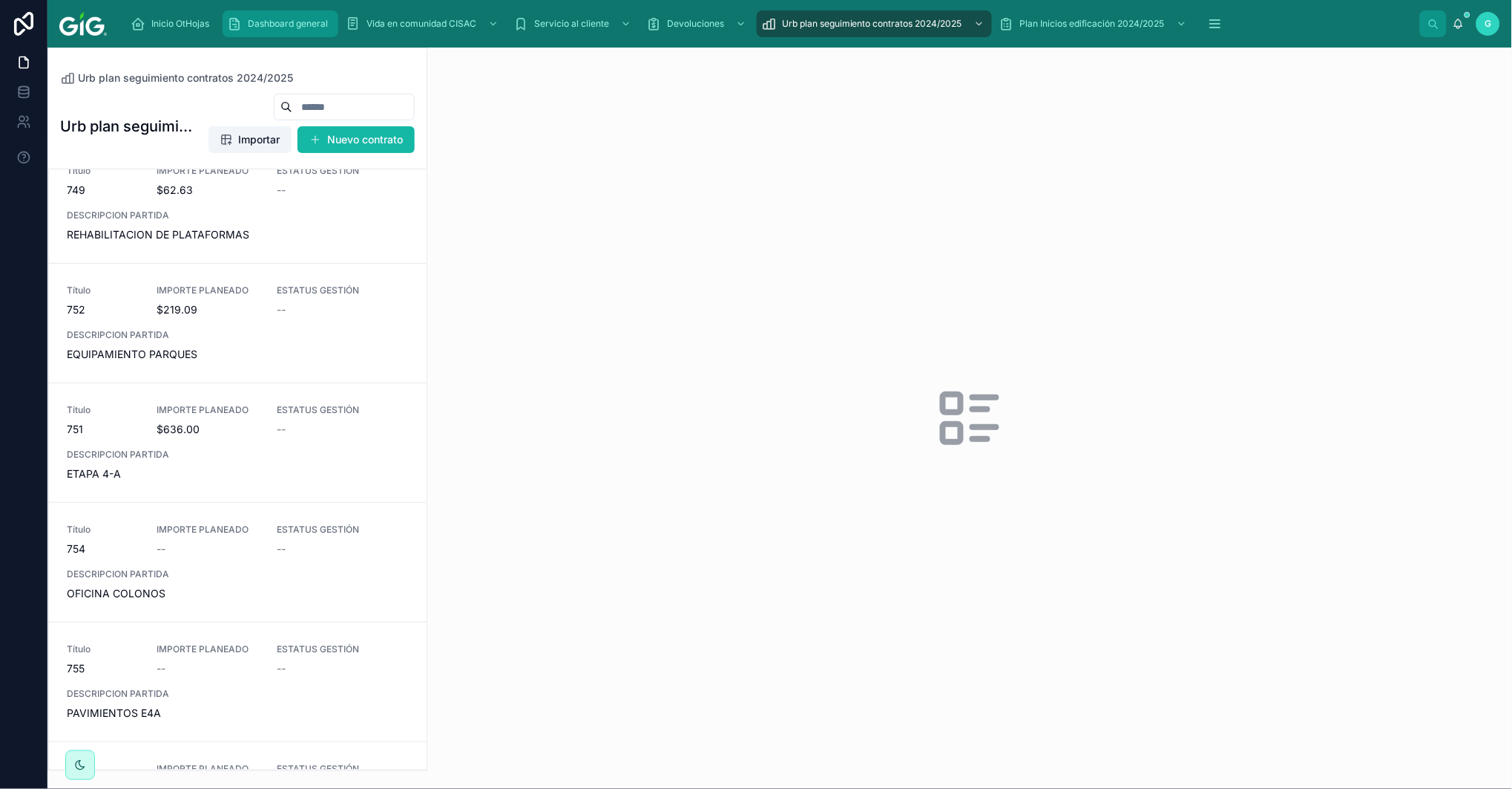
click at [284, 23] on span "Dashboard general" at bounding box center [288, 23] width 80 height 12
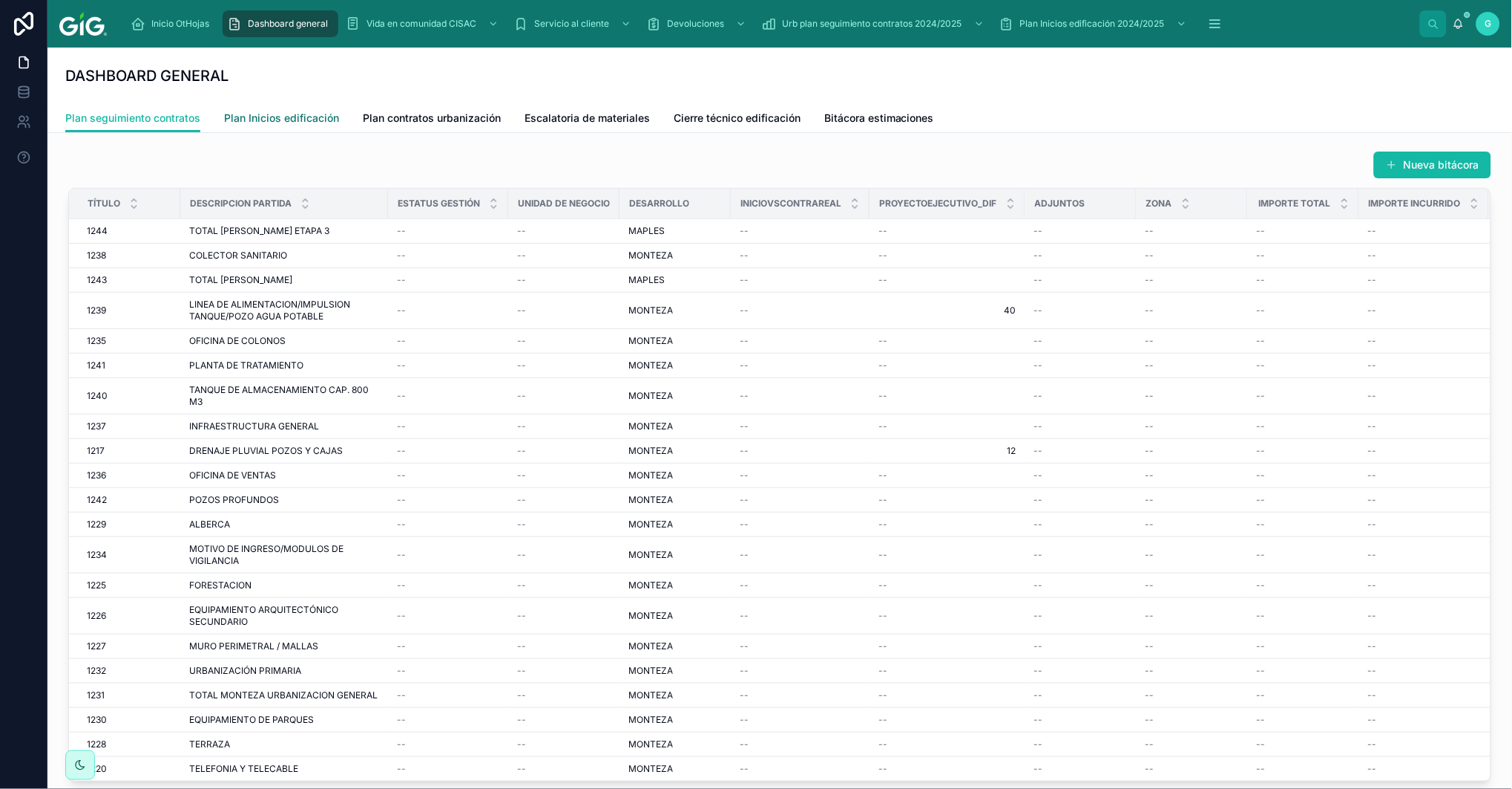
click at [279, 121] on span "Plan Inicios edificación" at bounding box center [281, 118] width 115 height 15
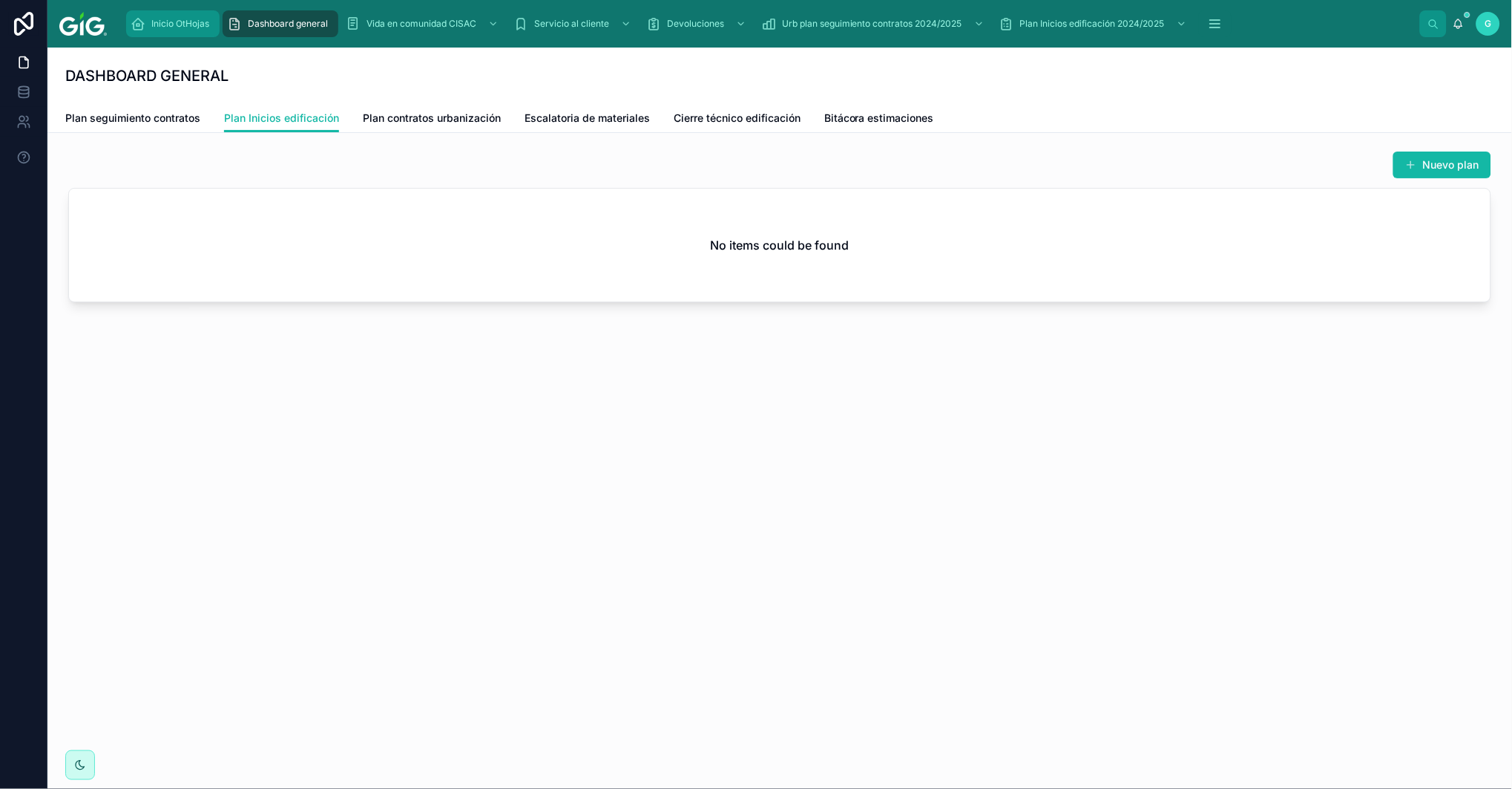
click at [188, 24] on span "Inicio OtHojas" at bounding box center [181, 23] width 58 height 12
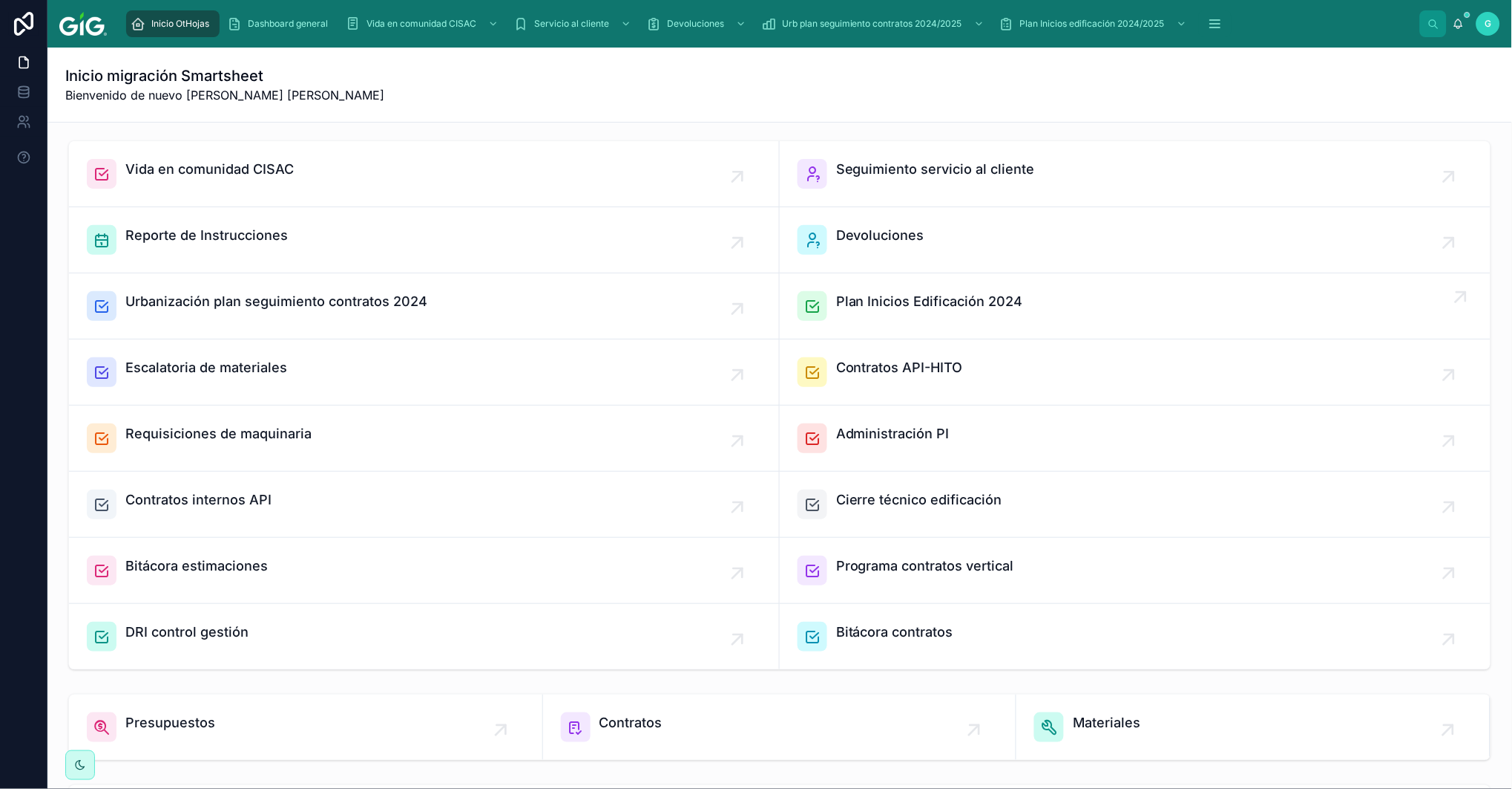
click at [897, 300] on span "Plan Inicios Edificación 2024" at bounding box center [930, 301] width 187 height 20
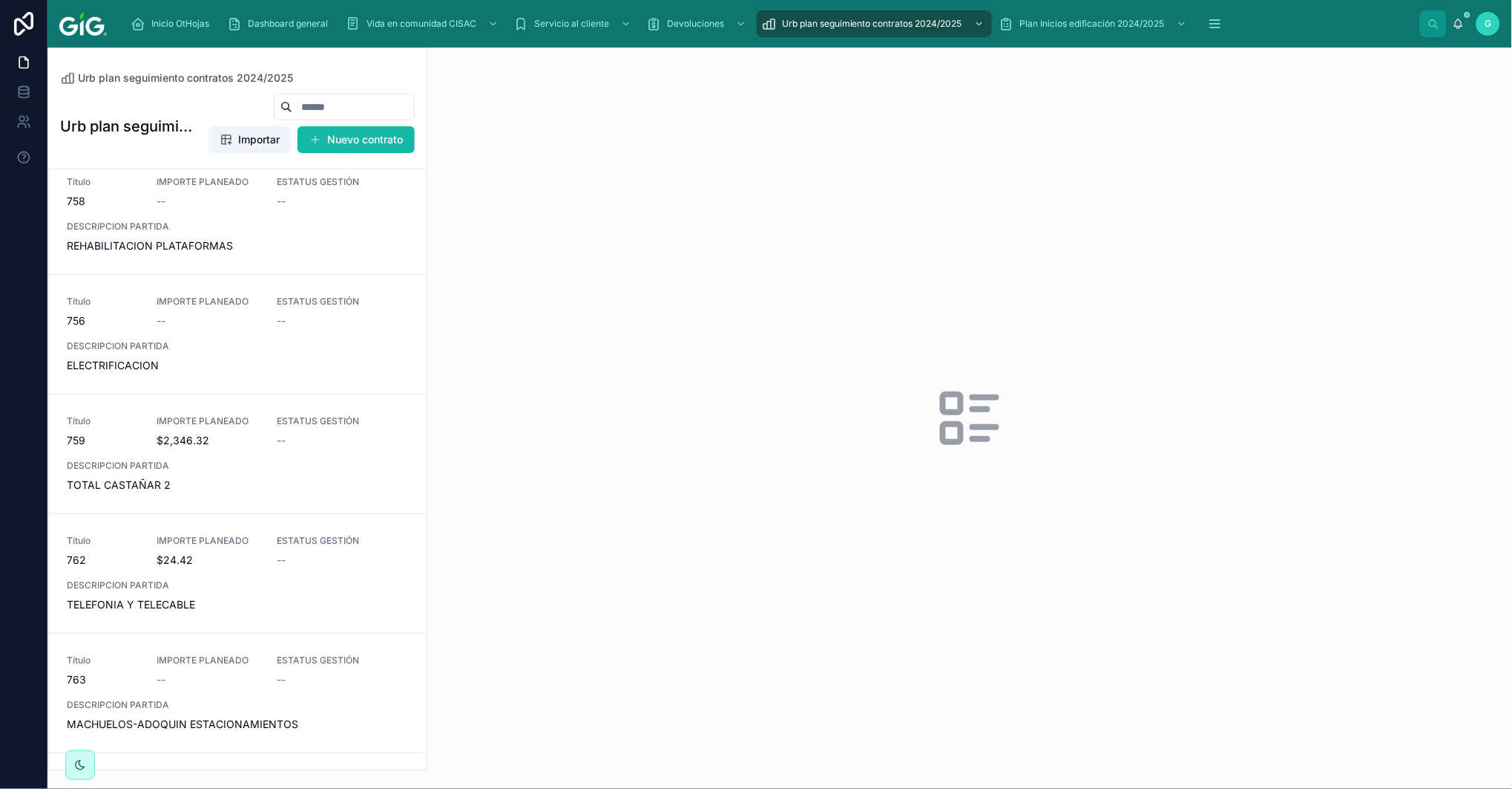
scroll to position [1733, 0]
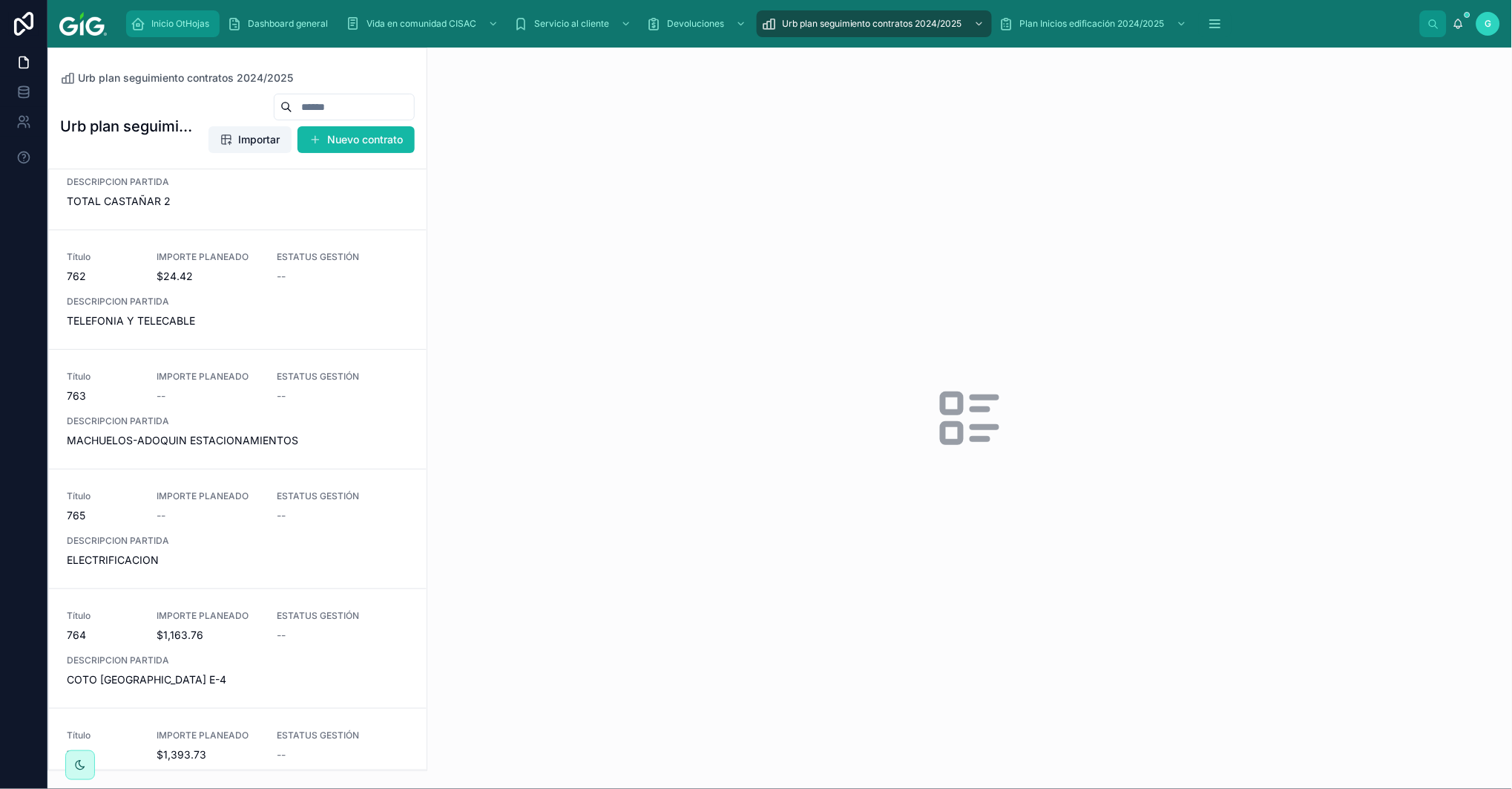
click at [208, 23] on span "Inicio OtHojas" at bounding box center [181, 23] width 58 height 12
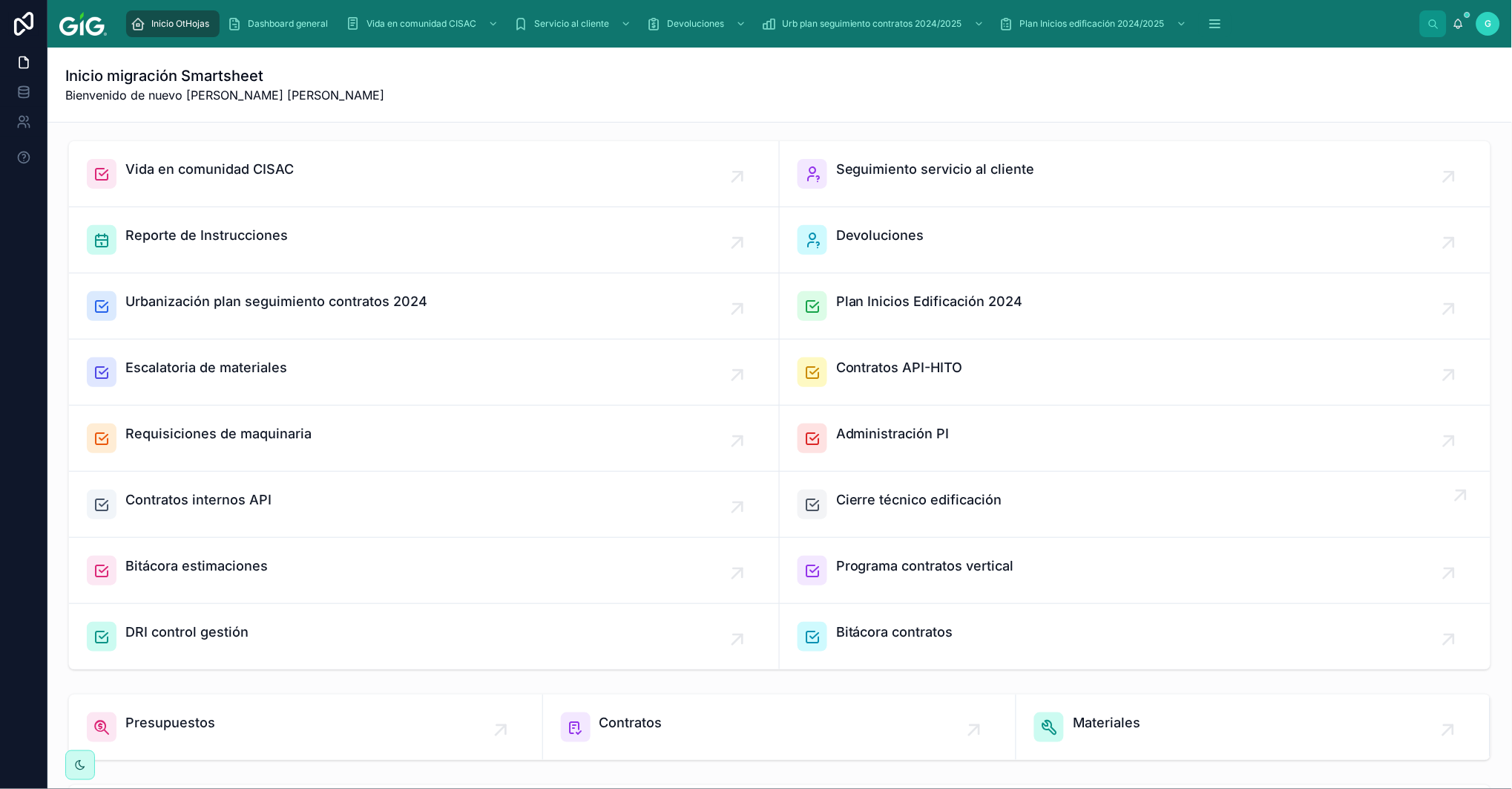
click at [894, 502] on span "Cierre técnico edificación" at bounding box center [919, 499] width 166 height 20
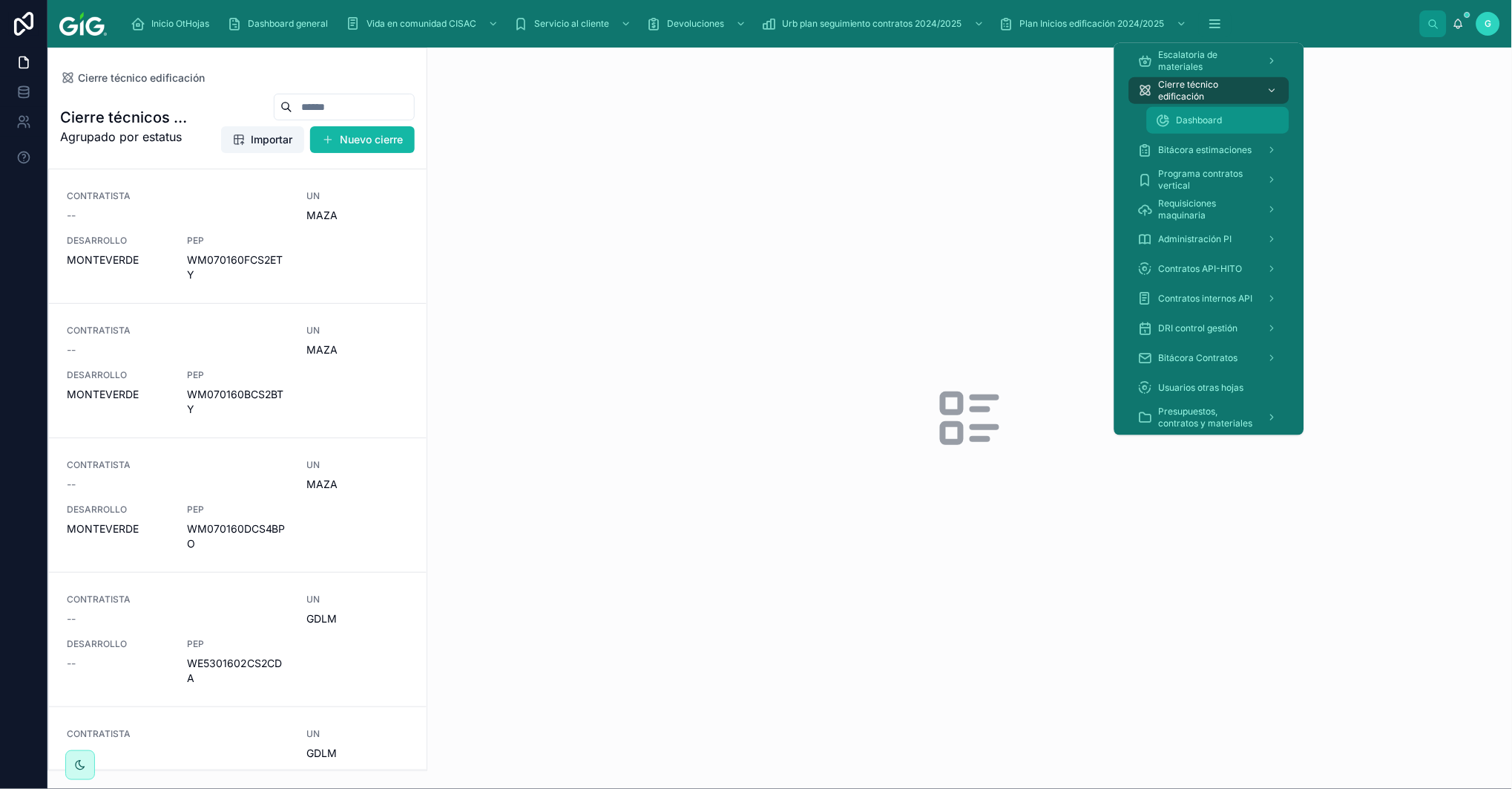
click at [1185, 116] on span "Dashboard" at bounding box center [1199, 121] width 46 height 12
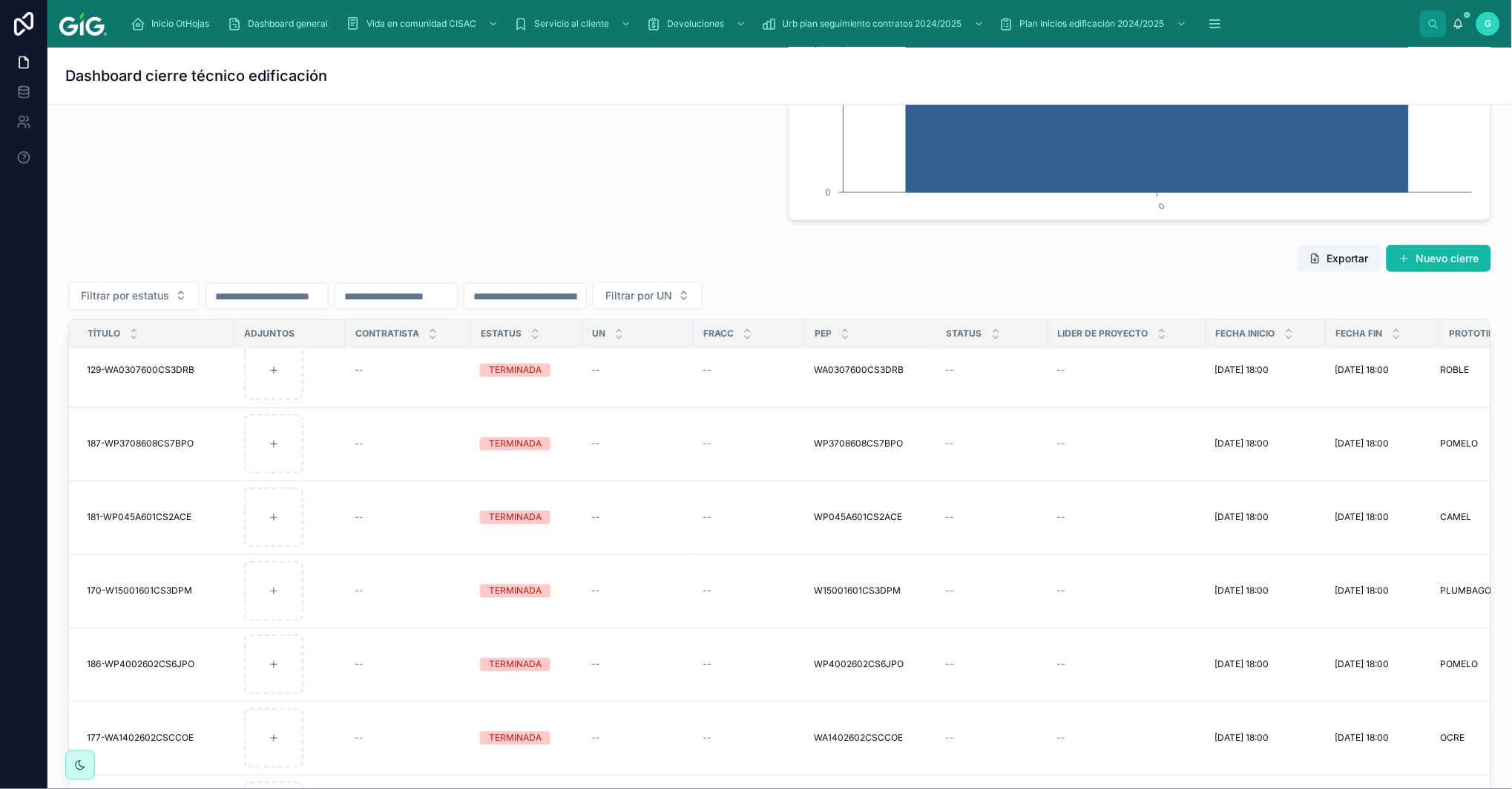
scroll to position [3052, 0]
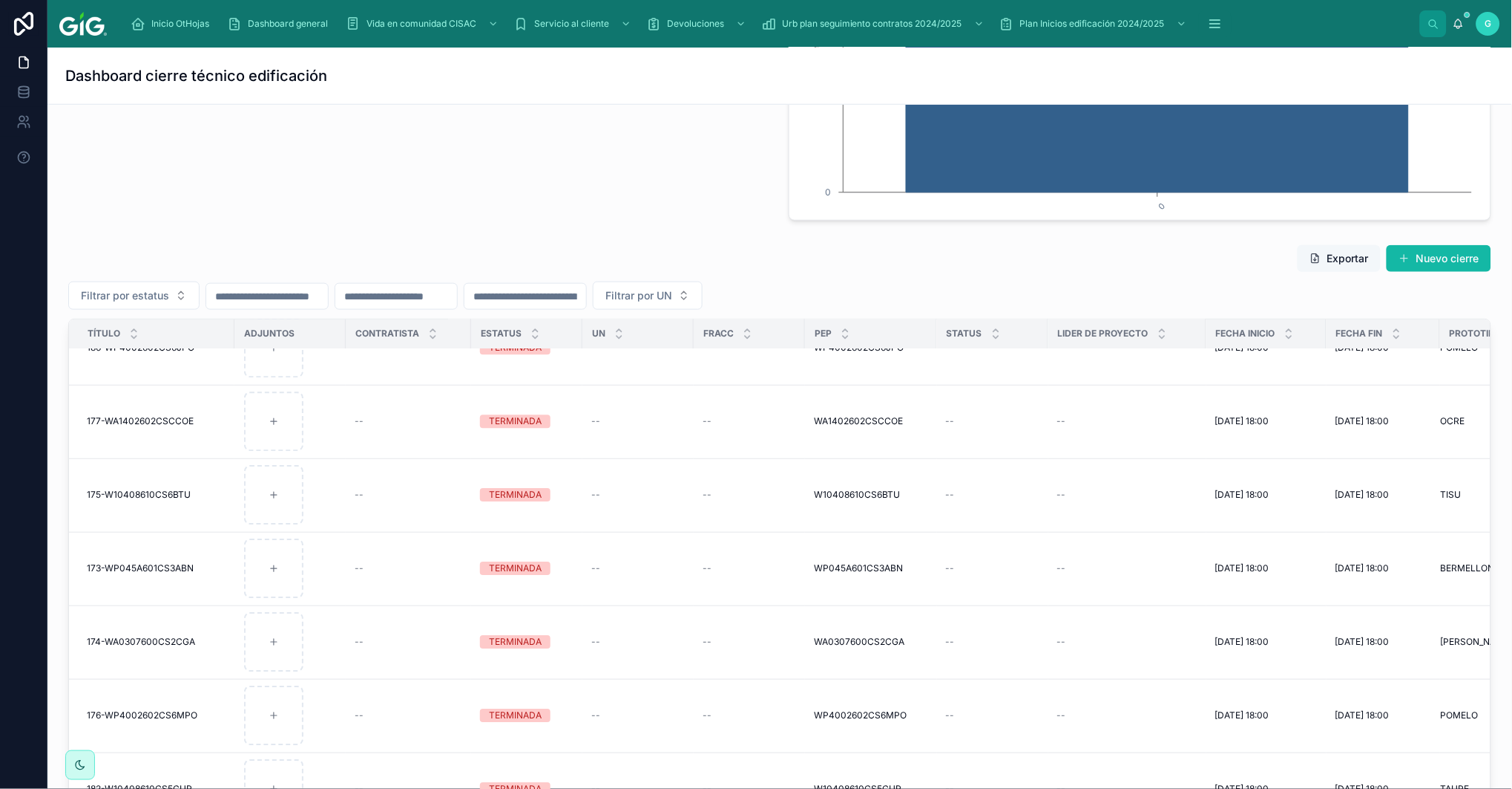
click at [1341, 253] on button "Exportar" at bounding box center [1339, 258] width 83 height 26
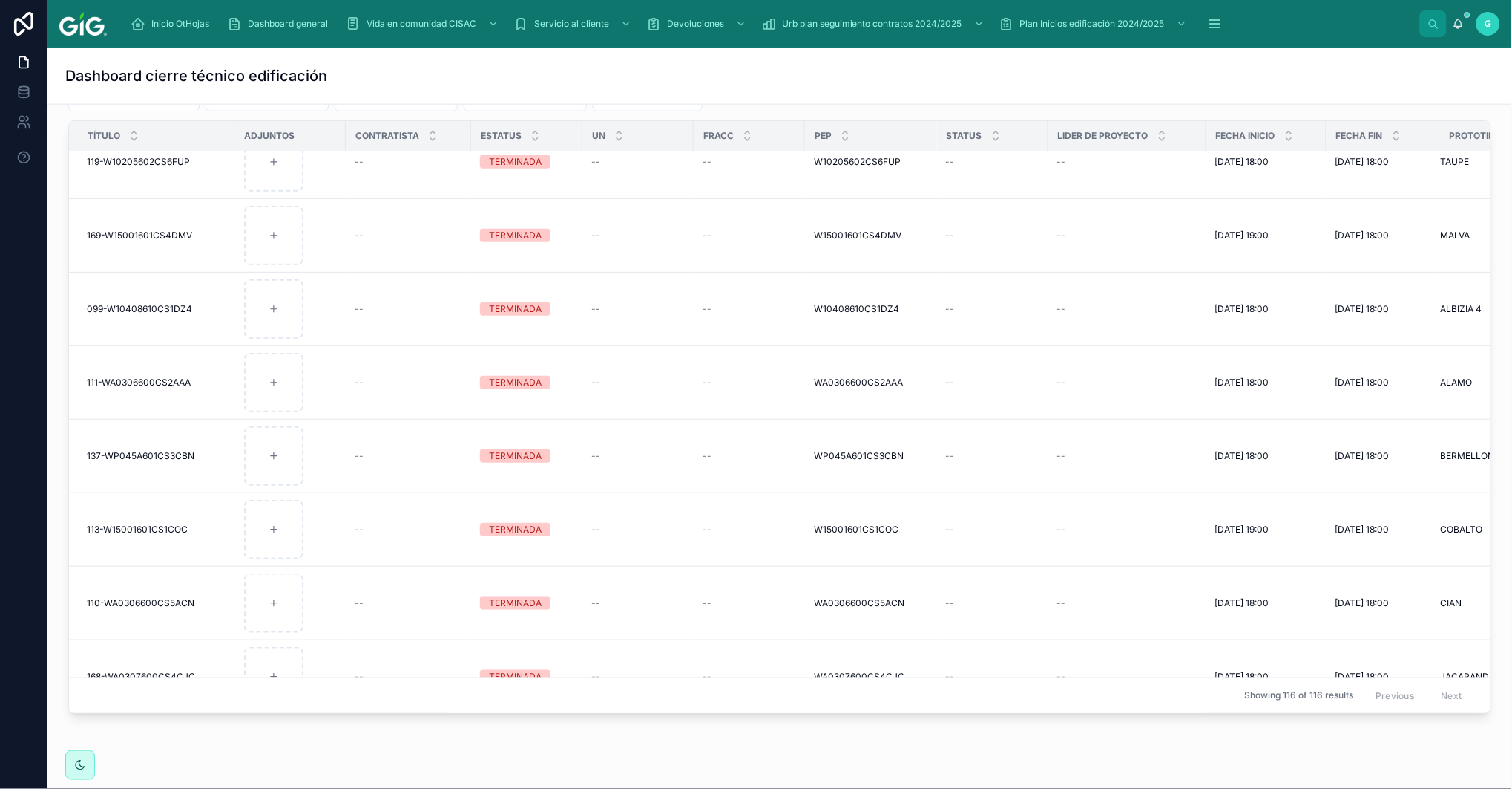
scroll to position [3135, 0]
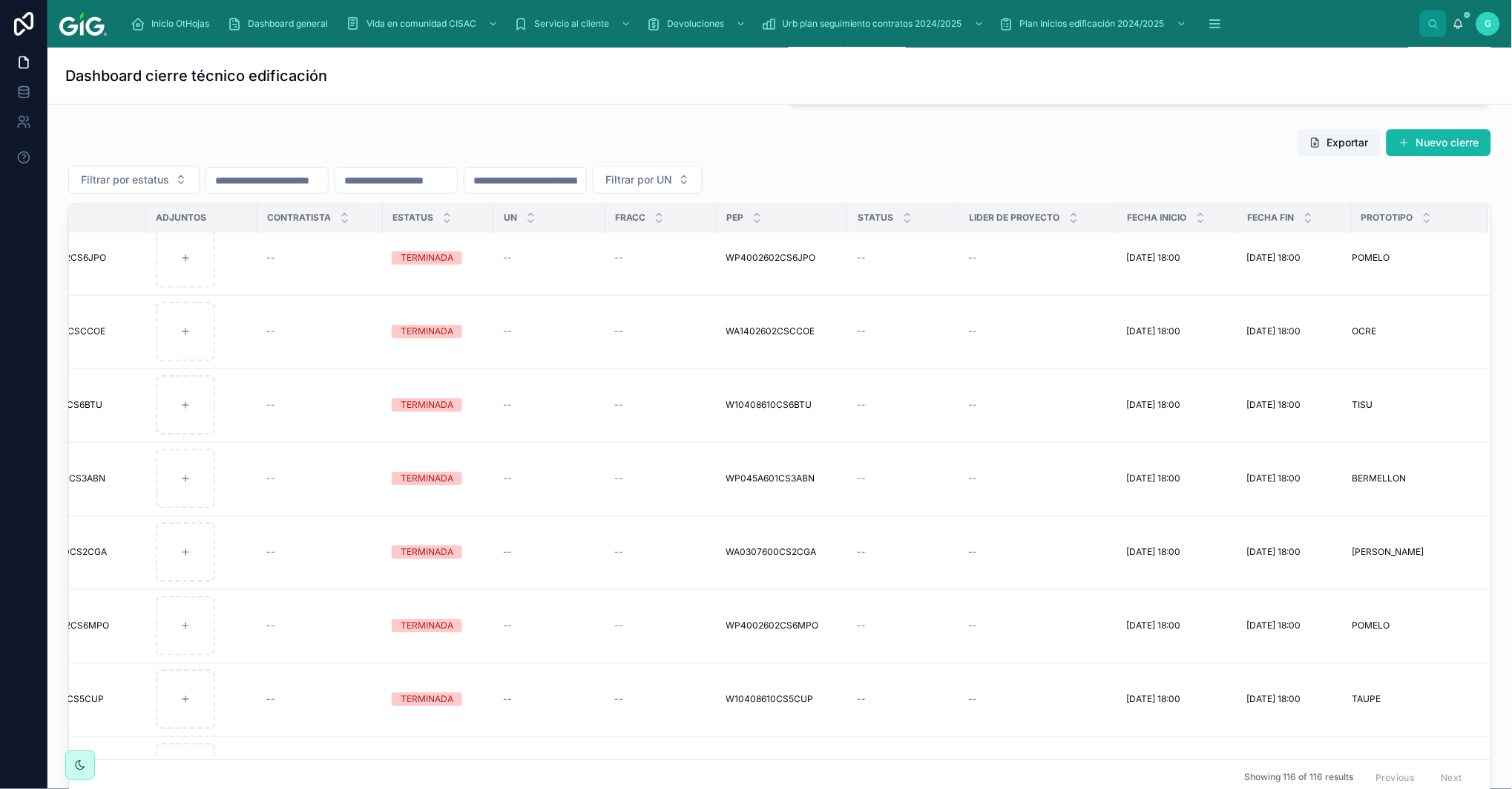
scroll to position [3380, 112]
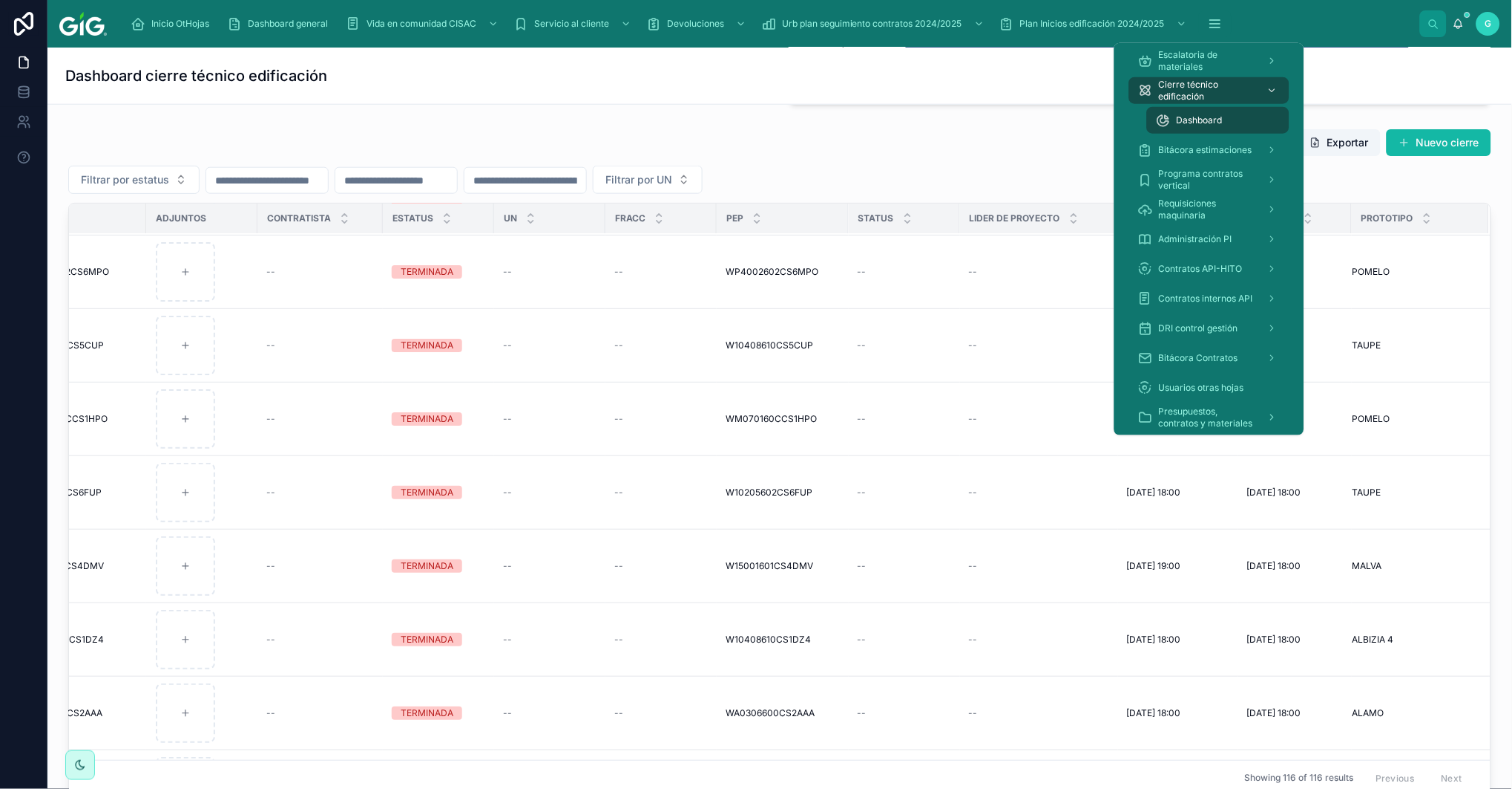
click at [1218, 87] on span "Cierre técnico edificación" at bounding box center [1207, 90] width 96 height 23
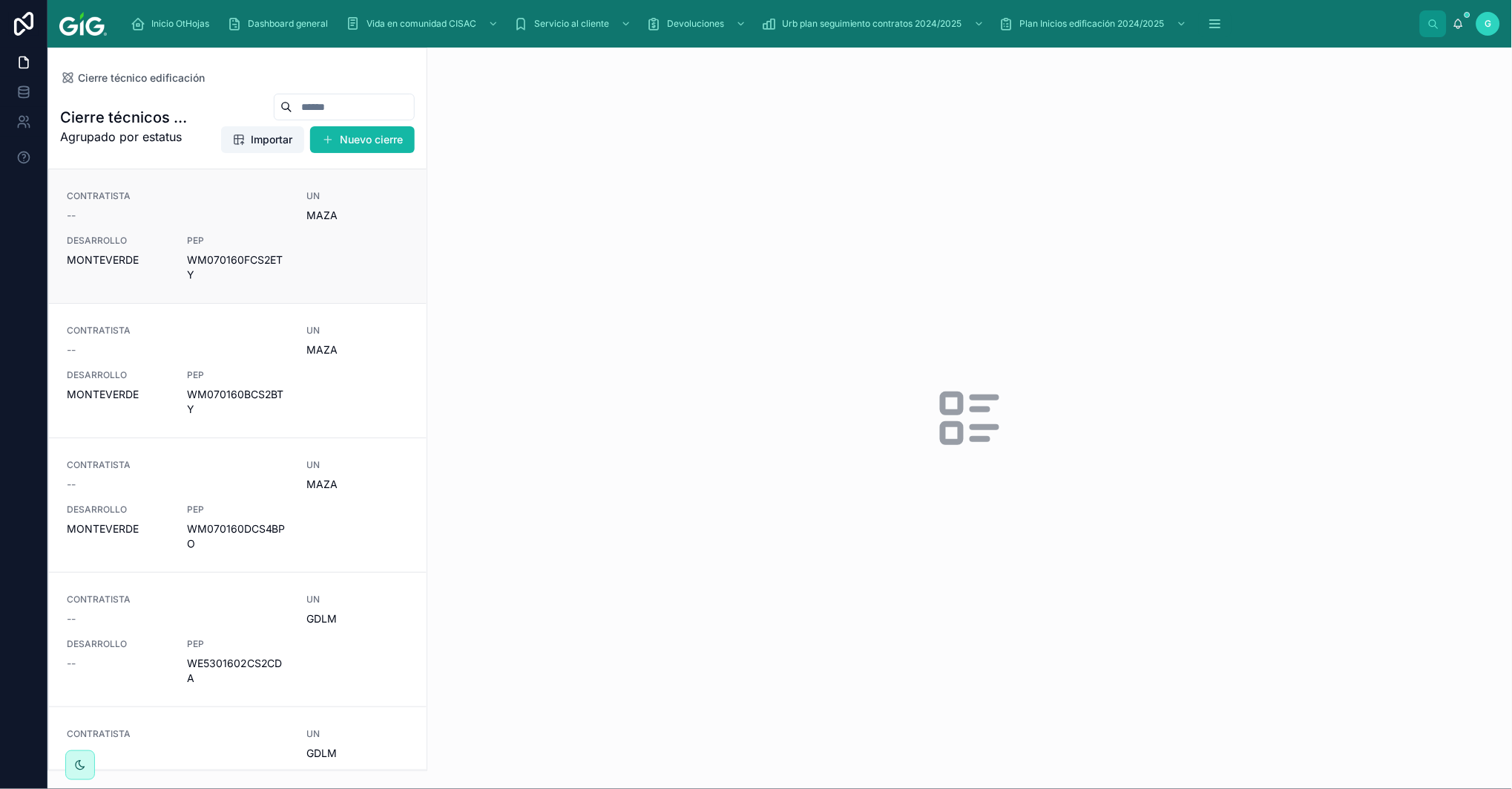
click at [146, 242] on span "DESARROLLO" at bounding box center [118, 240] width 102 height 12
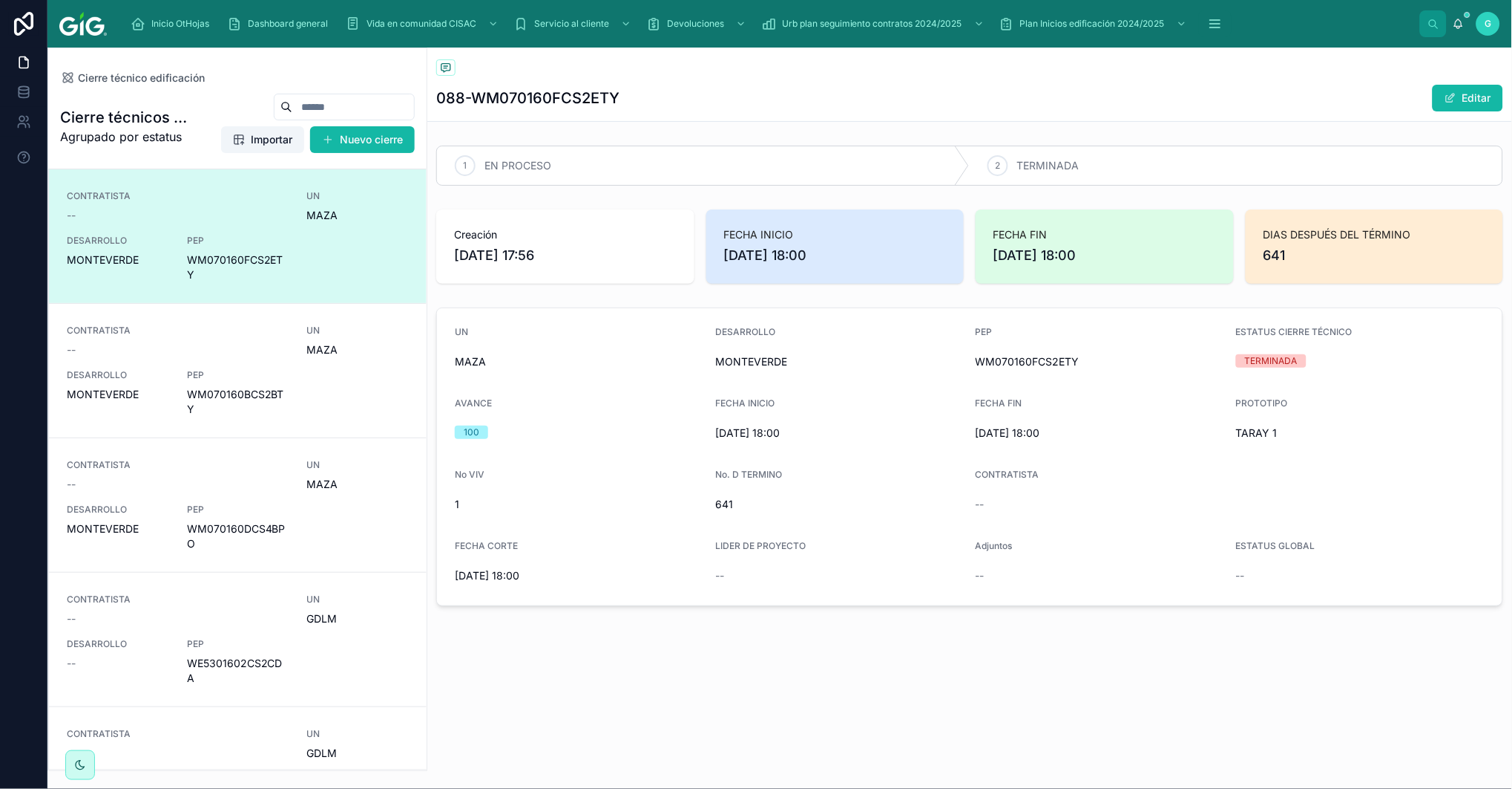
click at [214, 262] on span "WM070160FCS2ETY" at bounding box center [237, 267] width 102 height 30
click at [190, 373] on span "PEP" at bounding box center [237, 375] width 102 height 12
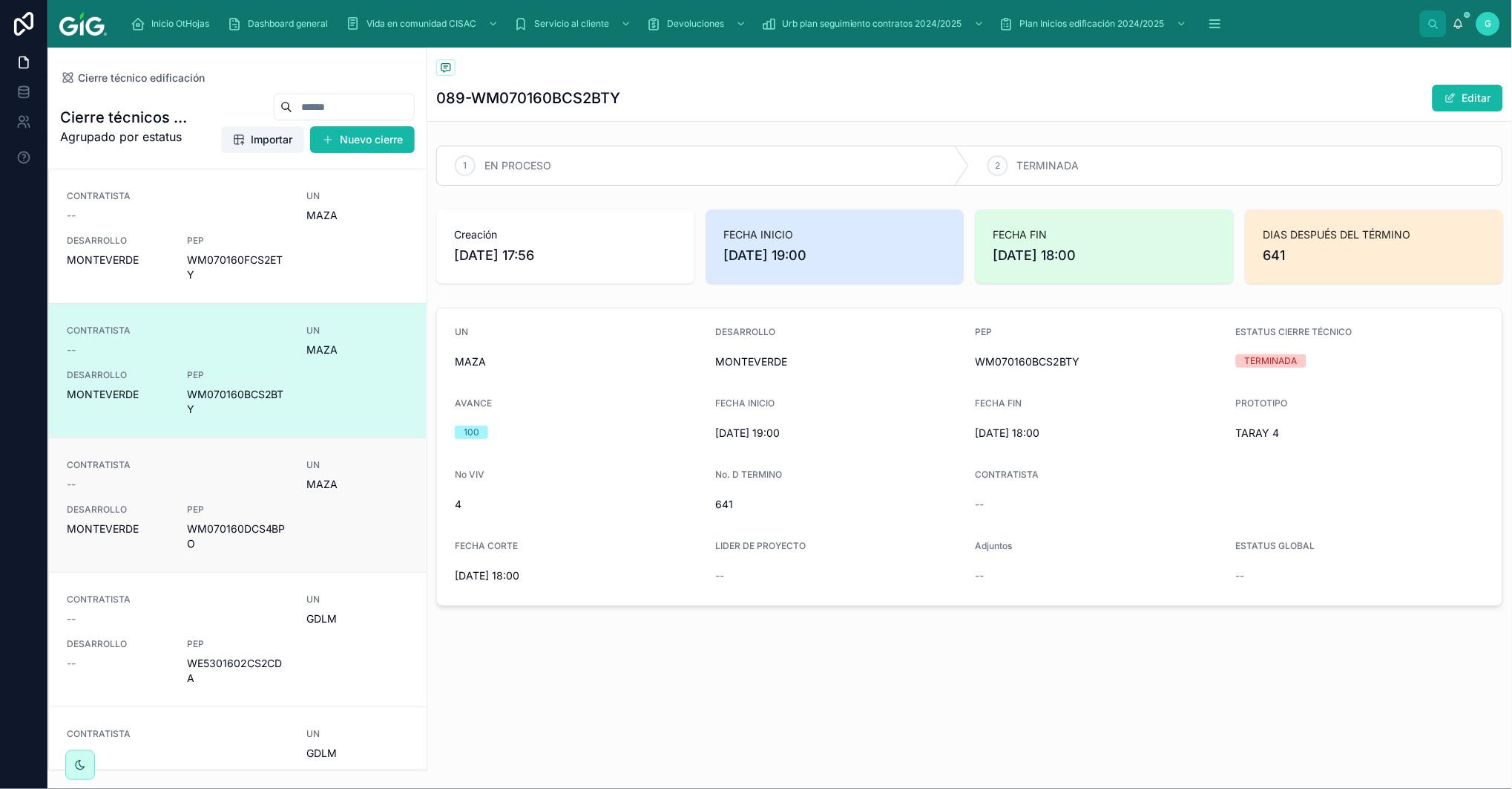
click at [187, 474] on div "CONTRATISTA --" at bounding box center [178, 476] width 222 height 33
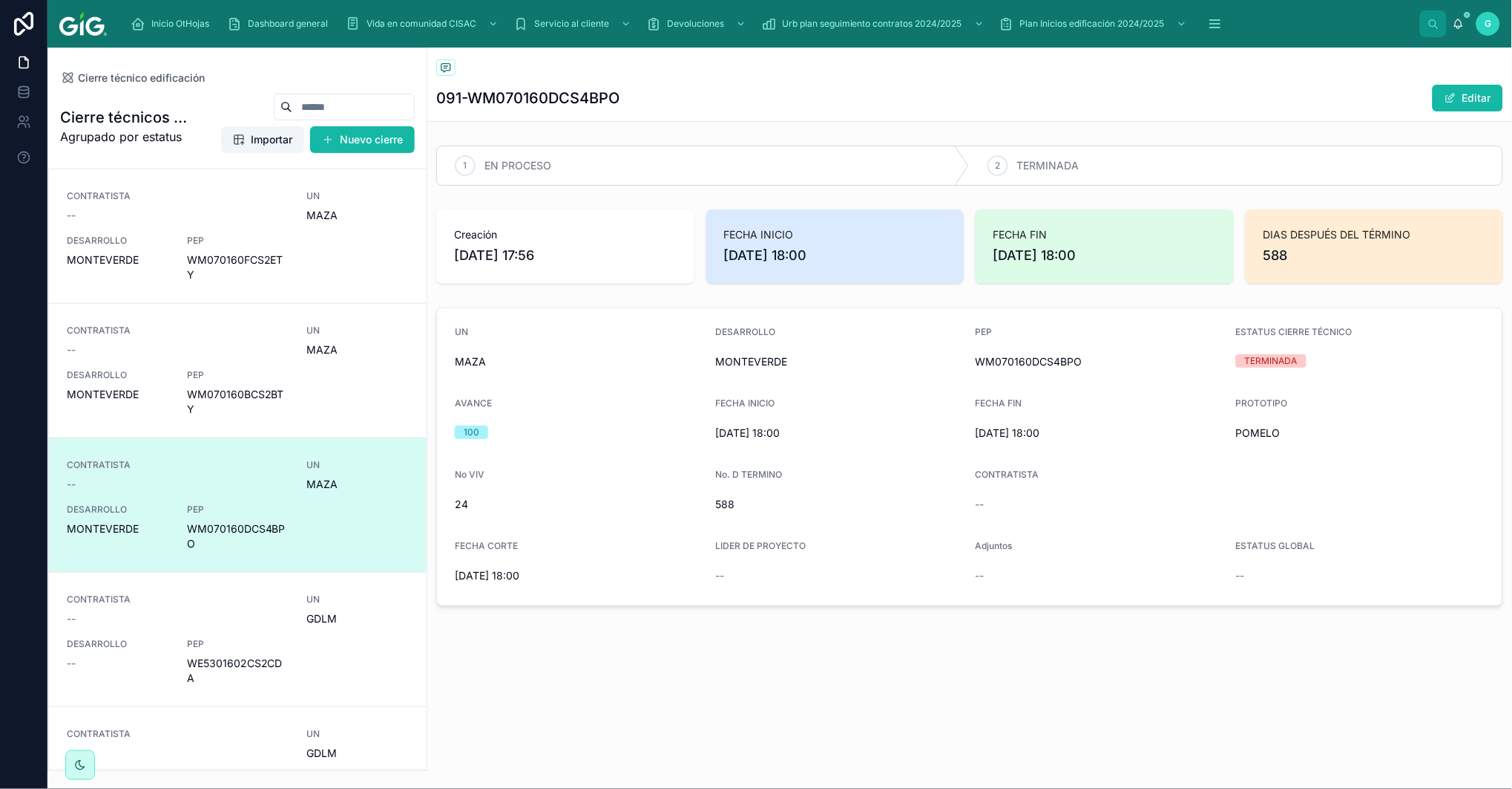
click at [930, 387] on form "UN MAZA DESARROLLO MONTEVERDE PEP WM070160DCS4BPO ESTATUS CIERRE TÉCNICO TERMIN…" at bounding box center [970, 456] width 1066 height 297
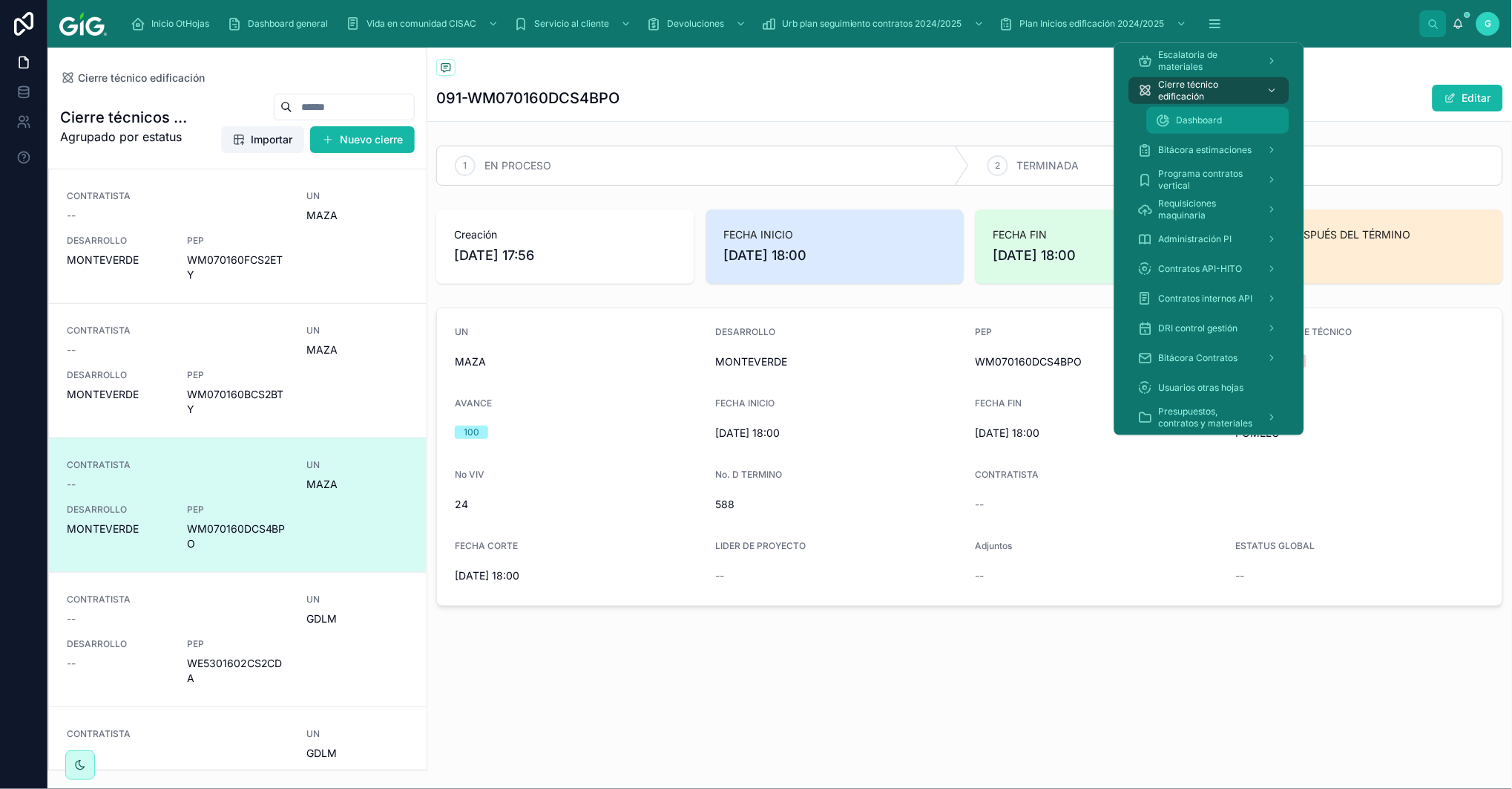
click at [1214, 115] on span "Dashboard" at bounding box center [1199, 121] width 46 height 12
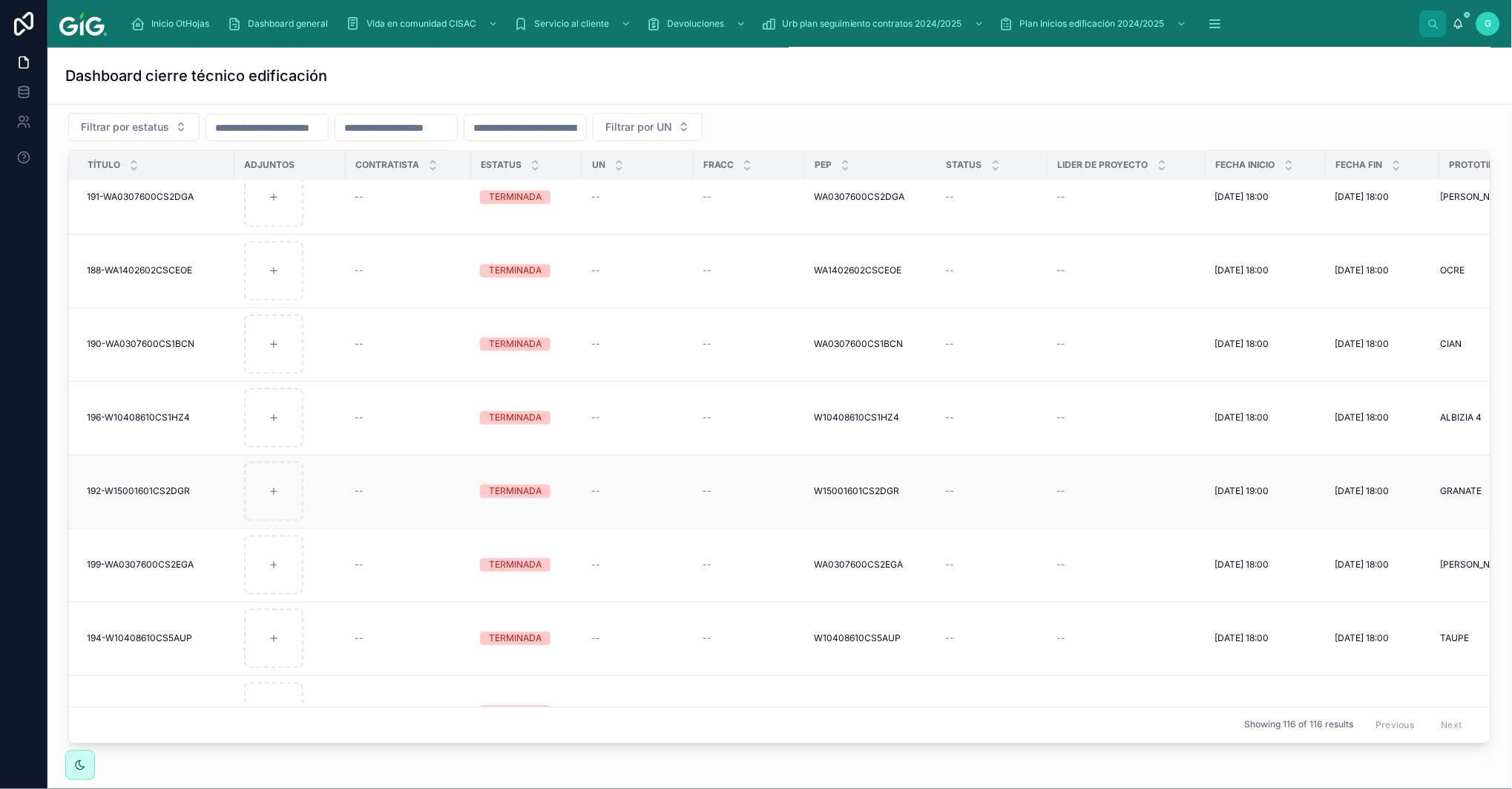
scroll to position [577, 0]
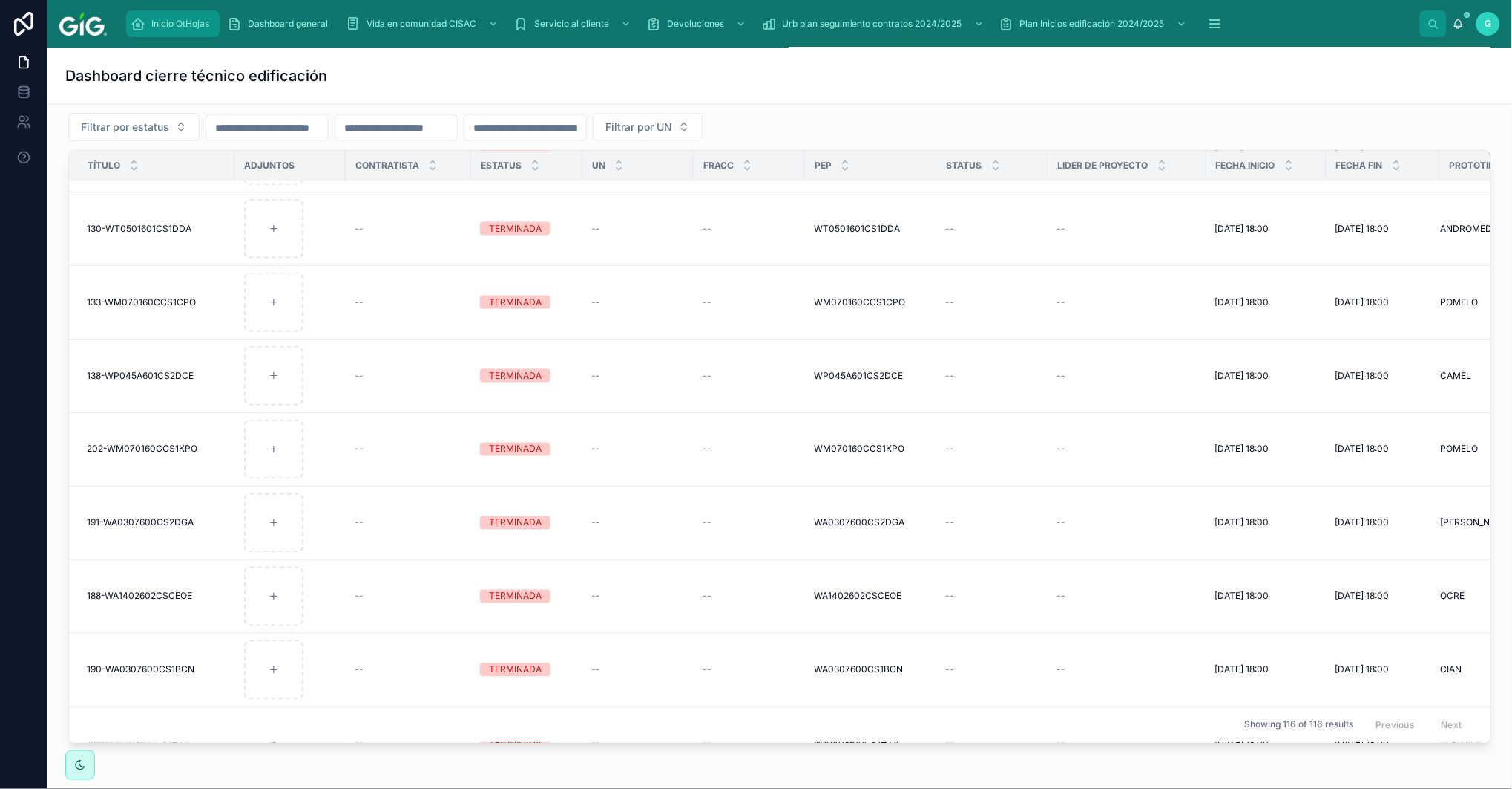
click at [201, 13] on div "Inicio OtHojas" at bounding box center [172, 23] width 85 height 23
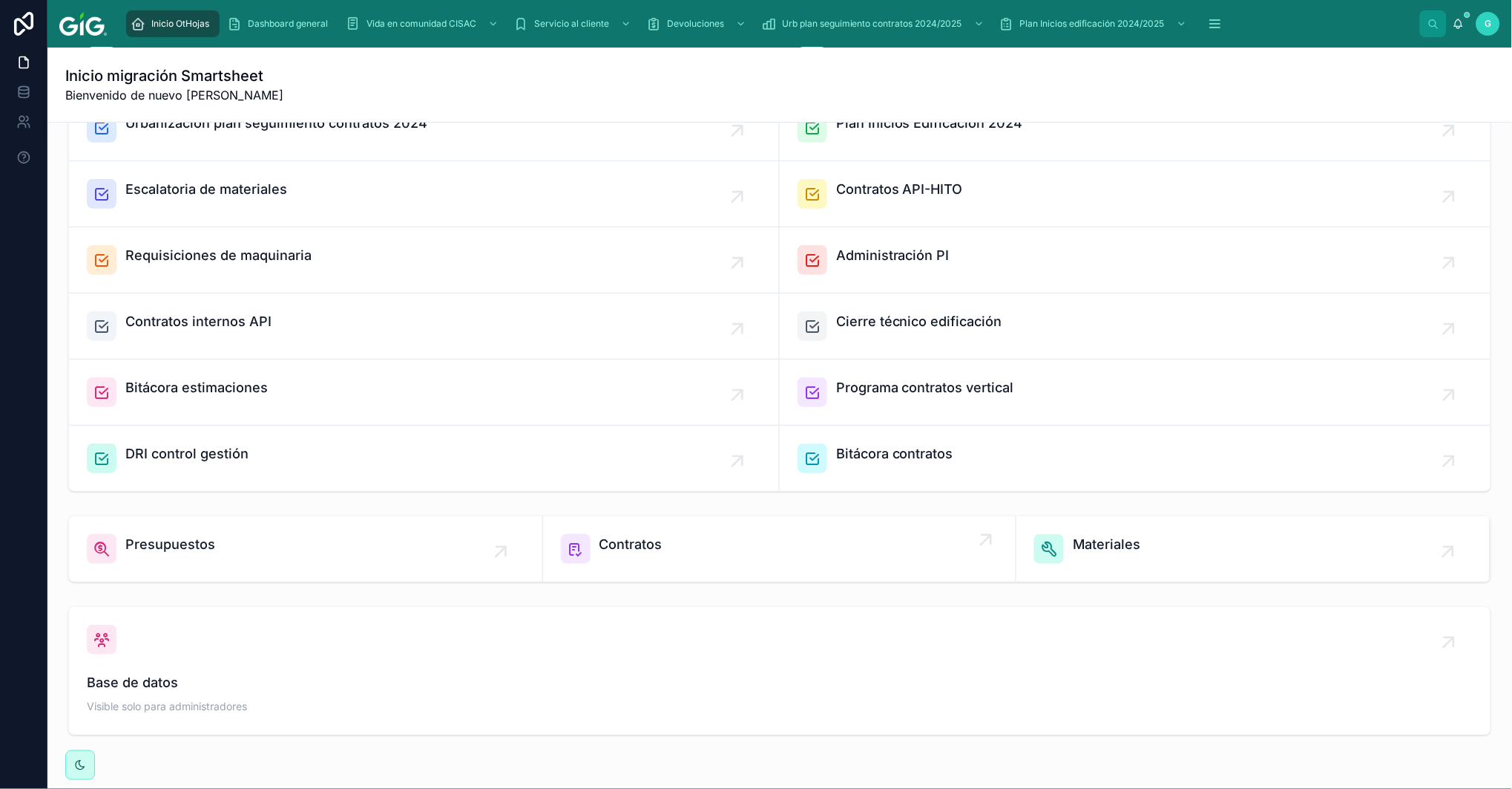
scroll to position [86, 0]
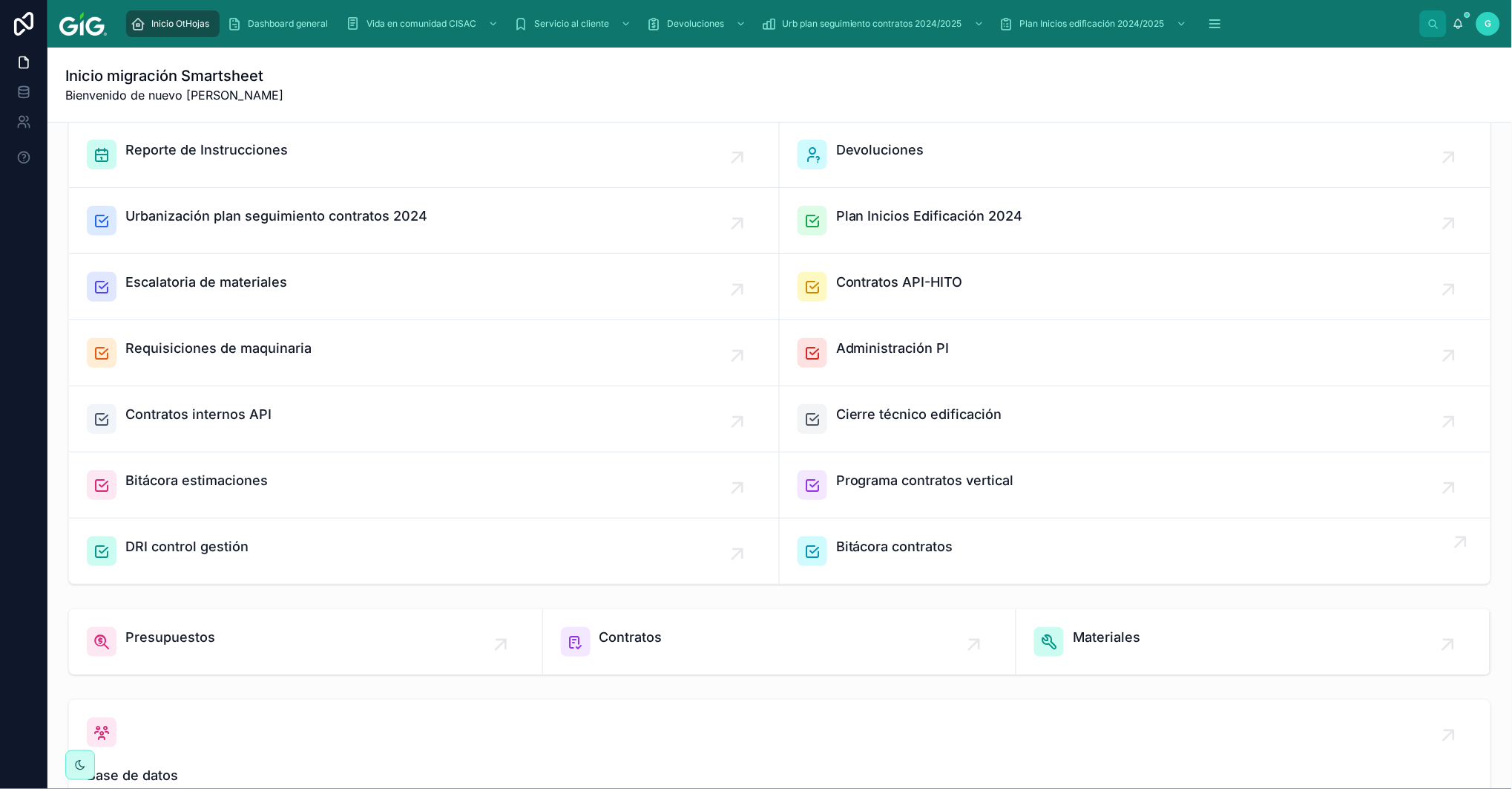
click at [878, 544] on span "Bitácora contratos" at bounding box center [895, 546] width 118 height 20
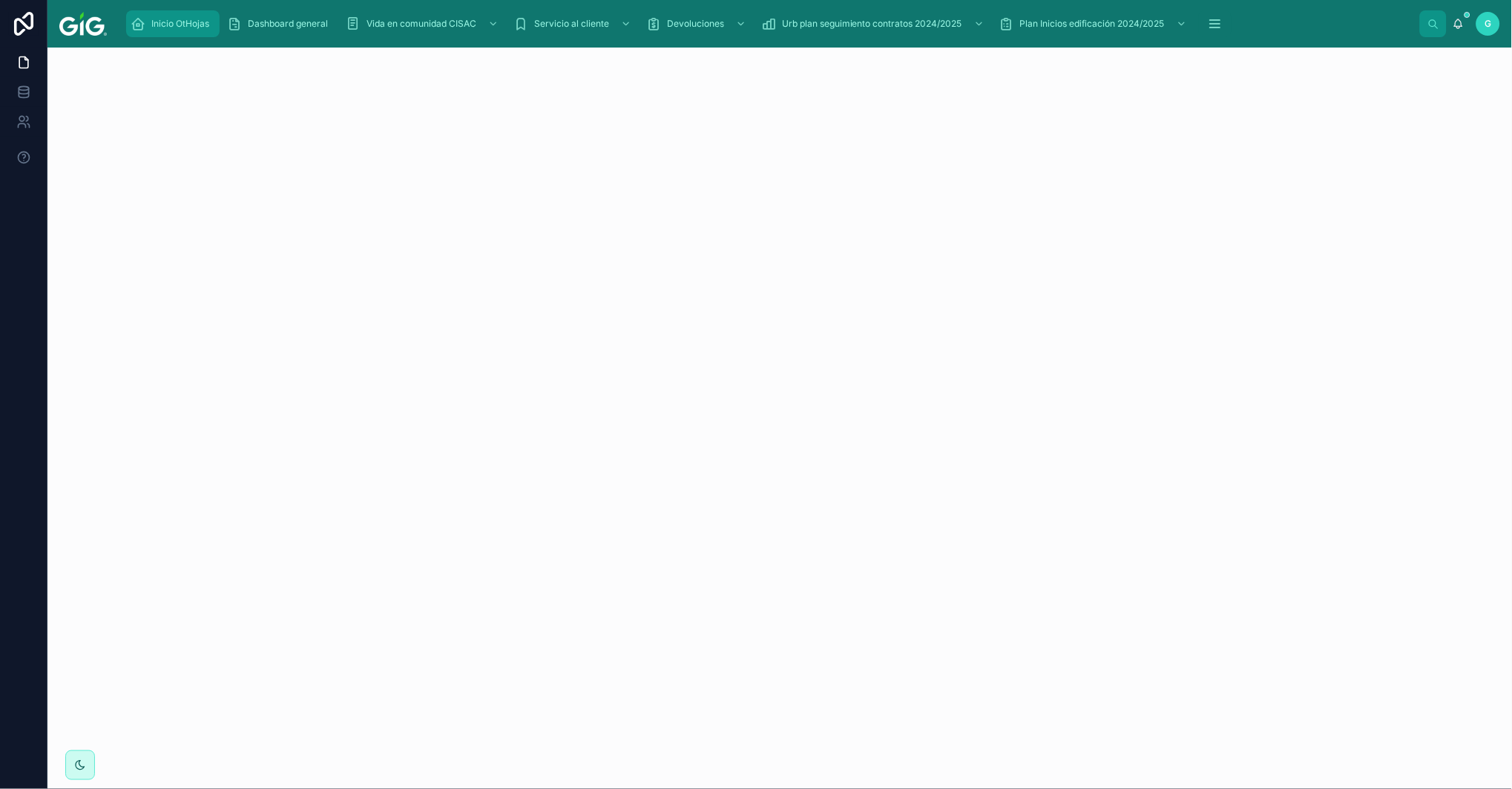
click at [173, 24] on span "Inicio OtHojas" at bounding box center [181, 23] width 58 height 12
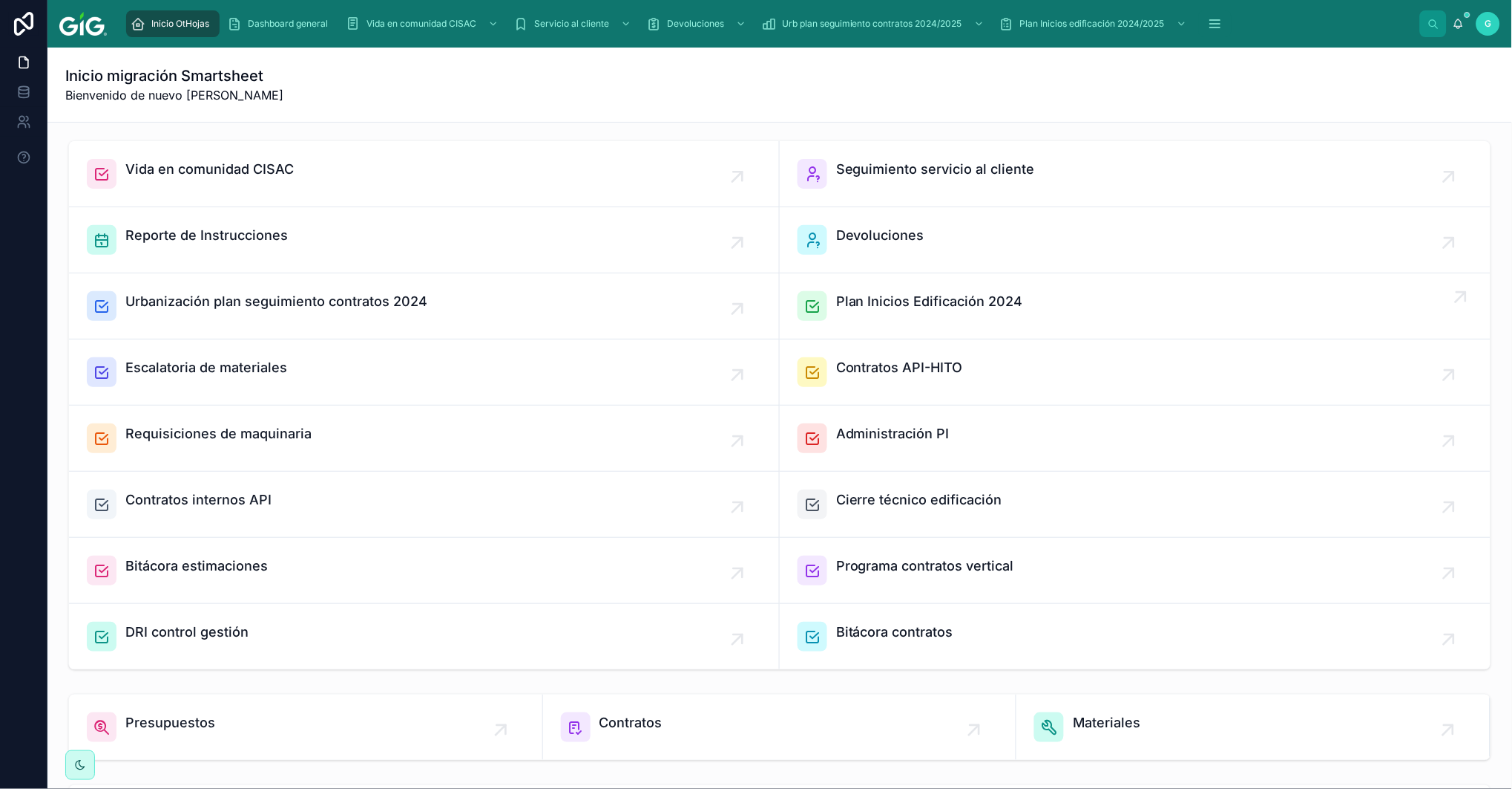
click at [881, 305] on span "Plan Inicios Edificación 2024" at bounding box center [930, 301] width 187 height 20
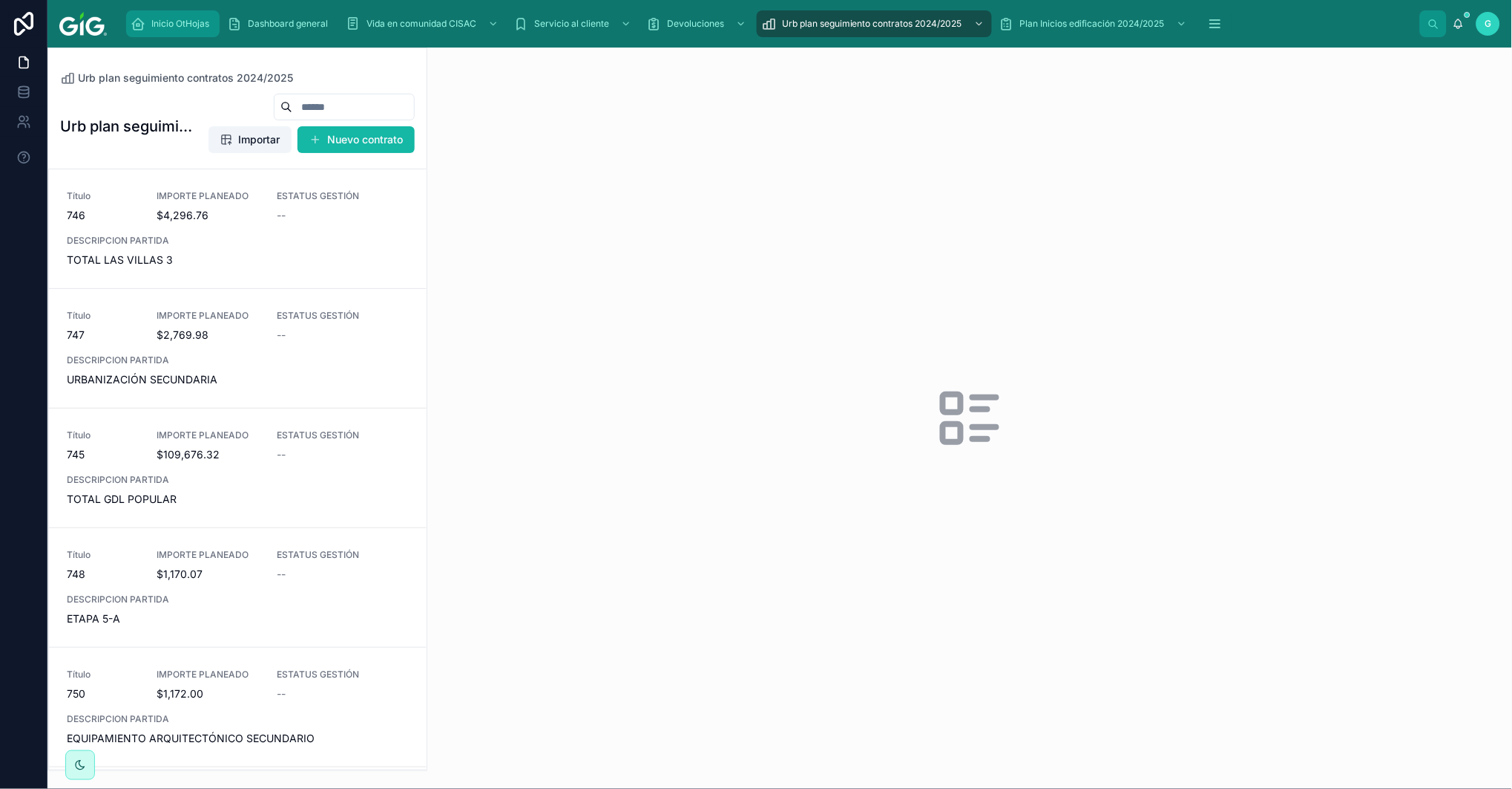
click at [191, 22] on span "Inicio OtHojas" at bounding box center [181, 23] width 58 height 12
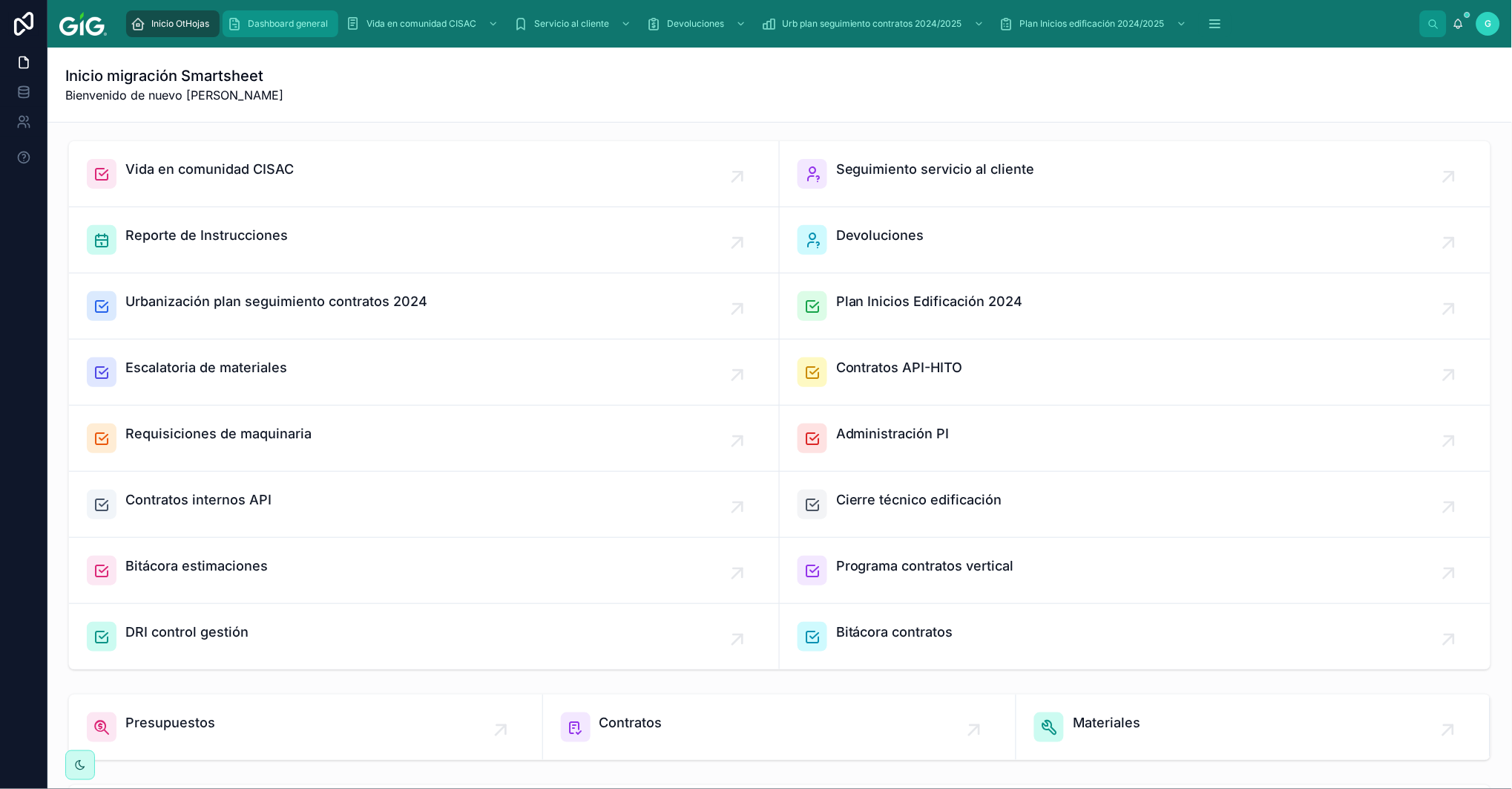
click at [256, 15] on div "Dashboard general" at bounding box center [281, 23] width 107 height 23
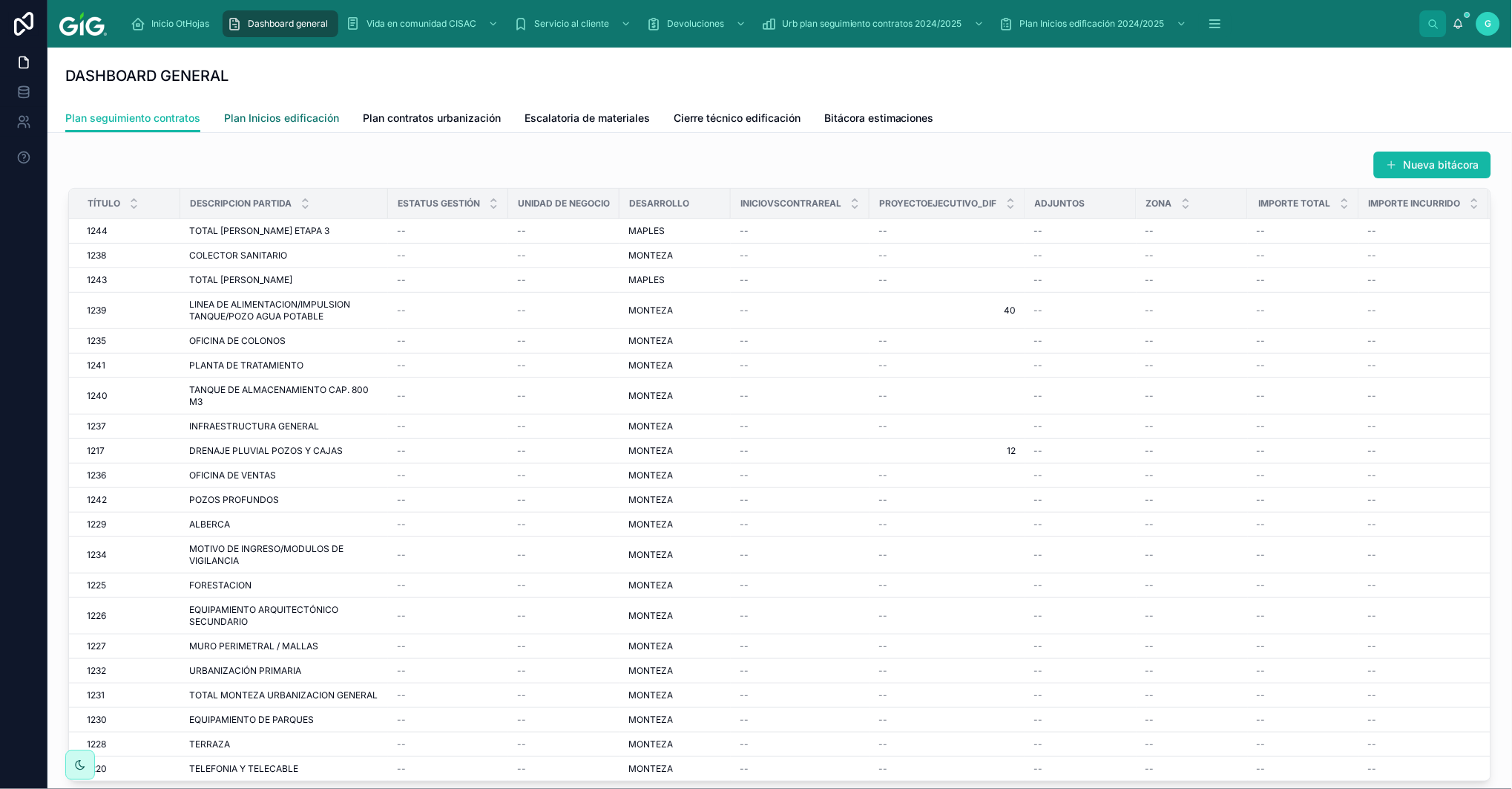
click at [283, 118] on span "Plan Inicios edificación" at bounding box center [281, 118] width 115 height 15
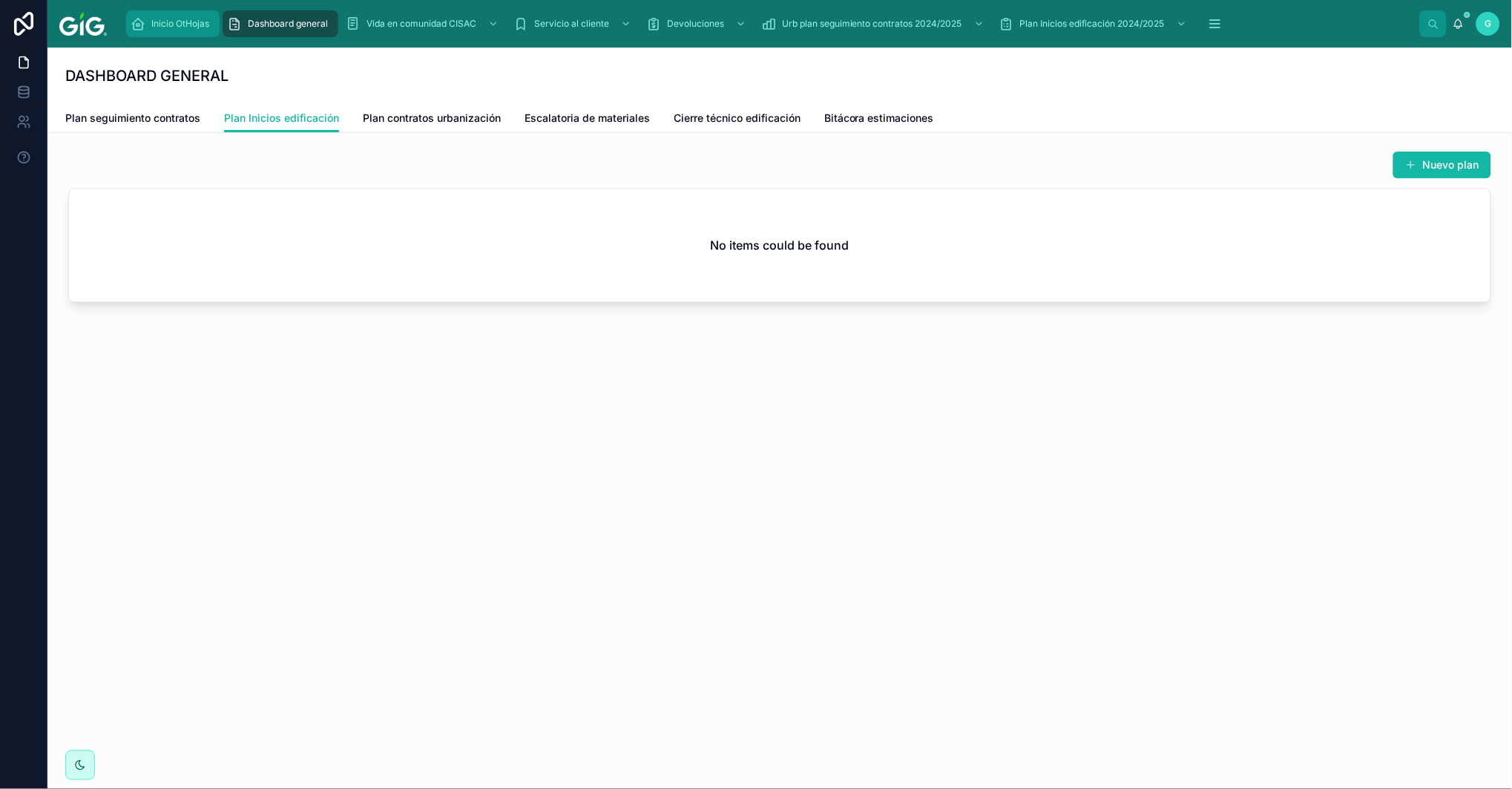
click at [190, 28] on span "Inicio OtHojas" at bounding box center [181, 23] width 58 height 12
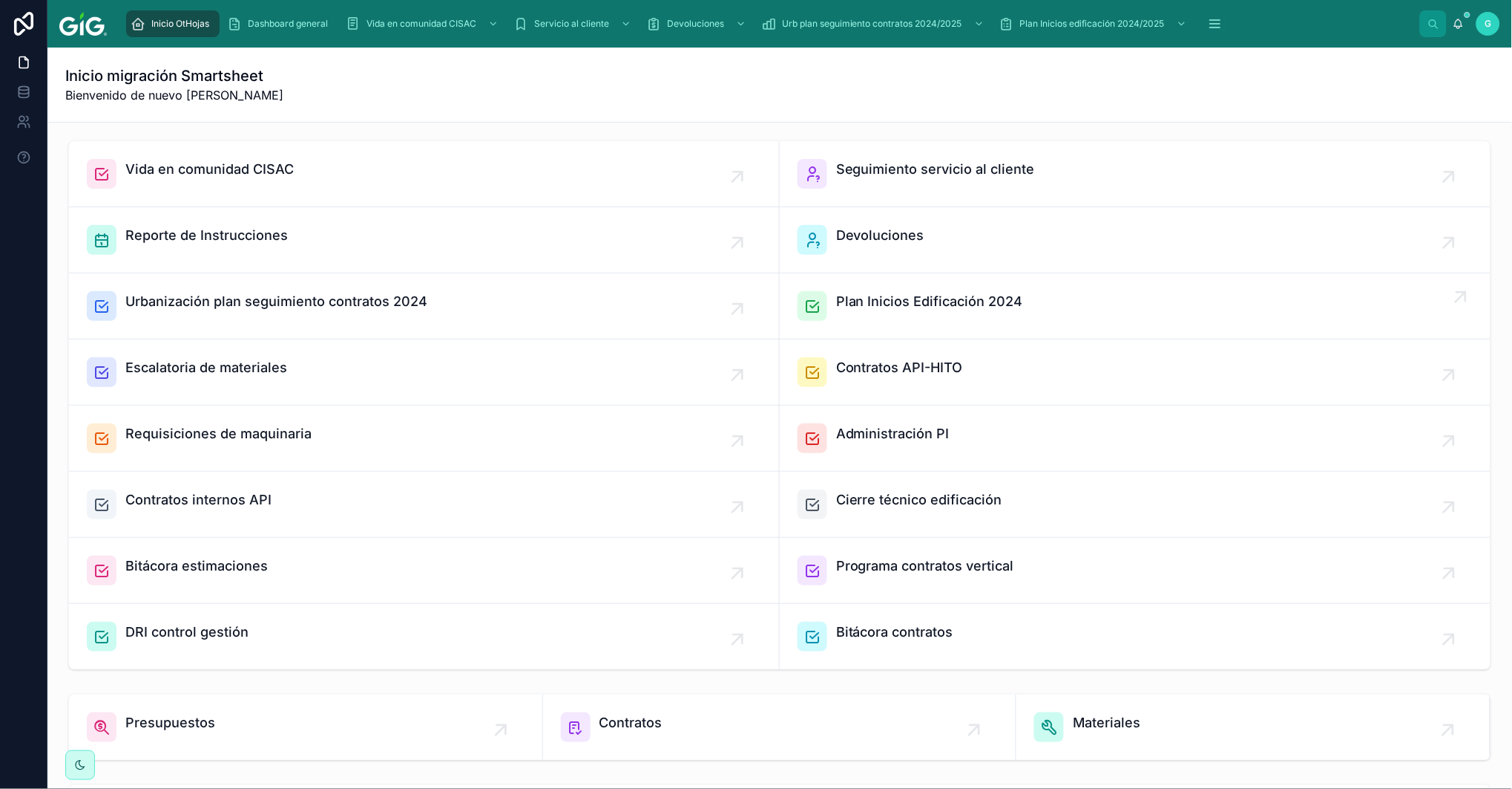
click at [901, 299] on span "Plan Inicios Edificación 2024" at bounding box center [930, 301] width 187 height 20
